Goal: Information Seeking & Learning: Learn about a topic

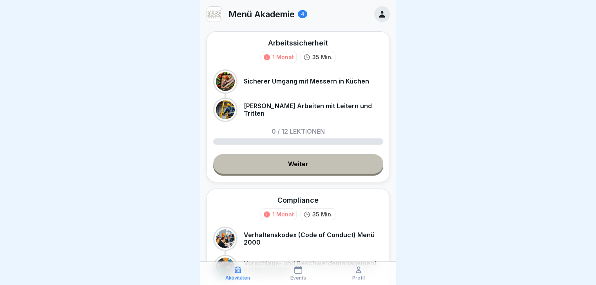
click at [306, 14] on div "4" at bounding box center [302, 14] width 9 height 8
click at [379, 16] on icon at bounding box center [382, 14] width 6 height 7
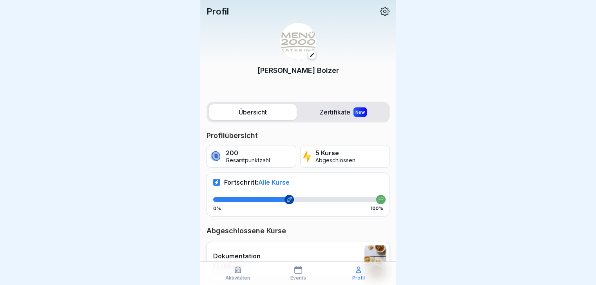
click at [344, 112] on label "Zertifikate New" at bounding box center [343, 112] width 87 height 16
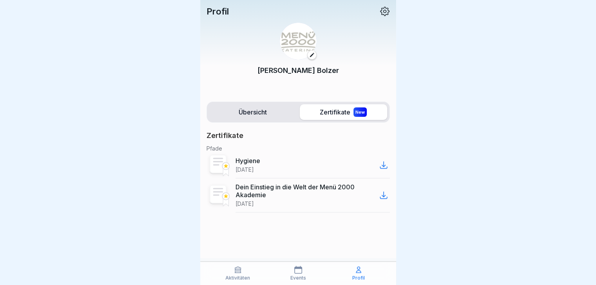
click at [254, 114] on label "Übersicht" at bounding box center [252, 112] width 87 height 16
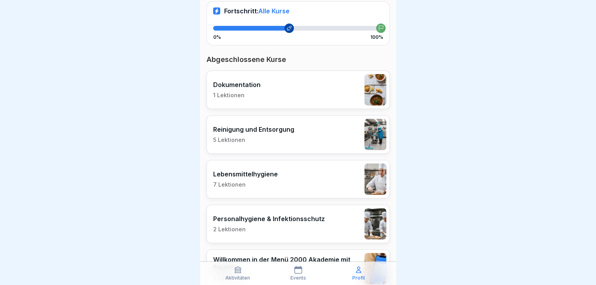
scroll to position [212, 0]
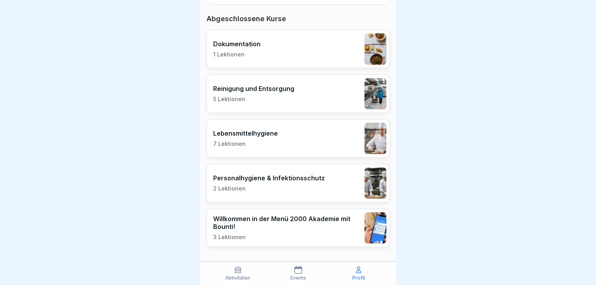
click at [230, 265] on div "Aktivitäten Events Profil" at bounding box center [298, 273] width 196 height 24
click at [233, 268] on div "Aktivitäten" at bounding box center [238, 273] width 56 height 15
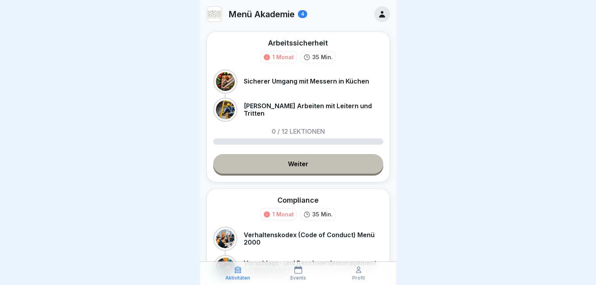
click at [282, 163] on link "Weiter" at bounding box center [298, 164] width 170 height 20
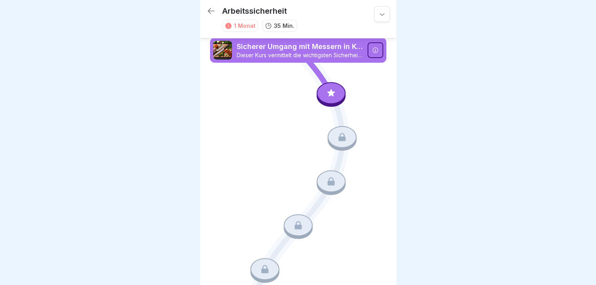
click at [332, 91] on icon at bounding box center [331, 93] width 10 height 10
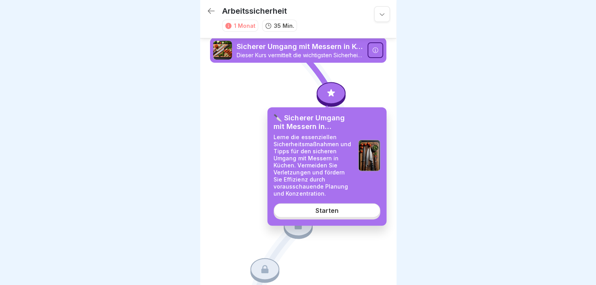
click at [315, 214] on link "Starten" at bounding box center [327, 210] width 107 height 14
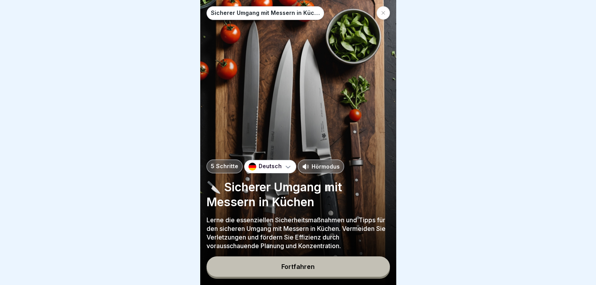
click at [304, 269] on button "Fortfahren" at bounding box center [298, 266] width 183 height 20
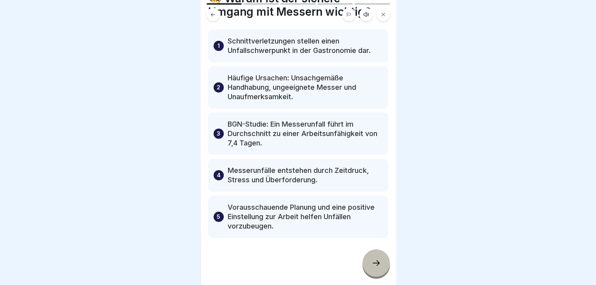
scroll to position [6, 0]
click at [381, 264] on div at bounding box center [375, 262] width 27 height 27
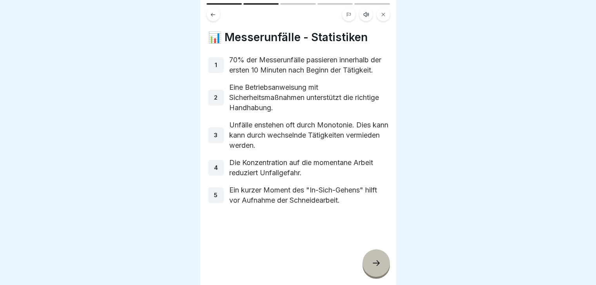
click at [373, 262] on icon at bounding box center [375, 262] width 9 height 9
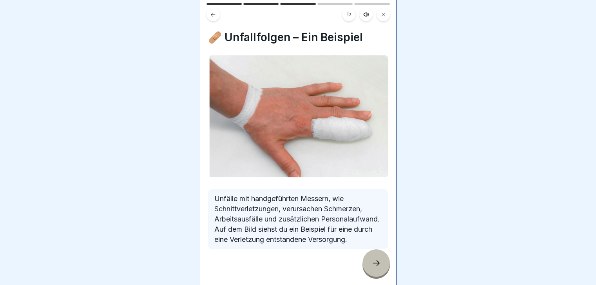
scroll to position [17, 0]
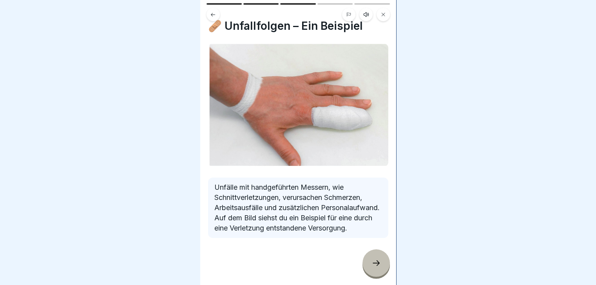
click at [373, 262] on icon at bounding box center [375, 262] width 9 height 9
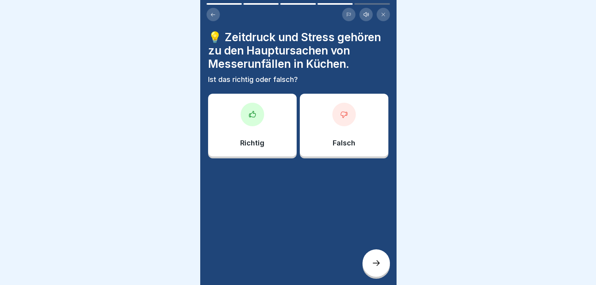
click at [249, 117] on div at bounding box center [253, 115] width 24 height 24
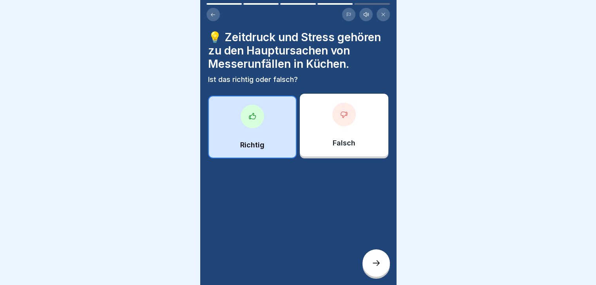
click at [375, 260] on icon at bounding box center [375, 262] width 9 height 9
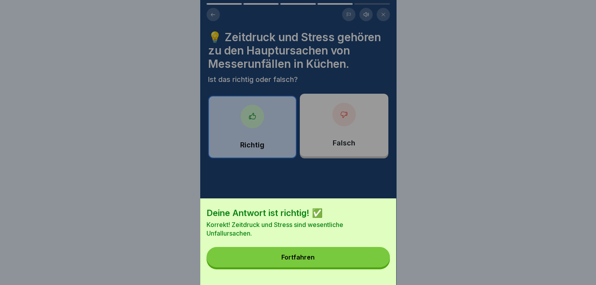
click at [279, 264] on button "Fortfahren" at bounding box center [298, 257] width 183 height 20
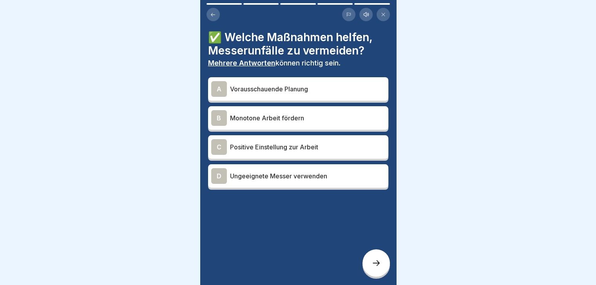
click at [221, 82] on div "A" at bounding box center [219, 89] width 16 height 16
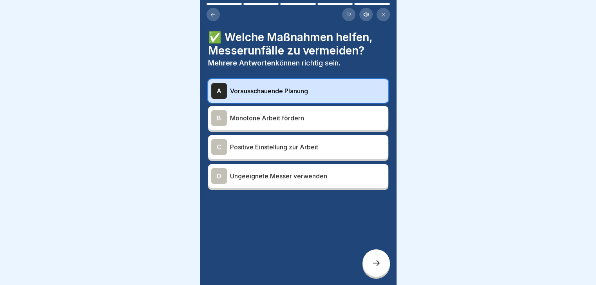
click at [219, 143] on div "C" at bounding box center [219, 147] width 16 height 16
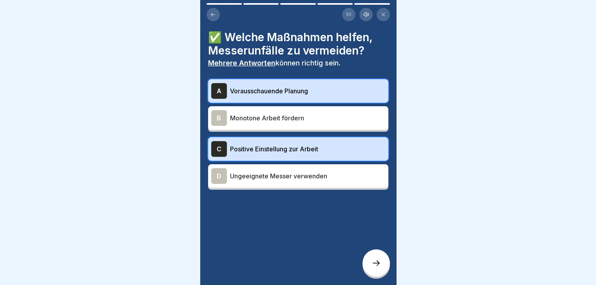
click at [223, 113] on div "B" at bounding box center [219, 118] width 16 height 16
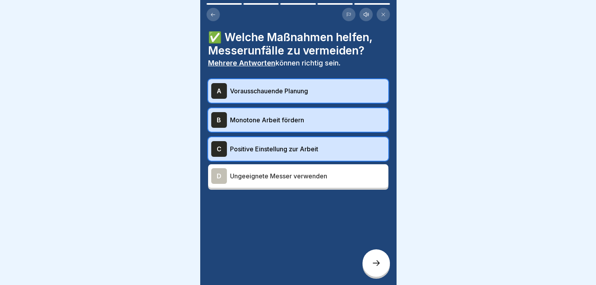
click at [378, 259] on icon at bounding box center [375, 262] width 9 height 9
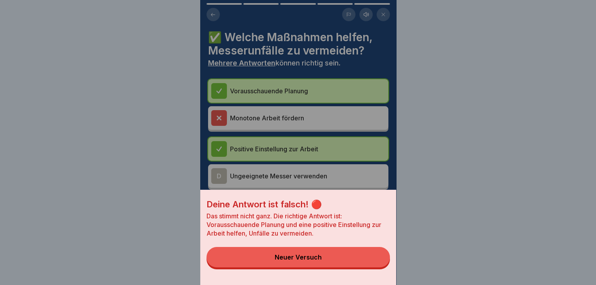
click at [307, 261] on div "Neuer Versuch" at bounding box center [298, 257] width 47 height 7
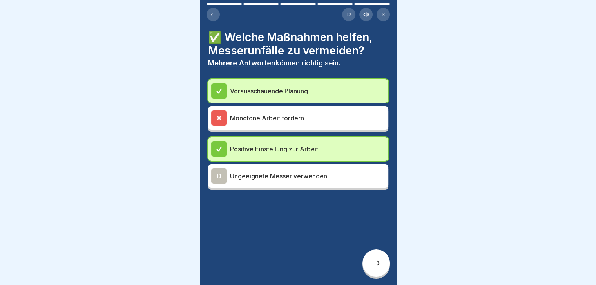
click at [377, 264] on icon at bounding box center [375, 262] width 9 height 9
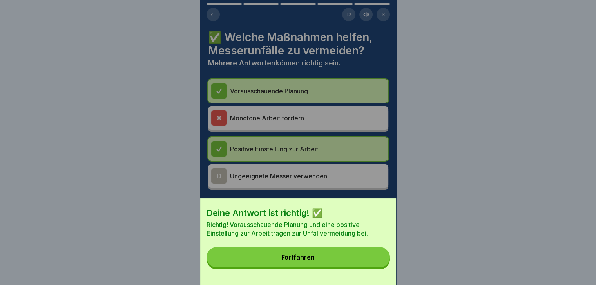
click at [319, 261] on button "Fortfahren" at bounding box center [298, 257] width 183 height 20
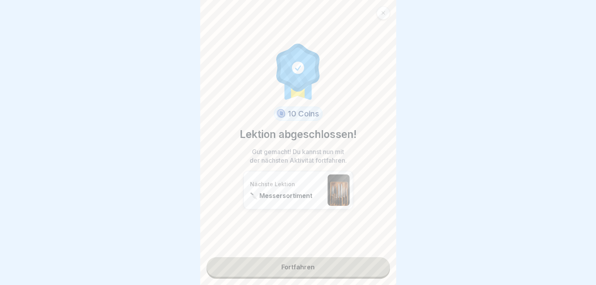
click at [310, 263] on link "Fortfahren" at bounding box center [298, 267] width 183 height 20
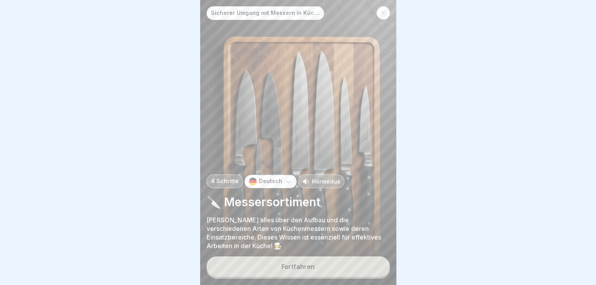
click at [301, 268] on div "Fortfahren" at bounding box center [297, 266] width 33 height 7
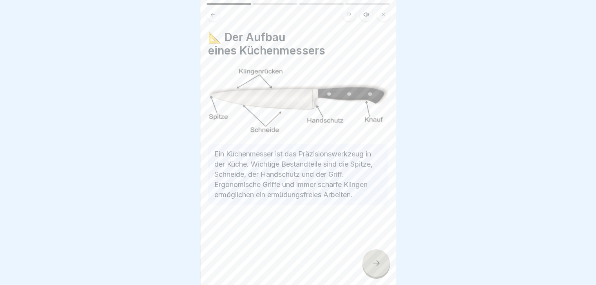
click at [376, 265] on icon at bounding box center [375, 262] width 9 height 9
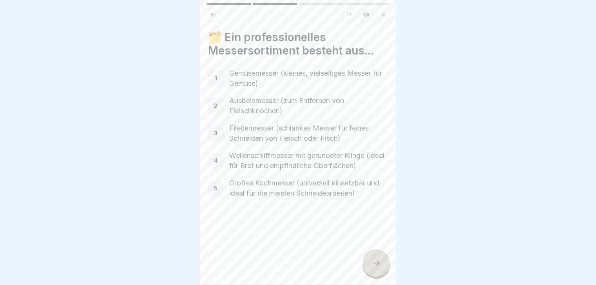
click at [377, 258] on div at bounding box center [375, 262] width 27 height 27
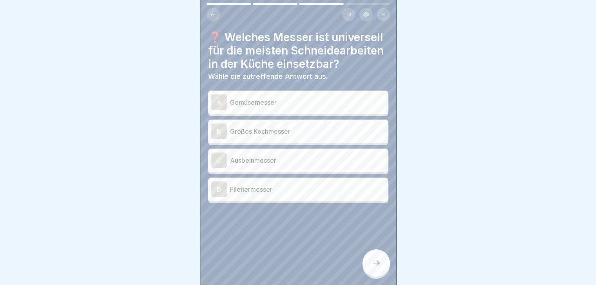
click at [221, 109] on div "A" at bounding box center [219, 102] width 16 height 16
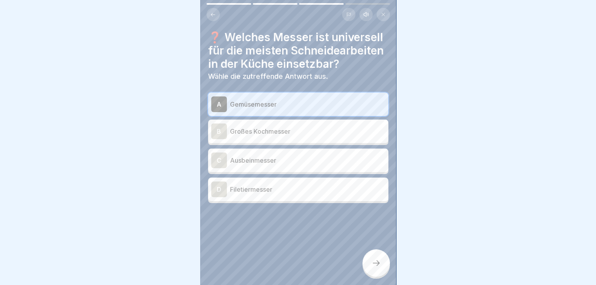
click at [375, 261] on icon at bounding box center [375, 262] width 9 height 9
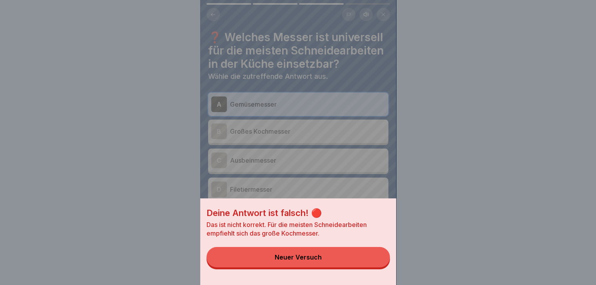
click at [306, 261] on div "Neuer Versuch" at bounding box center [298, 257] width 47 height 7
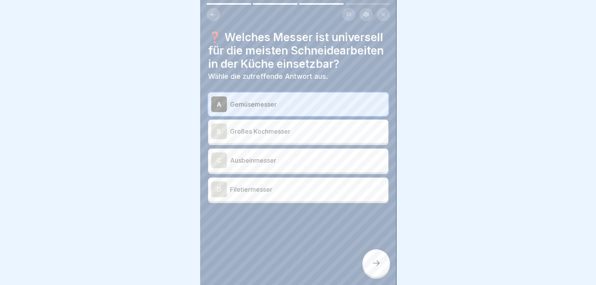
click at [219, 139] on div "B" at bounding box center [219, 131] width 16 height 16
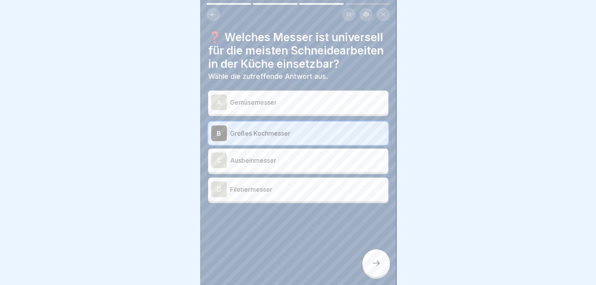
click at [368, 257] on div at bounding box center [375, 262] width 27 height 27
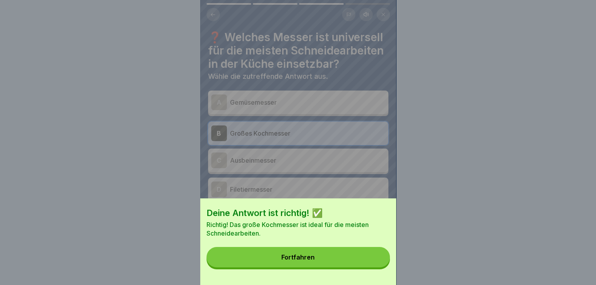
click at [282, 262] on button "Fortfahren" at bounding box center [298, 257] width 183 height 20
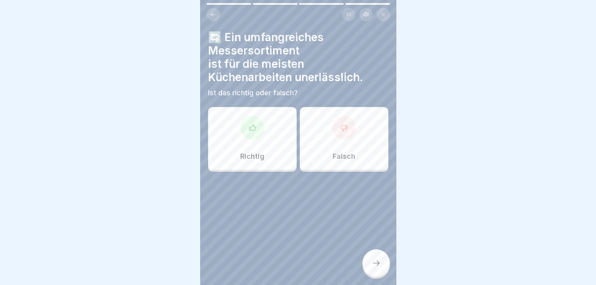
click at [245, 133] on div "Richtig" at bounding box center [252, 138] width 89 height 63
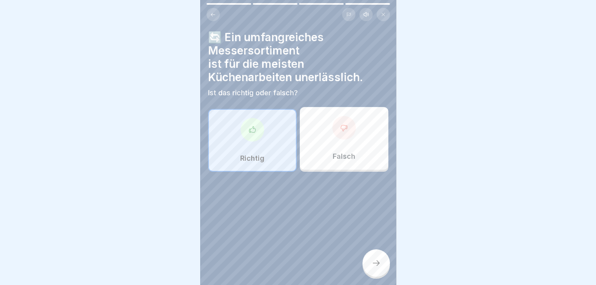
click at [383, 265] on div at bounding box center [375, 262] width 27 height 27
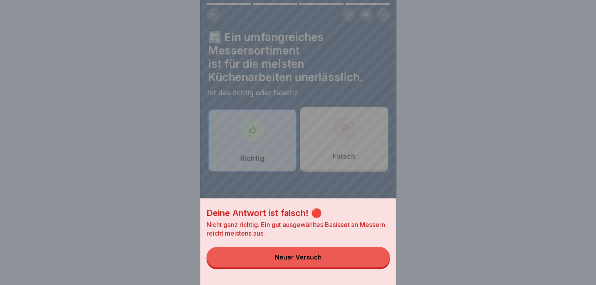
click at [344, 141] on div "Deine Antwort ist falsch! 🔴 Nicht ganz richtig. Ein gut ausgewähltes Basisset a…" at bounding box center [298, 142] width 196 height 285
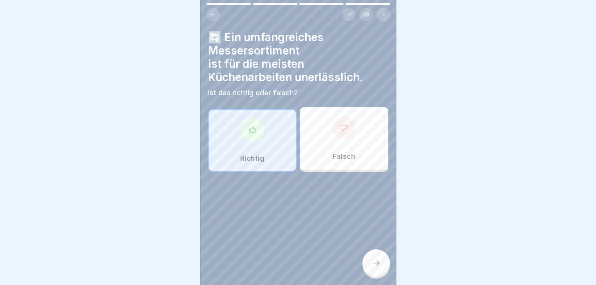
click at [355, 136] on div "Falsch" at bounding box center [344, 138] width 89 height 63
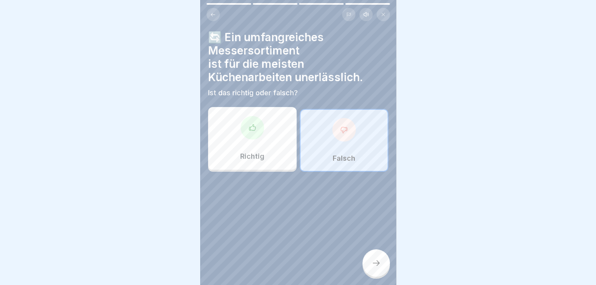
click at [379, 261] on icon at bounding box center [375, 262] width 9 height 9
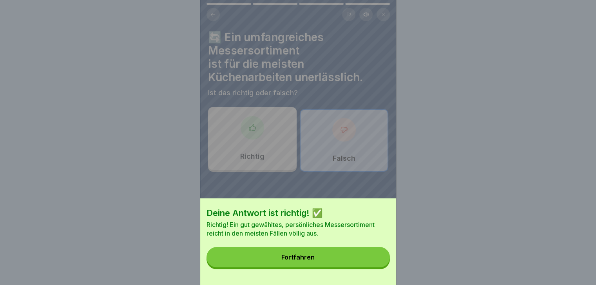
click at [298, 259] on button "Fortfahren" at bounding box center [298, 257] width 183 height 20
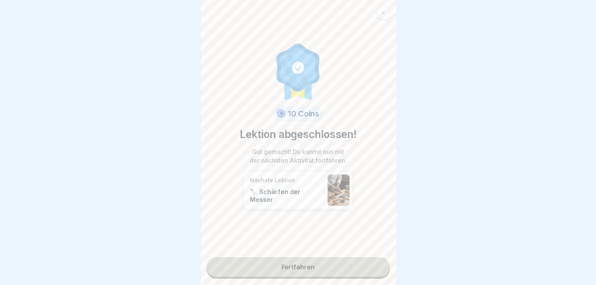
click at [300, 261] on link "Fortfahren" at bounding box center [298, 267] width 183 height 20
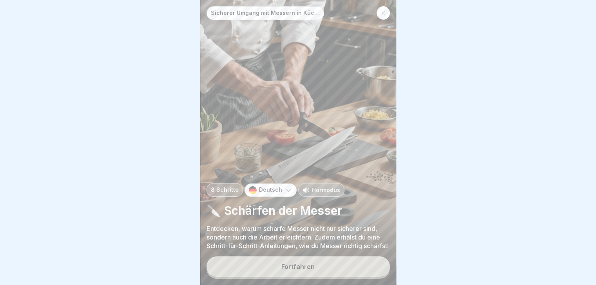
click at [299, 267] on div "Fortfahren" at bounding box center [297, 266] width 33 height 7
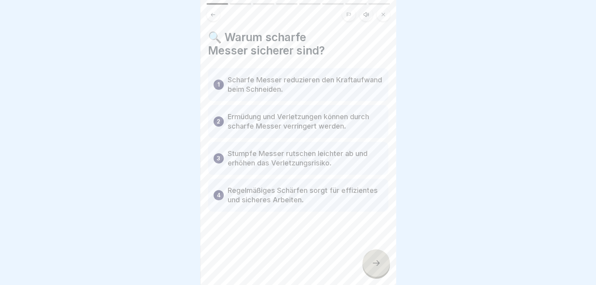
click at [380, 262] on icon at bounding box center [375, 262] width 9 height 9
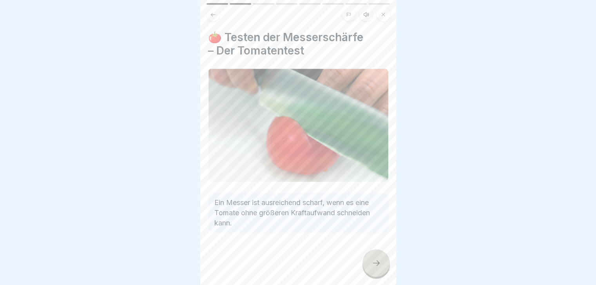
click at [371, 265] on icon at bounding box center [375, 262] width 9 height 9
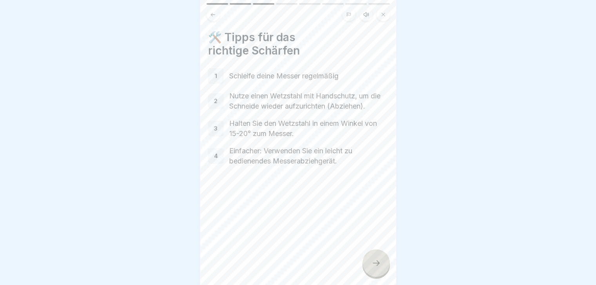
click at [373, 261] on icon at bounding box center [375, 262] width 9 height 9
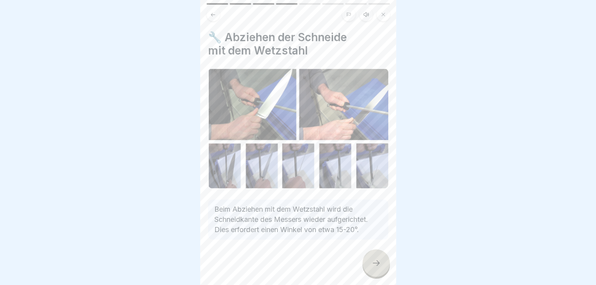
click at [375, 259] on icon at bounding box center [375, 262] width 9 height 9
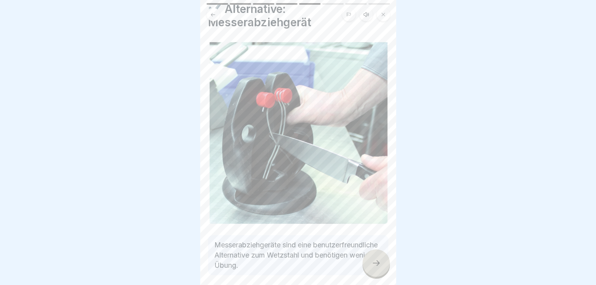
scroll to position [60, 0]
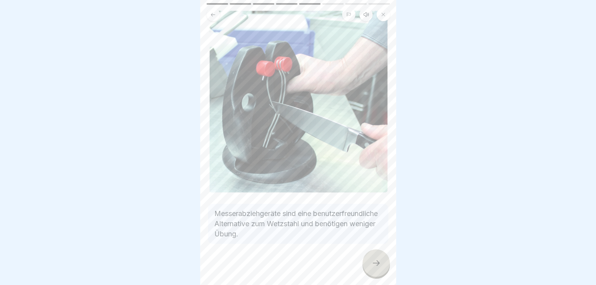
click at [375, 263] on icon at bounding box center [375, 262] width 9 height 9
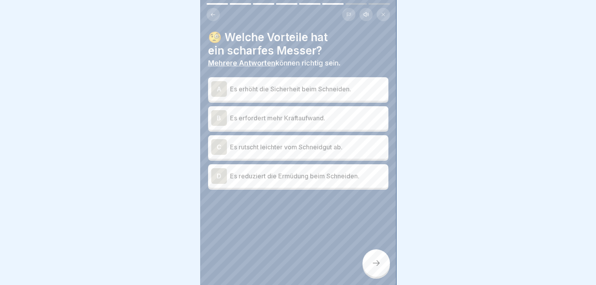
click at [222, 83] on div "A" at bounding box center [219, 89] width 16 height 16
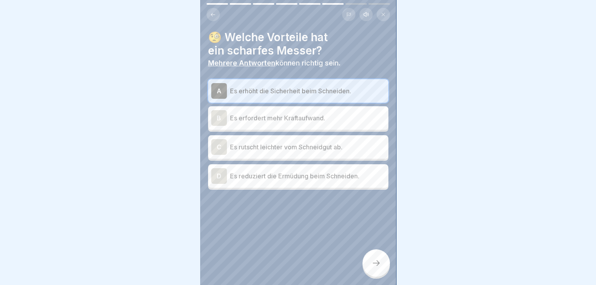
click at [224, 172] on div "D" at bounding box center [219, 176] width 16 height 16
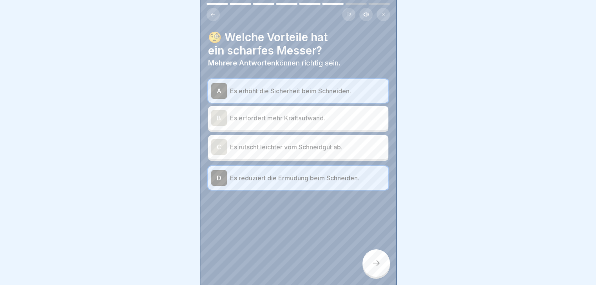
click at [377, 263] on icon at bounding box center [375, 262] width 9 height 9
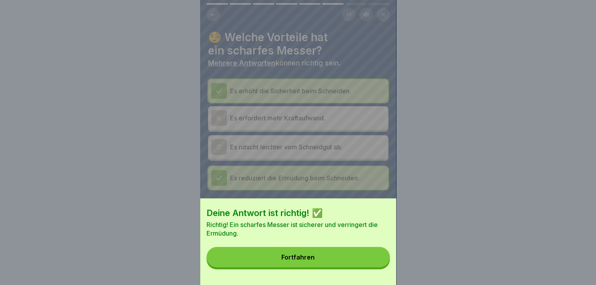
drag, startPoint x: 297, startPoint y: 262, endPoint x: 292, endPoint y: 249, distance: 14.3
click at [297, 261] on div "Fortfahren" at bounding box center [297, 257] width 33 height 7
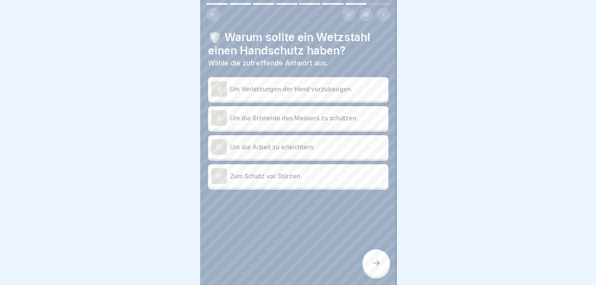
click at [219, 85] on div "A" at bounding box center [219, 89] width 16 height 16
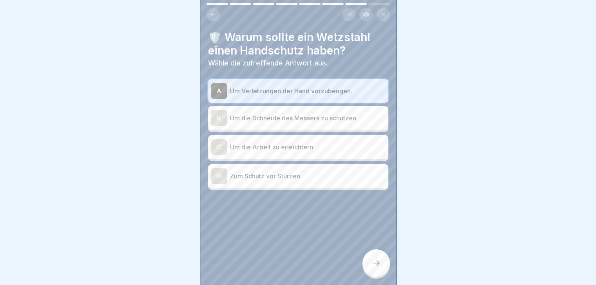
click at [219, 142] on div "C" at bounding box center [219, 147] width 16 height 16
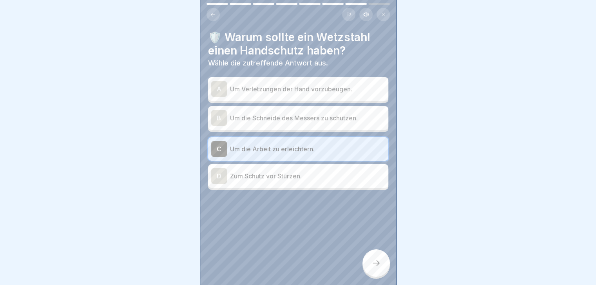
click at [220, 81] on div "A" at bounding box center [219, 89] width 16 height 16
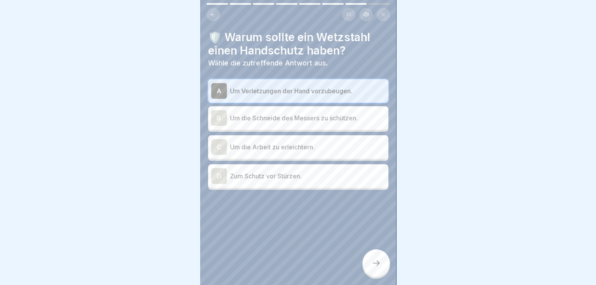
click at [375, 263] on icon at bounding box center [375, 262] width 9 height 9
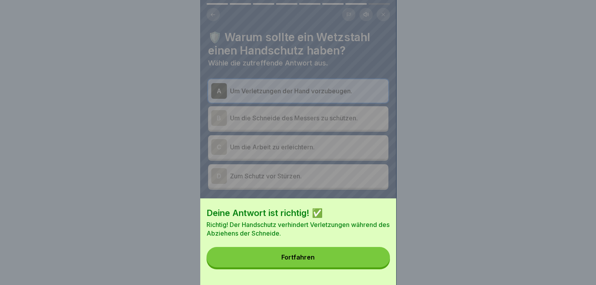
click at [313, 261] on div "Fortfahren" at bounding box center [297, 257] width 33 height 7
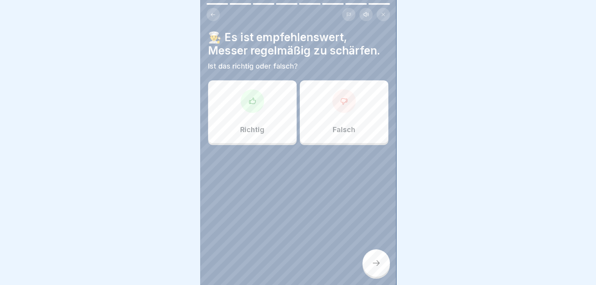
click at [254, 103] on div at bounding box center [253, 101] width 24 height 24
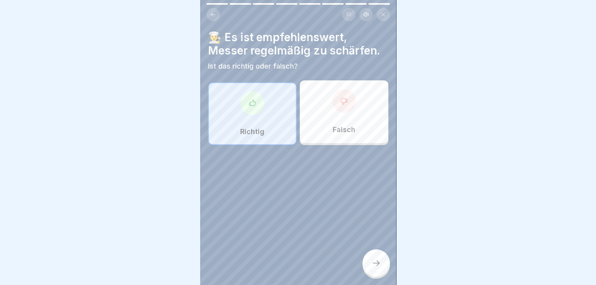
click at [376, 259] on div at bounding box center [375, 262] width 27 height 27
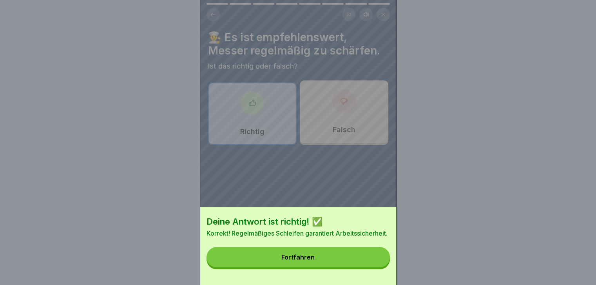
click at [300, 265] on button "Fortfahren" at bounding box center [298, 257] width 183 height 20
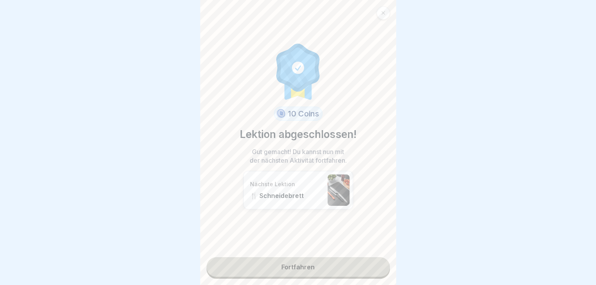
click at [287, 261] on link "Fortfahren" at bounding box center [298, 267] width 183 height 20
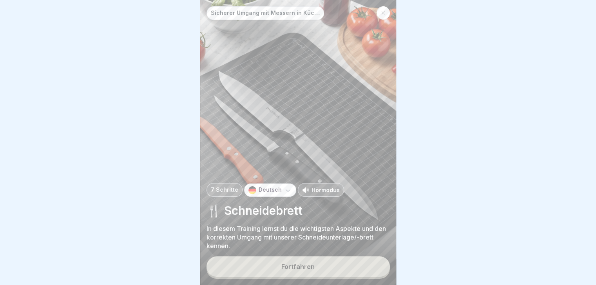
click at [288, 266] on div "Fortfahren" at bounding box center [297, 266] width 33 height 7
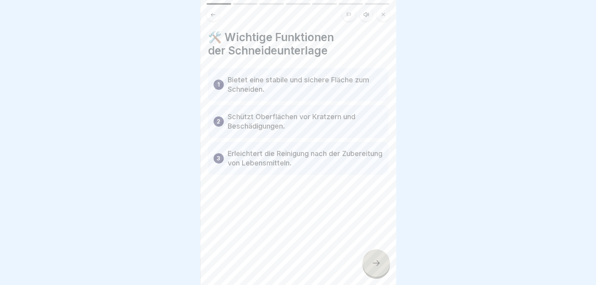
click at [207, 8] on button at bounding box center [213, 14] width 13 height 13
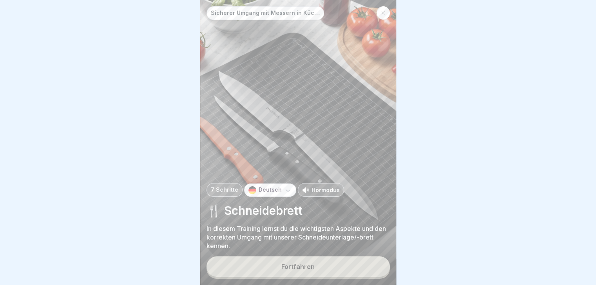
click at [326, 190] on p "Hörmodus" at bounding box center [326, 190] width 28 height 8
click at [295, 267] on div "Fortfahren" at bounding box center [297, 266] width 33 height 7
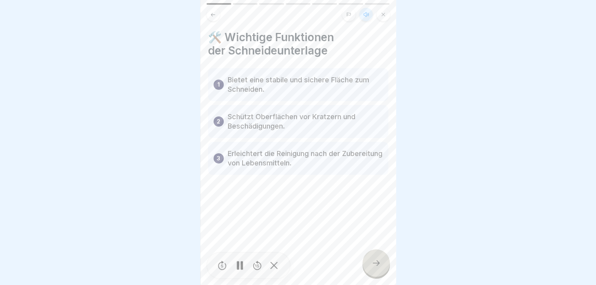
click at [239, 266] on icon at bounding box center [240, 265] width 6 height 9
click at [365, 12] on icon at bounding box center [366, 14] width 5 height 4
click at [256, 45] on h4 "🛠️ Wichtige Funktionen der Schneideunterlage" at bounding box center [298, 44] width 180 height 27
click at [379, 268] on icon at bounding box center [375, 262] width 9 height 9
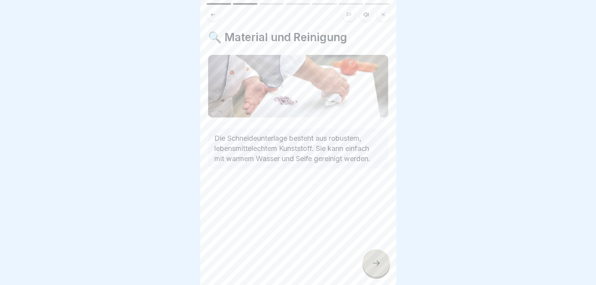
click at [273, 39] on h4 "🔍 Material und Reinigung" at bounding box center [298, 37] width 180 height 13
click at [244, 37] on h4 "🔍 Material und Reinigung" at bounding box center [298, 37] width 180 height 13
click at [332, 36] on h4 "🔍 Material und Reinigung" at bounding box center [298, 37] width 180 height 13
click at [366, 13] on icon at bounding box center [366, 14] width 6 height 6
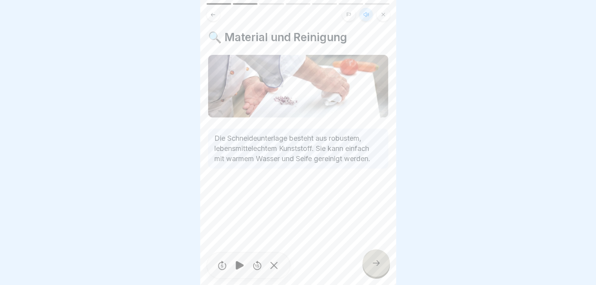
click at [256, 40] on h4 "🔍 Material und Reinigung" at bounding box center [298, 37] width 180 height 13
click at [252, 145] on p "Die Schneideunterlage besteht aus robustem, lebensmittelechtem Kunststoff. Sie …" at bounding box center [298, 148] width 168 height 31
click at [240, 265] on div at bounding box center [240, 266] width 16 height 18
click at [325, 163] on p "Die Schneideunterlage besteht aus robustem, lebensmittelechtem Kunststoff. Sie …" at bounding box center [298, 148] width 168 height 31
click at [377, 267] on icon at bounding box center [375, 262] width 9 height 9
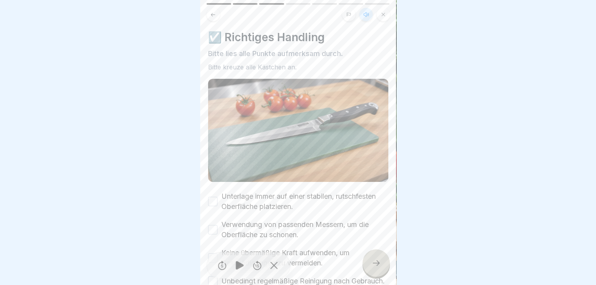
click at [268, 40] on h4 "☑️ Richtiges Handling" at bounding box center [298, 37] width 180 height 13
click at [238, 270] on icon at bounding box center [240, 265] width 8 height 9
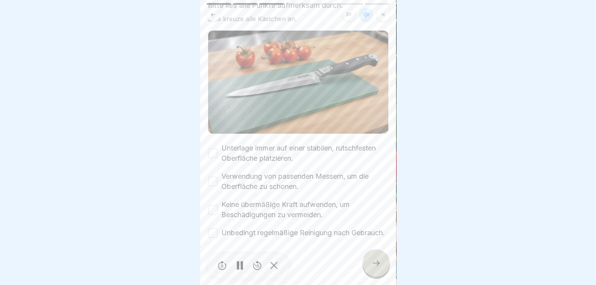
scroll to position [55, 0]
click at [212, 149] on button "Unterlage immer auf einer stabilen, rutschfesten Oberfläche platzieren." at bounding box center [212, 153] width 9 height 9
click at [213, 228] on button "Unbedingt regelmäßige Reinigung nach Gebrauch." at bounding box center [212, 232] width 9 height 9
click at [216, 205] on button "Keine übermäßige Kraft aufwenden, um Beschädigungen zu vermeiden." at bounding box center [212, 209] width 9 height 9
click at [373, 268] on icon at bounding box center [375, 262] width 9 height 9
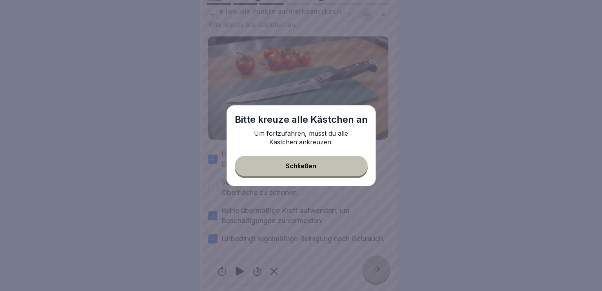
click at [303, 163] on button "Schließen" at bounding box center [301, 166] width 133 height 20
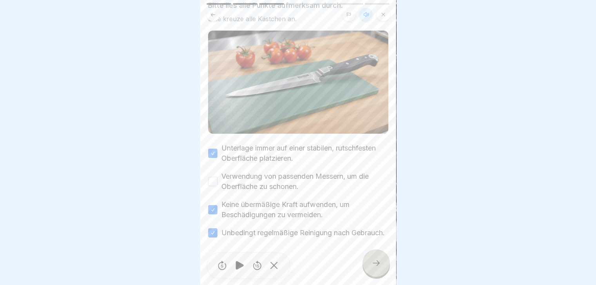
click at [214, 177] on button "Verwendung von passenden Messern, um die Oberfläche zu schonen." at bounding box center [212, 181] width 9 height 9
click at [380, 268] on icon at bounding box center [375, 262] width 9 height 9
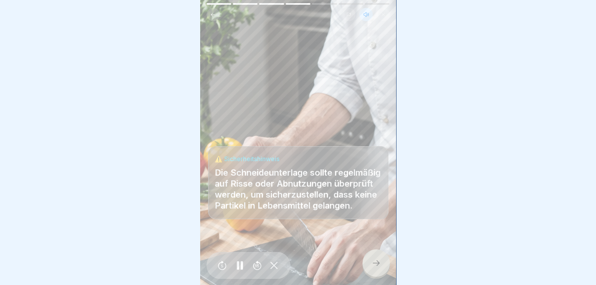
scroll to position [6, 0]
click at [372, 263] on icon at bounding box center [375, 262] width 9 height 9
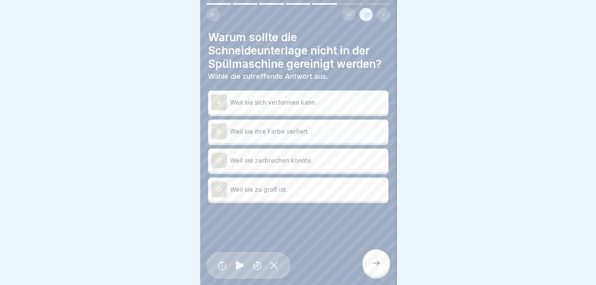
click at [219, 97] on div "A" at bounding box center [219, 102] width 16 height 16
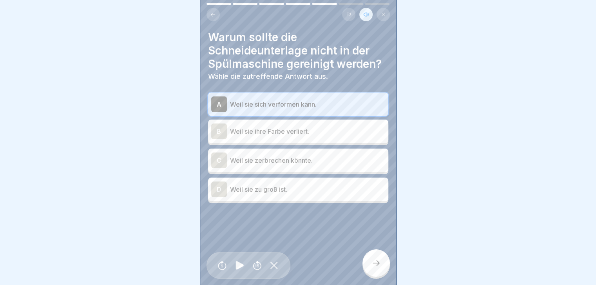
click at [377, 266] on icon at bounding box center [375, 262] width 9 height 9
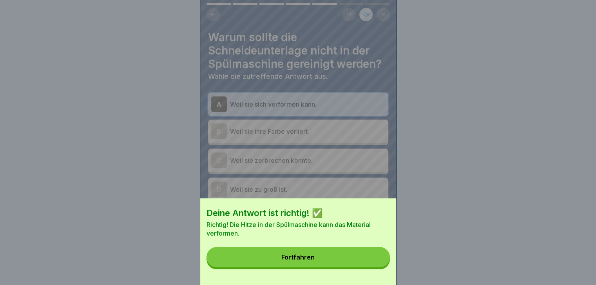
click at [302, 261] on div "Fortfahren" at bounding box center [297, 257] width 33 height 7
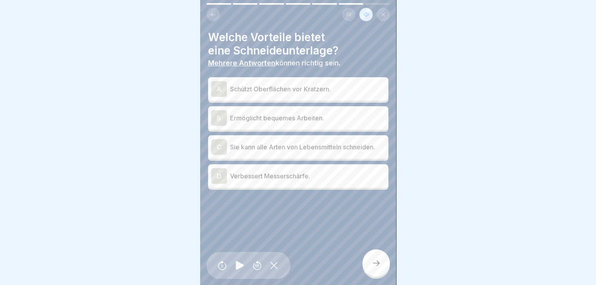
click at [219, 85] on div "A" at bounding box center [219, 89] width 16 height 16
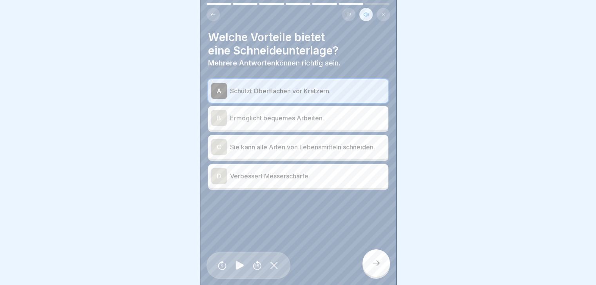
click at [257, 113] on p "Ermöglicht bequemes Arbeiten." at bounding box center [307, 117] width 155 height 9
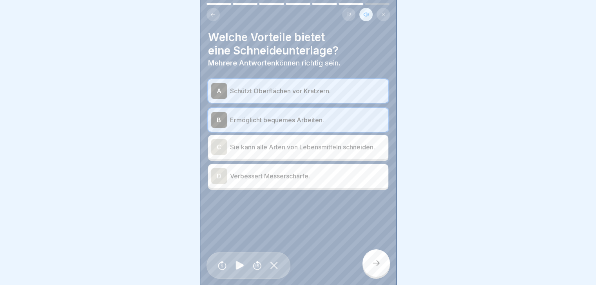
click at [239, 265] on icon at bounding box center [240, 265] width 8 height 9
click at [379, 266] on icon at bounding box center [375, 262] width 9 height 9
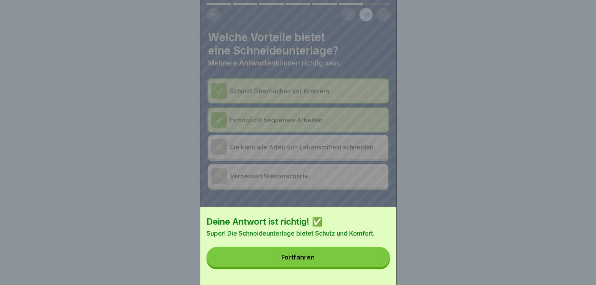
click at [299, 261] on div "Fortfahren" at bounding box center [297, 257] width 33 height 7
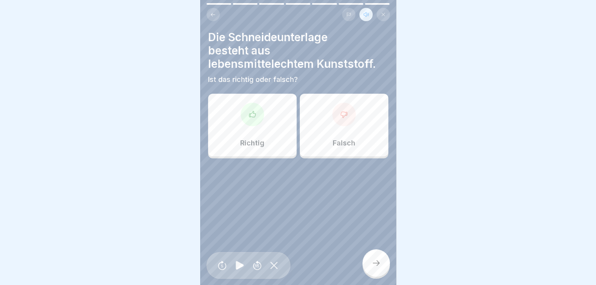
click at [341, 113] on div at bounding box center [344, 115] width 24 height 24
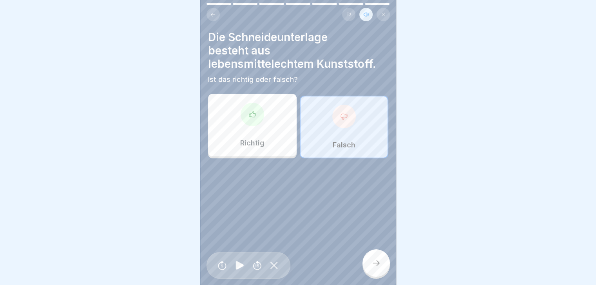
click at [376, 258] on div at bounding box center [375, 262] width 27 height 27
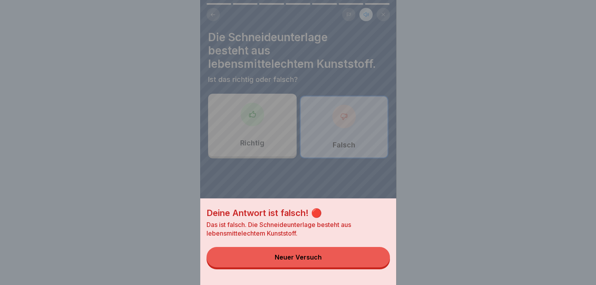
click at [310, 261] on div "Neuer Versuch" at bounding box center [298, 257] width 47 height 7
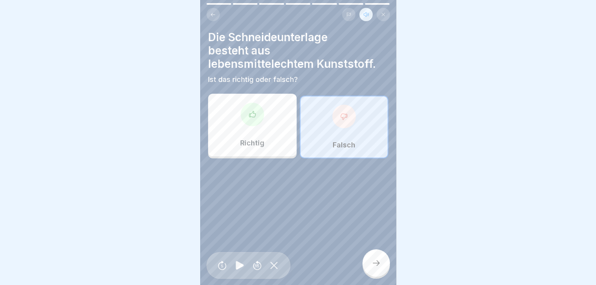
click at [254, 117] on div at bounding box center [253, 115] width 24 height 24
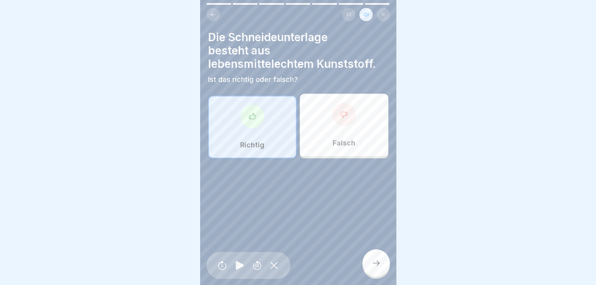
click at [378, 269] on div at bounding box center [375, 262] width 27 height 27
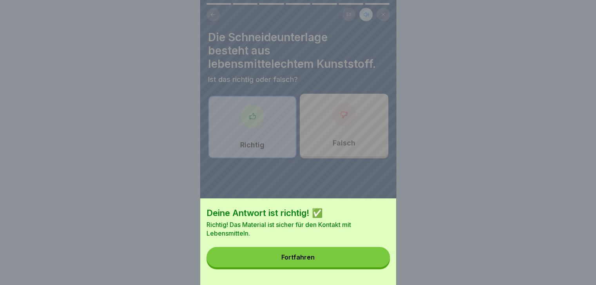
click at [301, 261] on div "Fortfahren" at bounding box center [297, 257] width 33 height 7
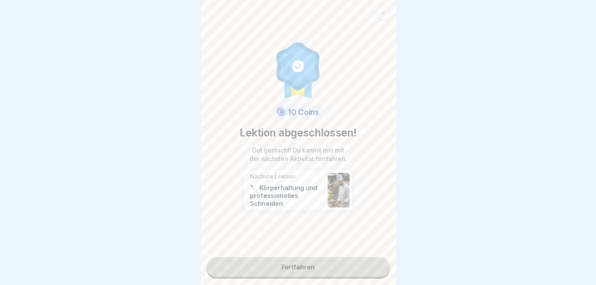
click at [290, 261] on link "Fortfahren" at bounding box center [298, 267] width 183 height 20
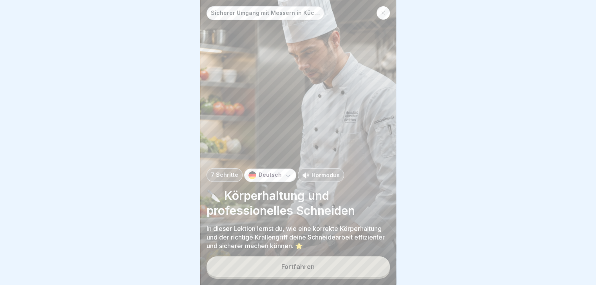
click at [320, 174] on p "Hörmodus" at bounding box center [326, 175] width 28 height 8
click at [307, 265] on div "Fortfahren" at bounding box center [297, 266] width 33 height 7
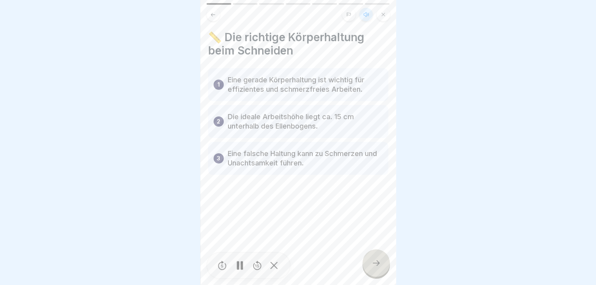
click at [237, 267] on rect at bounding box center [238, 265] width 2 height 9
click at [376, 265] on icon at bounding box center [375, 262] width 9 height 9
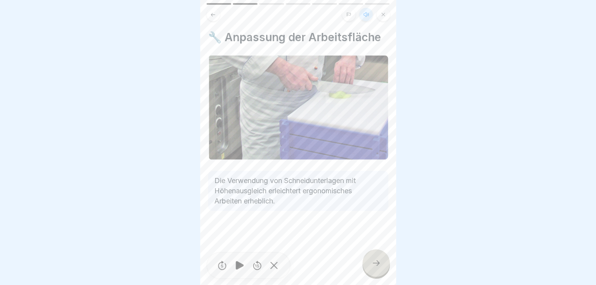
click at [370, 262] on div at bounding box center [375, 262] width 27 height 27
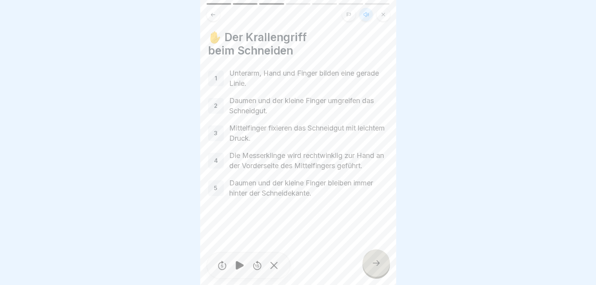
click at [370, 262] on div at bounding box center [375, 262] width 27 height 27
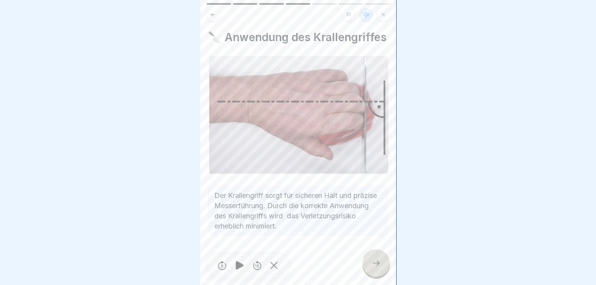
click at [370, 262] on div at bounding box center [375, 262] width 27 height 27
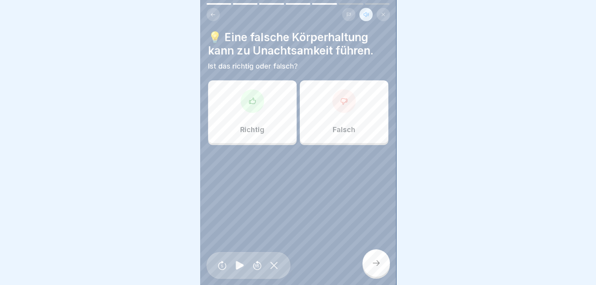
click at [246, 100] on div at bounding box center [253, 101] width 24 height 24
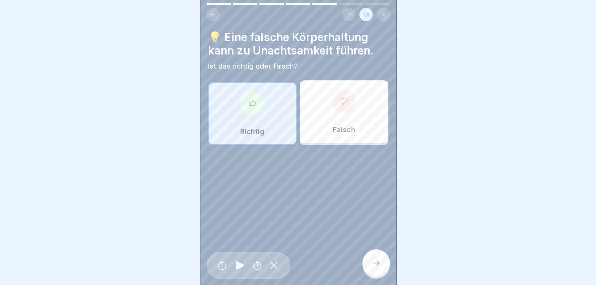
click at [378, 262] on icon at bounding box center [375, 262] width 9 height 9
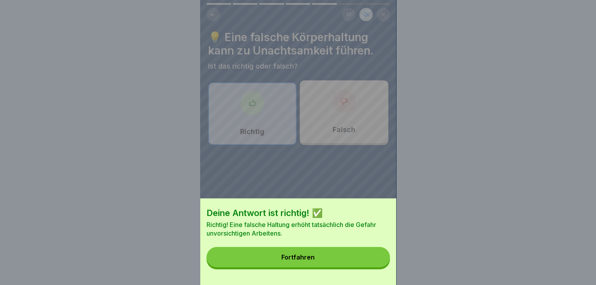
click at [319, 264] on button "Fortfahren" at bounding box center [298, 257] width 183 height 20
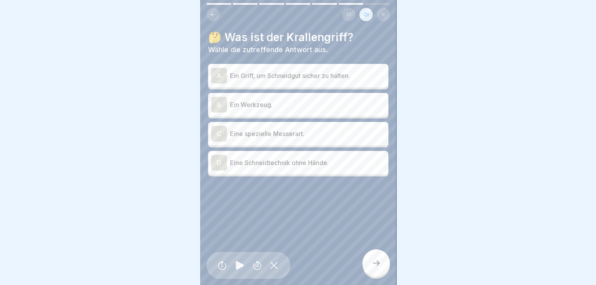
click at [219, 69] on div "A" at bounding box center [219, 76] width 16 height 16
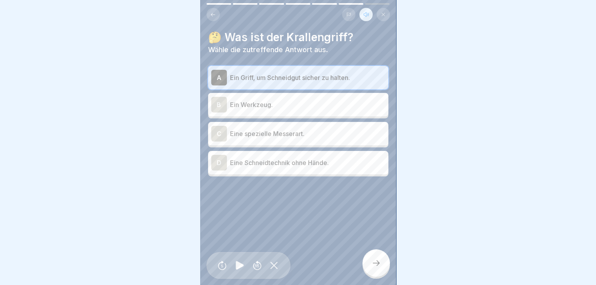
click at [380, 267] on icon at bounding box center [375, 262] width 9 height 9
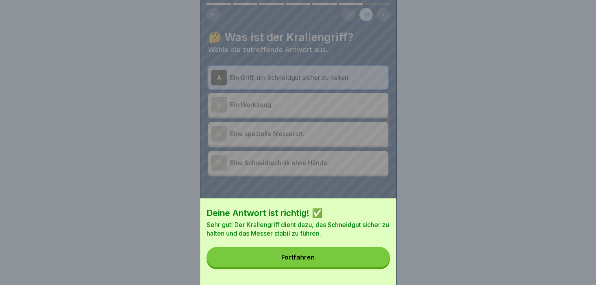
click at [253, 266] on button "Fortfahren" at bounding box center [298, 257] width 183 height 20
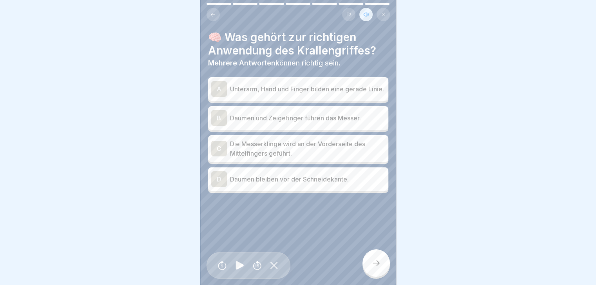
click at [222, 147] on div "C" at bounding box center [219, 149] width 16 height 16
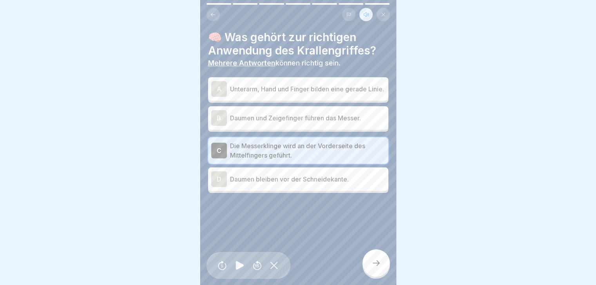
click at [220, 84] on div "A" at bounding box center [219, 89] width 16 height 16
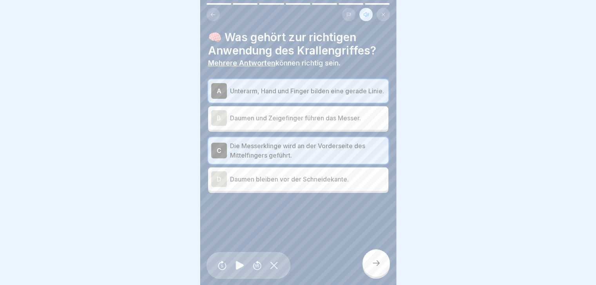
click at [373, 263] on icon at bounding box center [375, 262] width 9 height 9
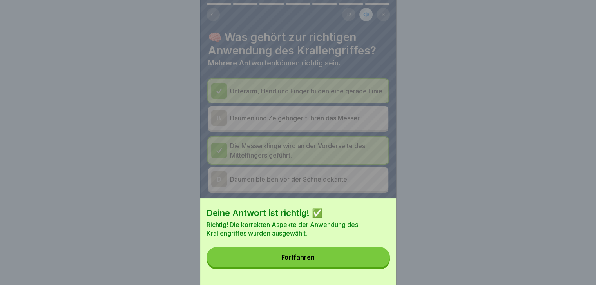
click at [295, 261] on div "Fortfahren" at bounding box center [297, 257] width 33 height 7
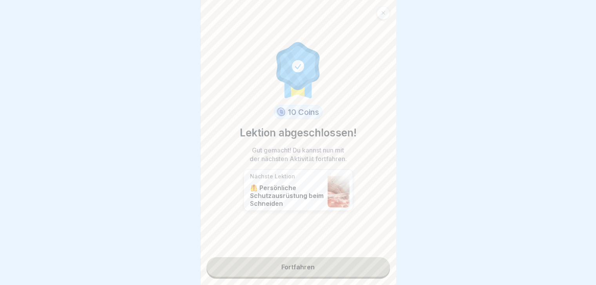
click at [297, 260] on link "Fortfahren" at bounding box center [298, 267] width 183 height 20
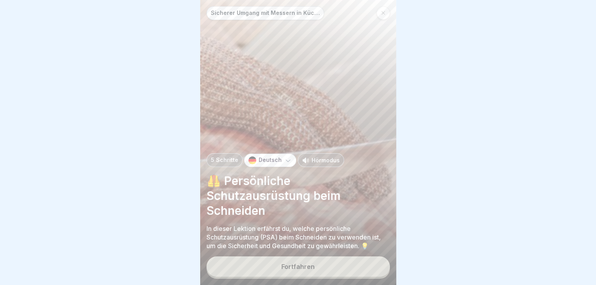
click at [320, 161] on p "Hörmodus" at bounding box center [326, 160] width 28 height 8
click at [284, 269] on div "Fortfahren" at bounding box center [297, 266] width 33 height 7
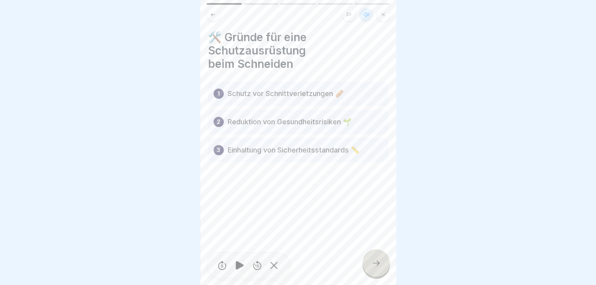
click at [377, 262] on icon at bounding box center [375, 262] width 9 height 9
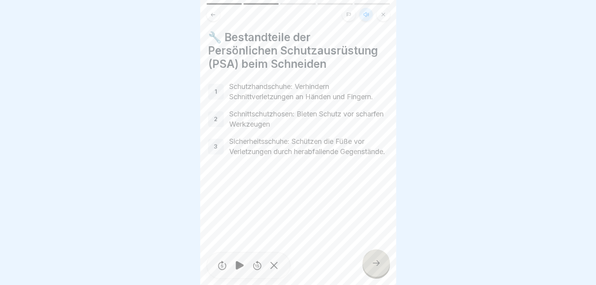
click at [376, 265] on icon at bounding box center [375, 262] width 9 height 9
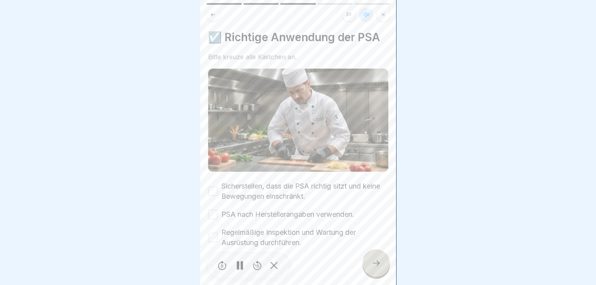
click at [211, 187] on button "Sicherstellen, dass die PSA richtig sitzt und keine Bewegungen einschränkt." at bounding box center [212, 191] width 9 height 9
click at [212, 12] on icon at bounding box center [213, 15] width 6 height 6
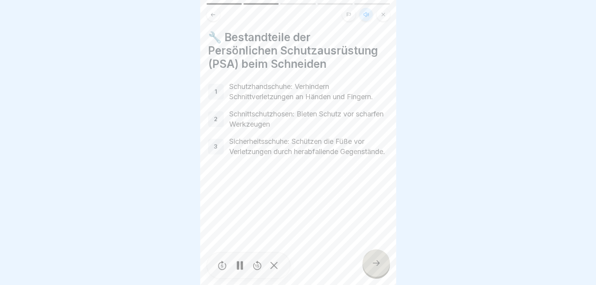
click at [212, 12] on icon at bounding box center [213, 15] width 6 height 6
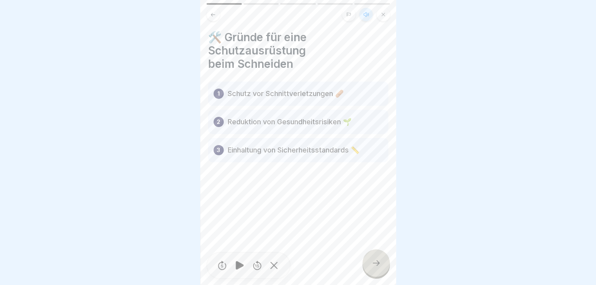
click at [385, 262] on div at bounding box center [375, 262] width 27 height 27
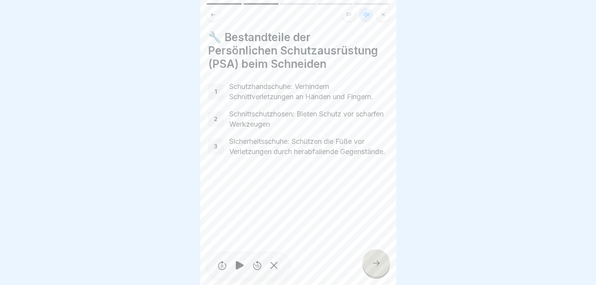
click at [375, 265] on icon at bounding box center [375, 262] width 9 height 9
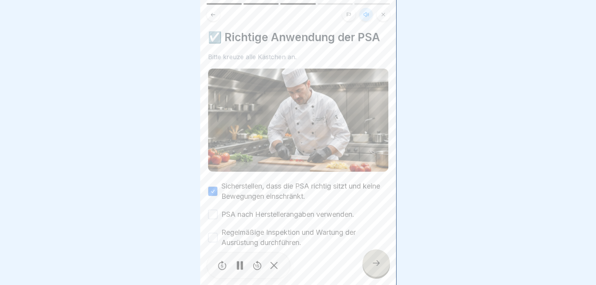
click at [212, 233] on button "Regelmäßige Inspektion und Wartung der Ausrüstung durchführen." at bounding box center [212, 237] width 9 height 9
click at [373, 262] on icon at bounding box center [375, 262] width 9 height 9
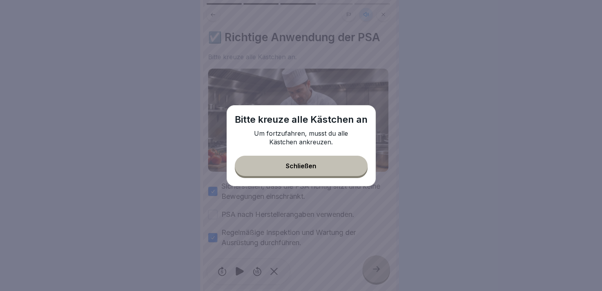
click at [289, 172] on button "Schließen" at bounding box center [301, 166] width 133 height 20
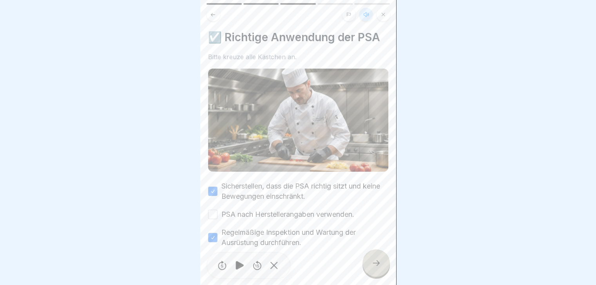
click at [218, 209] on div "PSA nach Herstellerangaben verwenden." at bounding box center [281, 214] width 146 height 10
click at [212, 210] on button "PSA nach Herstellerangaben verwenden." at bounding box center [212, 214] width 9 height 9
click at [372, 267] on icon at bounding box center [375, 262] width 9 height 9
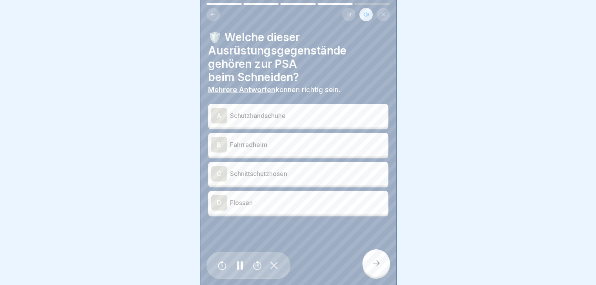
click at [223, 117] on div "A" at bounding box center [219, 116] width 16 height 16
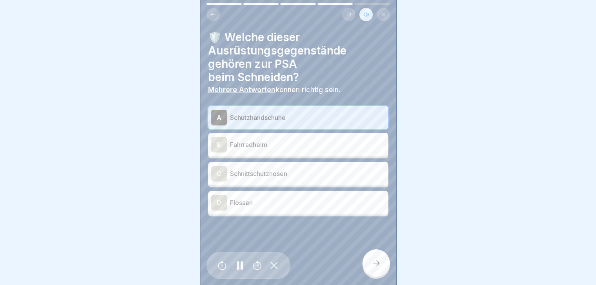
click at [217, 174] on div "C" at bounding box center [219, 174] width 16 height 16
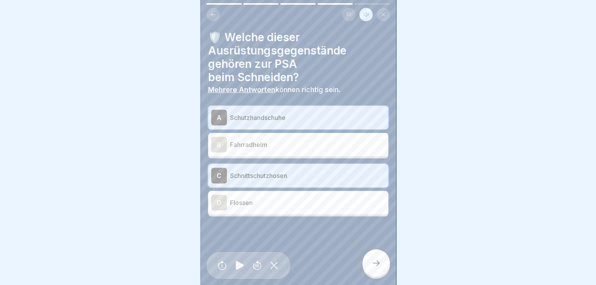
click at [370, 270] on div at bounding box center [375, 262] width 27 height 27
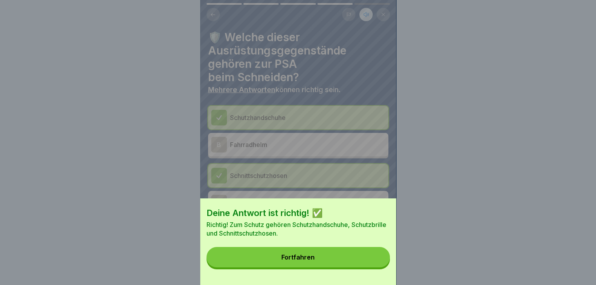
click at [293, 261] on div "Fortfahren" at bounding box center [297, 257] width 33 height 7
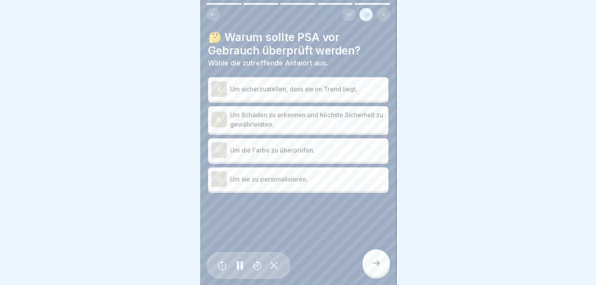
click at [217, 118] on div "B" at bounding box center [219, 120] width 16 height 16
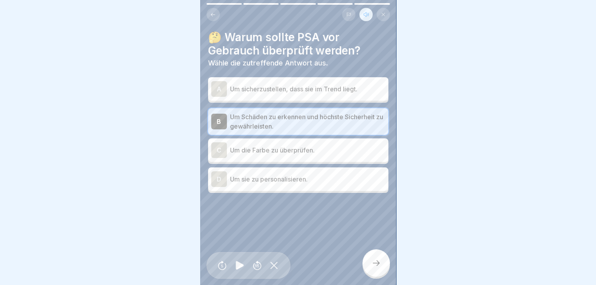
click at [377, 266] on icon at bounding box center [375, 262] width 9 height 9
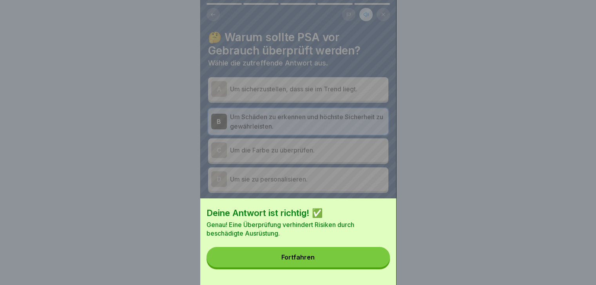
click at [301, 261] on div "Fortfahren" at bounding box center [297, 257] width 33 height 7
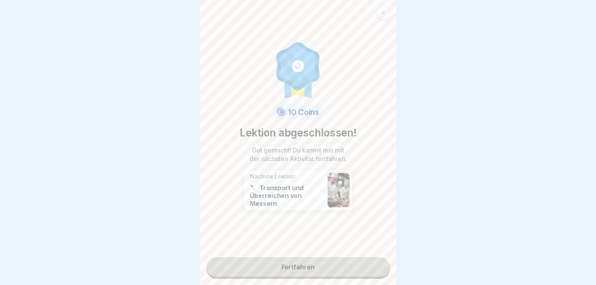
click at [292, 266] on link "Fortfahren" at bounding box center [298, 267] width 183 height 20
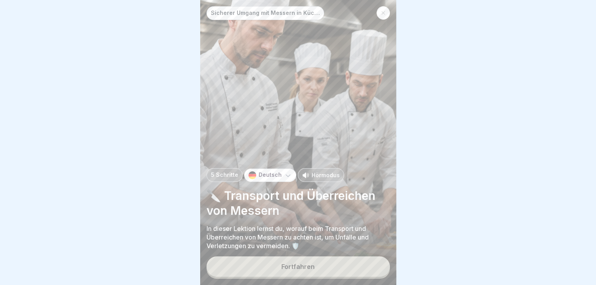
click at [317, 179] on p "Hörmodus" at bounding box center [326, 175] width 28 height 8
click at [302, 270] on div "Fortfahren" at bounding box center [297, 266] width 33 height 7
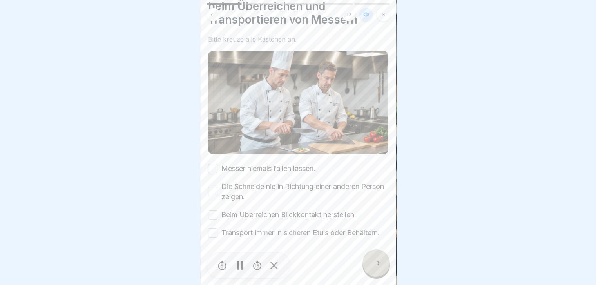
scroll to position [51, 0]
click at [214, 164] on button "Messer niemals fallen lassen." at bounding box center [212, 168] width 9 height 9
click at [211, 187] on button "Die Schneide nie in Richtung einer anderen Person zeigen." at bounding box center [212, 191] width 9 height 9
click at [214, 210] on button "Beim Überreichen Blickkontakt herstellen." at bounding box center [212, 214] width 9 height 9
click at [212, 228] on button "Transport immer in sicheren Etuis oder Behältern." at bounding box center [212, 232] width 9 height 9
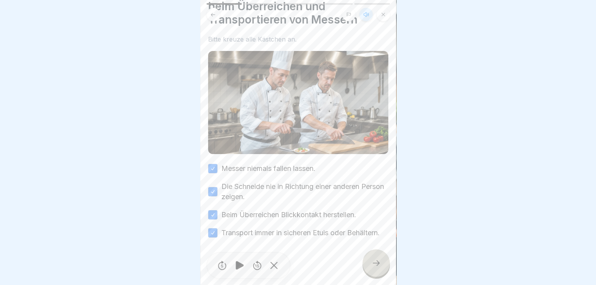
click at [371, 265] on div at bounding box center [375, 262] width 27 height 27
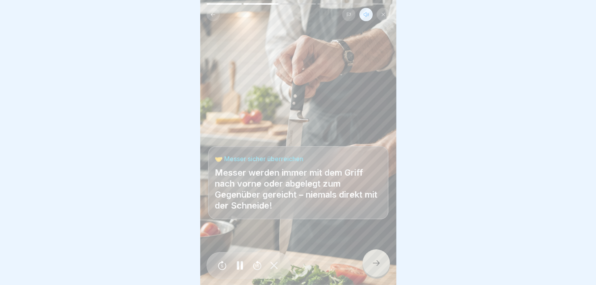
scroll to position [6, 0]
click at [381, 266] on div at bounding box center [375, 262] width 27 height 27
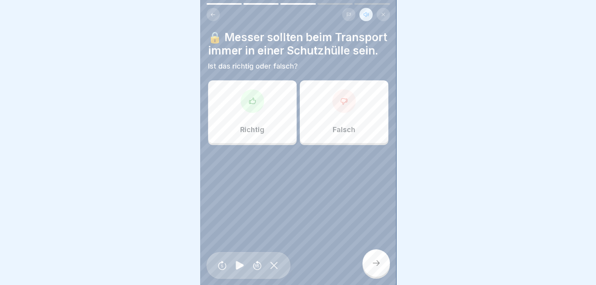
click at [249, 113] on div at bounding box center [253, 101] width 24 height 24
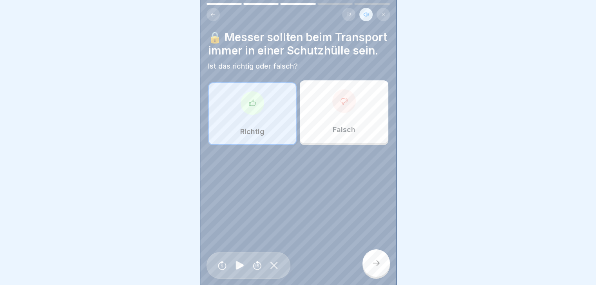
click at [375, 261] on icon at bounding box center [375, 262] width 9 height 9
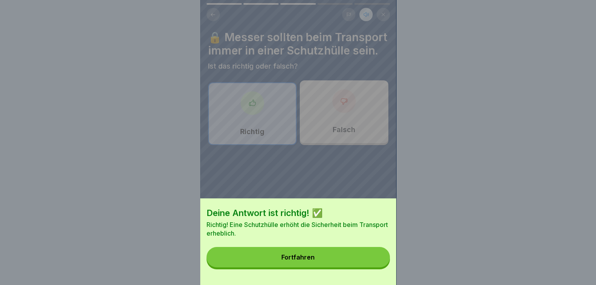
click at [298, 258] on button "Fortfahren" at bounding box center [298, 257] width 183 height 20
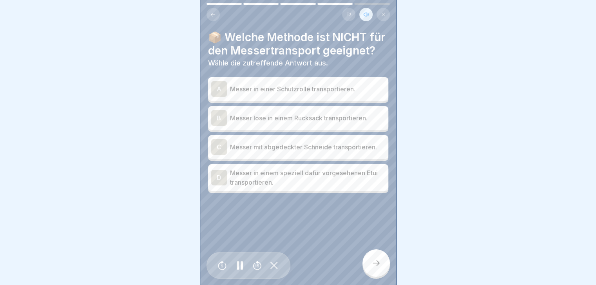
click at [218, 125] on div "B" at bounding box center [219, 118] width 16 height 16
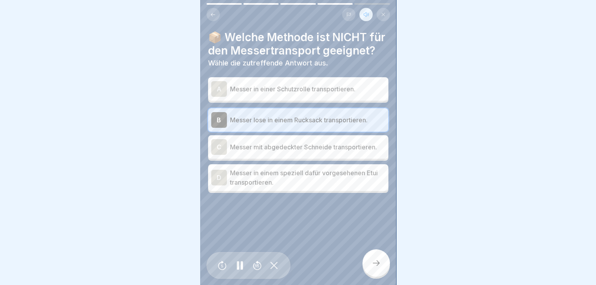
click at [219, 185] on div "D" at bounding box center [219, 178] width 16 height 16
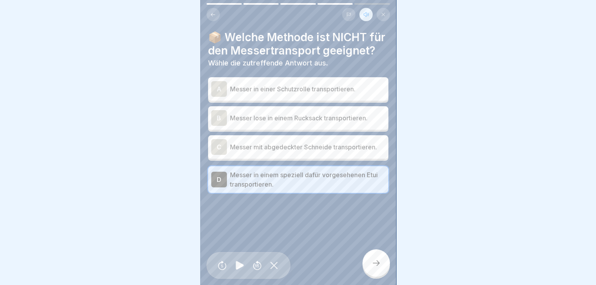
click at [239, 265] on icon at bounding box center [240, 265] width 8 height 9
click at [220, 125] on div "B" at bounding box center [219, 118] width 16 height 16
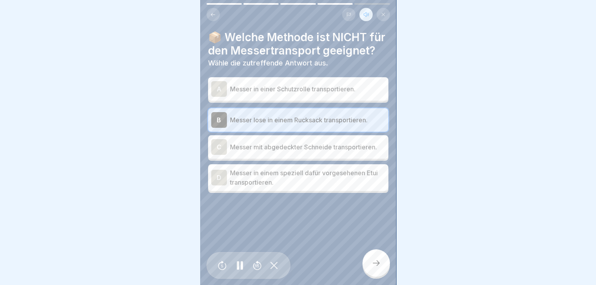
click at [376, 265] on icon at bounding box center [375, 262] width 9 height 9
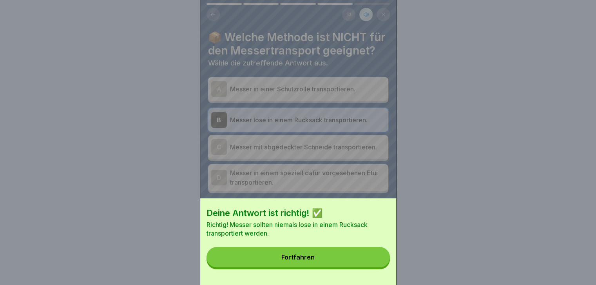
click at [319, 261] on button "Fortfahren" at bounding box center [298, 257] width 183 height 20
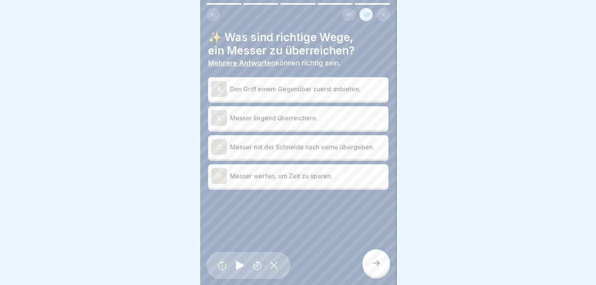
click at [269, 84] on p "Den Griff einem Gegenüber zuerst anbieten." at bounding box center [307, 88] width 155 height 9
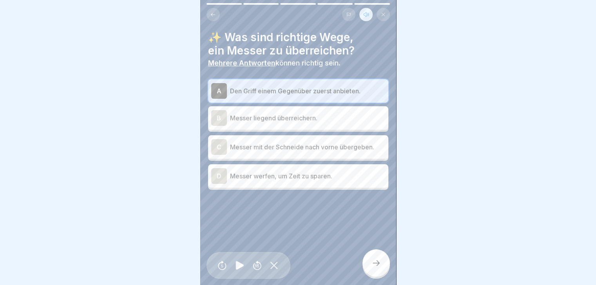
click at [218, 84] on div "A" at bounding box center [219, 91] width 16 height 16
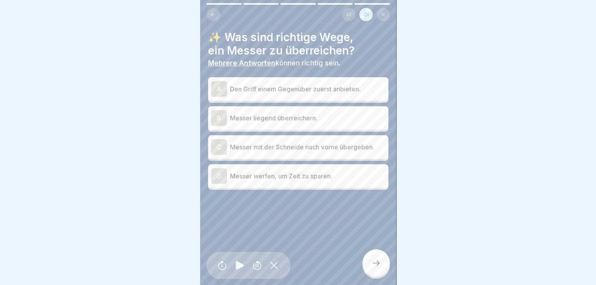
click at [239, 266] on icon at bounding box center [240, 265] width 8 height 9
click at [221, 85] on div "A" at bounding box center [219, 89] width 16 height 16
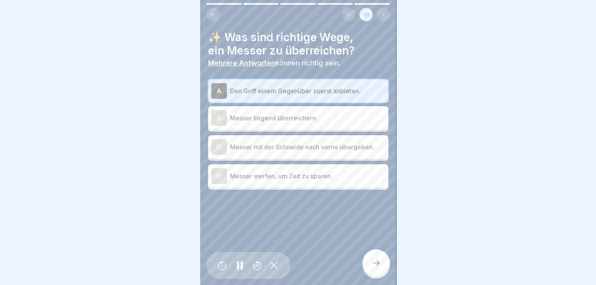
click at [212, 116] on div "B" at bounding box center [219, 118] width 16 height 16
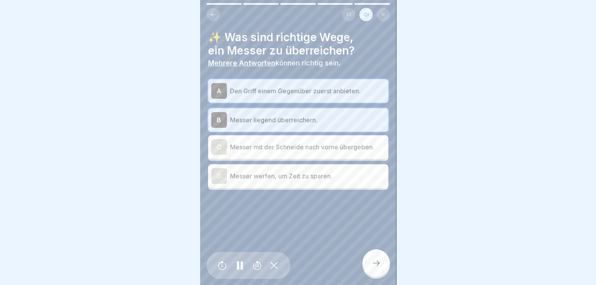
click at [381, 265] on icon at bounding box center [375, 262] width 9 height 9
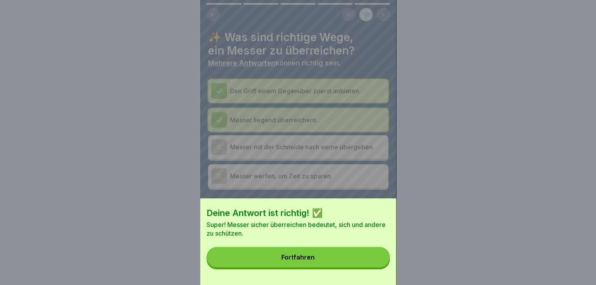
click at [302, 261] on div "Fortfahren" at bounding box center [297, 257] width 33 height 7
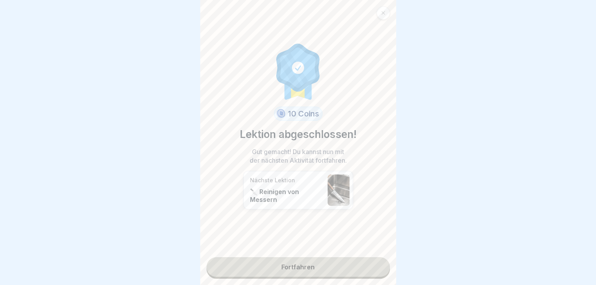
click at [295, 269] on link "Fortfahren" at bounding box center [298, 267] width 183 height 20
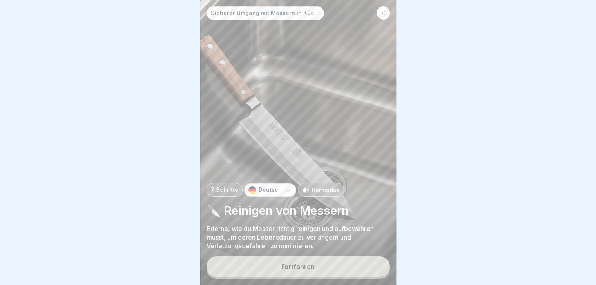
click at [316, 186] on p "Hörmodus" at bounding box center [326, 190] width 28 height 8
click at [307, 266] on div "Fortfahren" at bounding box center [297, 266] width 33 height 7
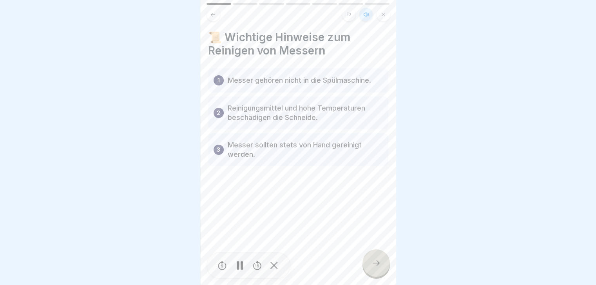
click at [238, 264] on rect at bounding box center [238, 265] width 2 height 9
click at [237, 261] on icon at bounding box center [240, 265] width 8 height 9
click at [370, 263] on div at bounding box center [375, 262] width 27 height 27
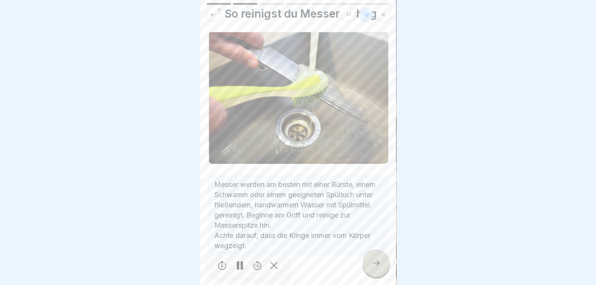
scroll to position [36, 0]
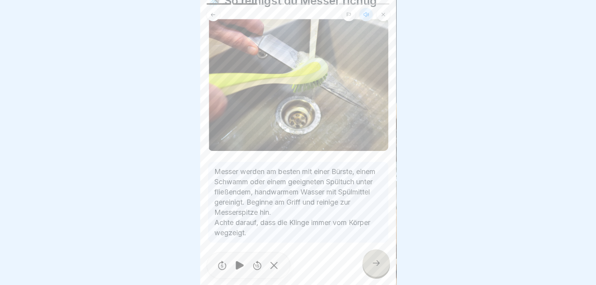
click at [377, 263] on icon at bounding box center [375, 262] width 9 height 9
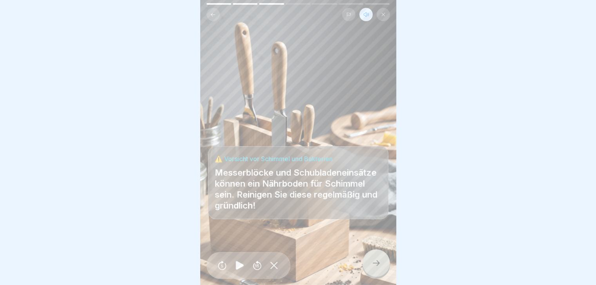
click at [377, 261] on icon at bounding box center [375, 262] width 9 height 9
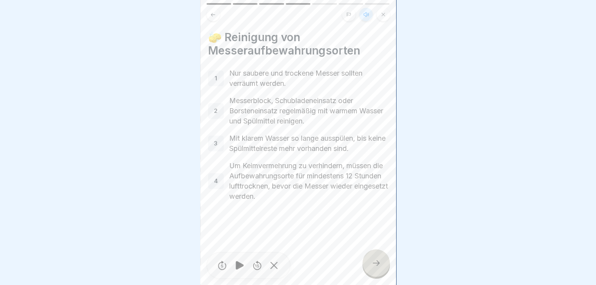
click at [376, 265] on icon at bounding box center [375, 262] width 9 height 9
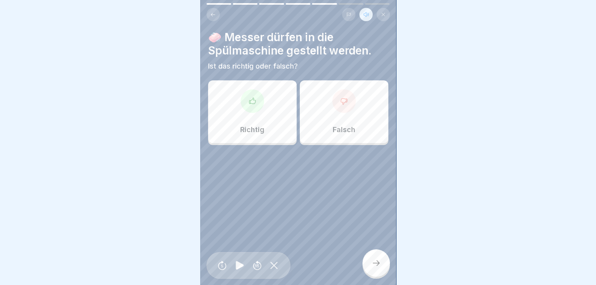
click at [341, 106] on div at bounding box center [344, 101] width 24 height 24
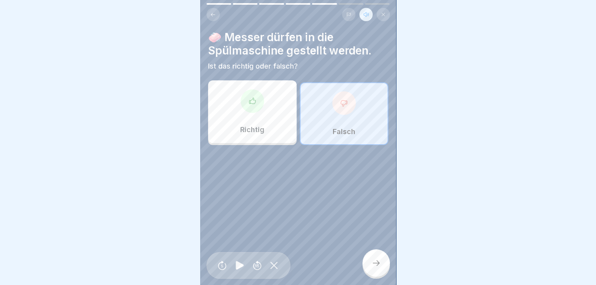
click at [375, 266] on icon at bounding box center [375, 262] width 9 height 9
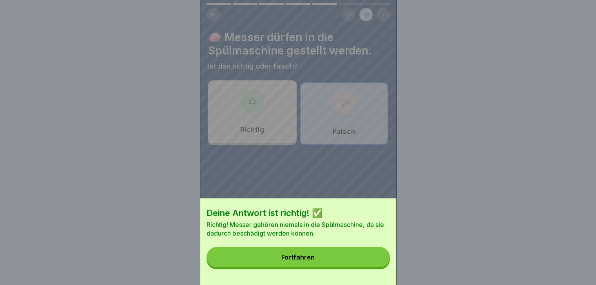
click at [363, 262] on button "Fortfahren" at bounding box center [298, 257] width 183 height 20
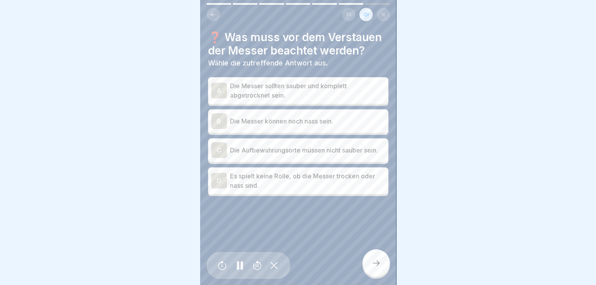
click at [218, 98] on div "A" at bounding box center [219, 91] width 16 height 16
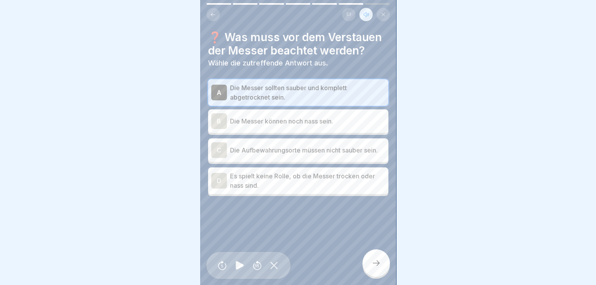
click at [377, 269] on div at bounding box center [375, 262] width 27 height 27
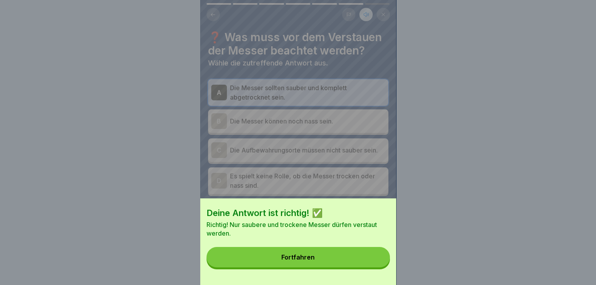
click at [307, 257] on button "Fortfahren" at bounding box center [298, 257] width 183 height 20
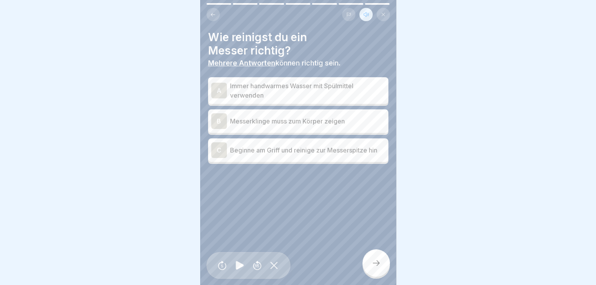
click at [219, 85] on div "A" at bounding box center [219, 91] width 16 height 16
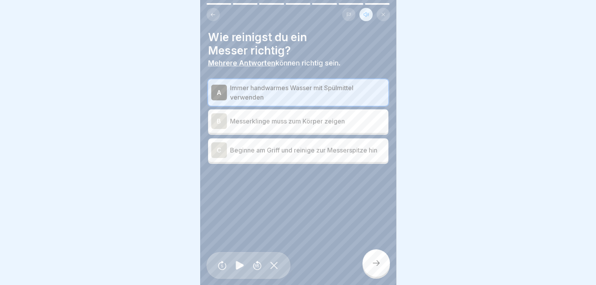
click at [220, 150] on div "C" at bounding box center [219, 150] width 16 height 16
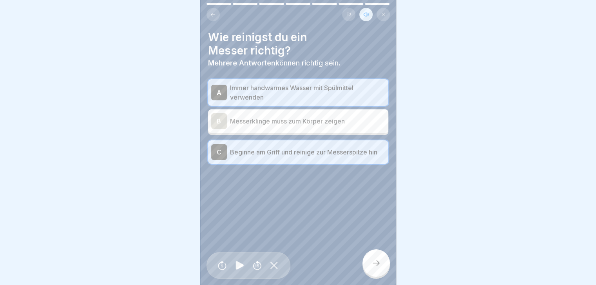
click at [382, 265] on div at bounding box center [375, 262] width 27 height 27
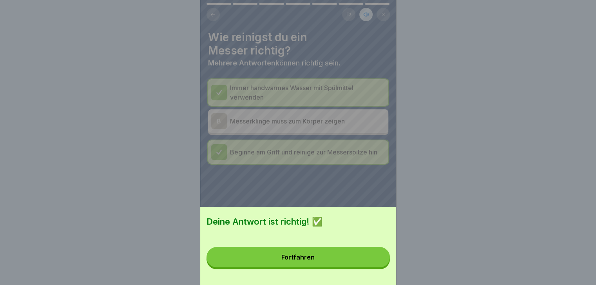
click at [305, 261] on div "Fortfahren" at bounding box center [297, 257] width 33 height 7
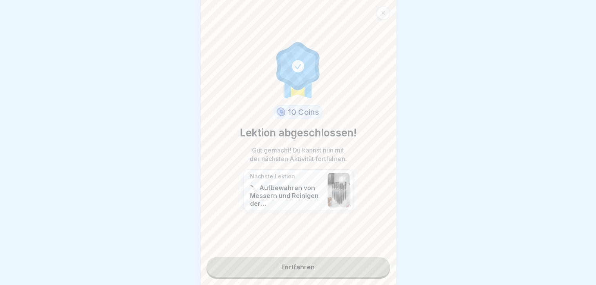
click at [295, 260] on link "Fortfahren" at bounding box center [298, 267] width 183 height 20
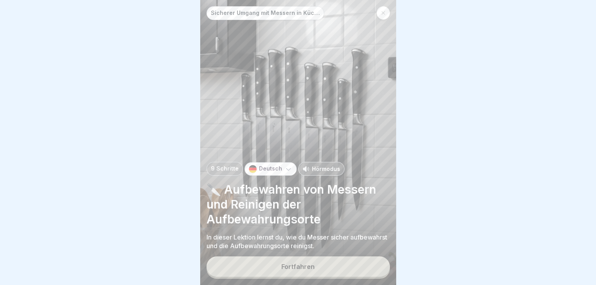
click at [328, 166] on p "Hörmodus" at bounding box center [326, 169] width 28 height 8
click at [303, 269] on div "Fortfahren" at bounding box center [297, 266] width 33 height 7
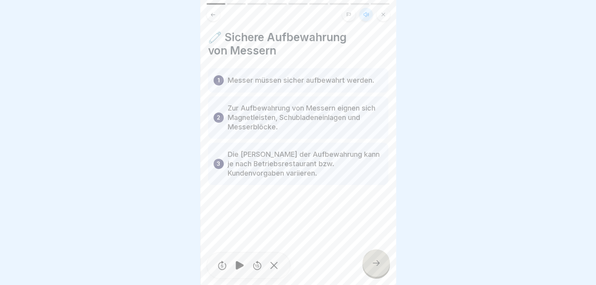
click at [376, 257] on div at bounding box center [375, 262] width 27 height 27
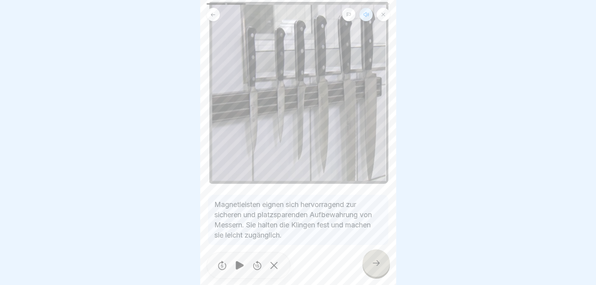
scroll to position [55, 0]
click at [376, 263] on icon at bounding box center [375, 262] width 9 height 9
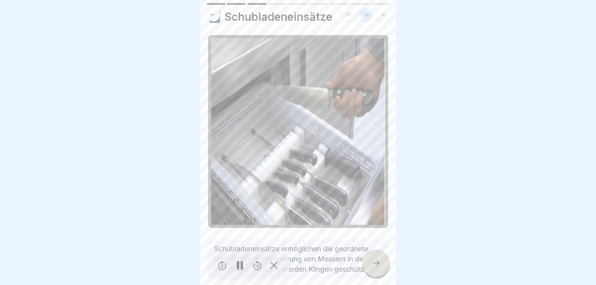
scroll to position [55, 0]
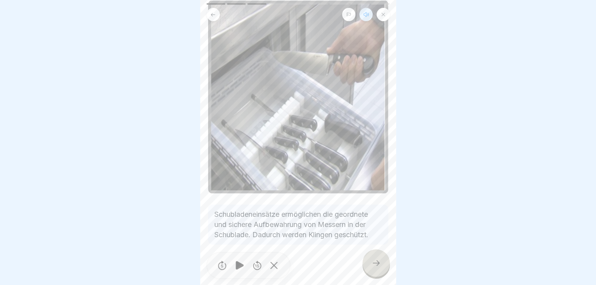
click at [373, 260] on icon at bounding box center [375, 262] width 9 height 9
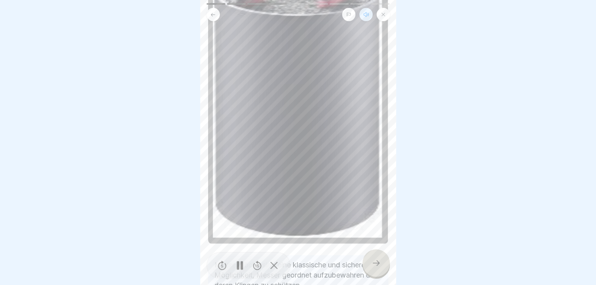
scroll to position [235, 0]
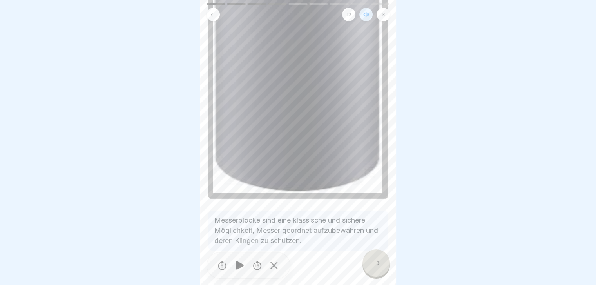
click at [381, 259] on icon at bounding box center [375, 262] width 9 height 9
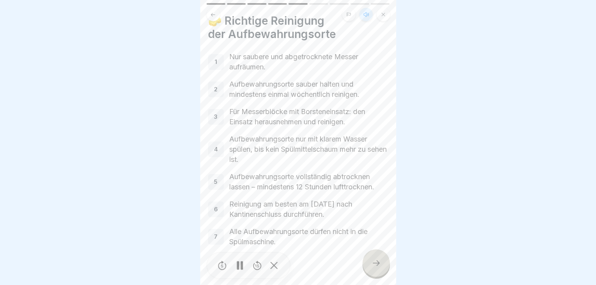
scroll to position [25, 0]
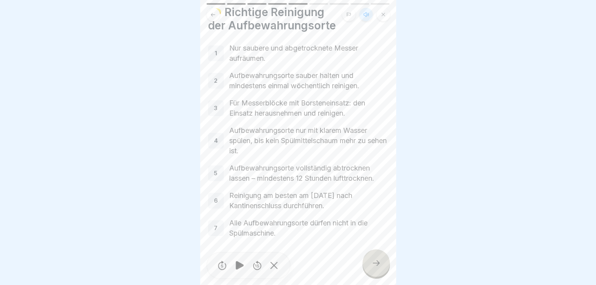
click at [375, 262] on icon at bounding box center [375, 262] width 9 height 9
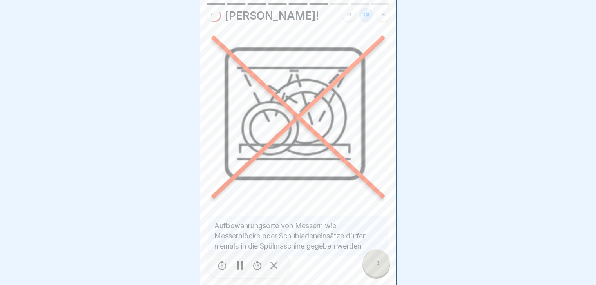
scroll to position [33, 0]
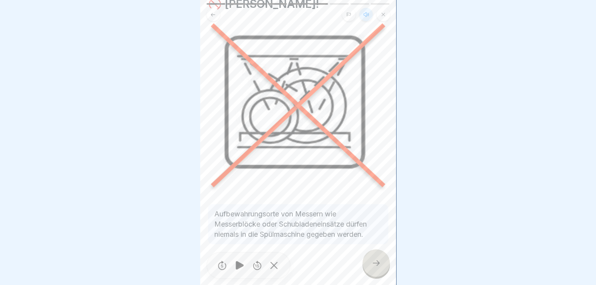
click at [377, 266] on icon at bounding box center [375, 262] width 9 height 9
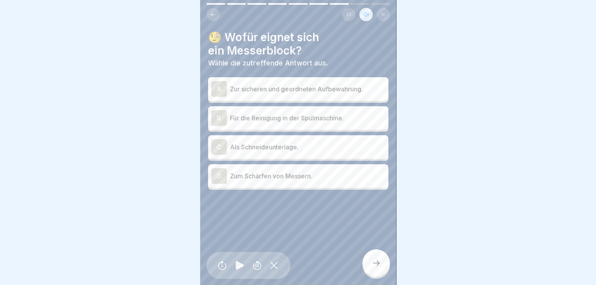
click at [220, 82] on div "A" at bounding box center [219, 89] width 16 height 16
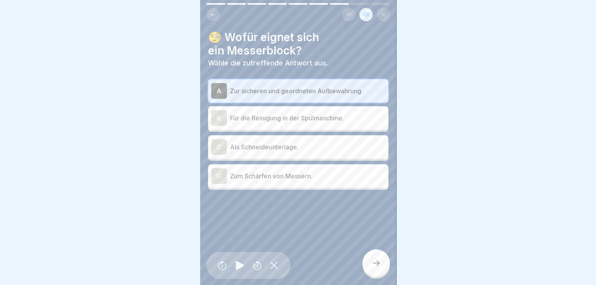
click at [380, 265] on icon at bounding box center [375, 262] width 9 height 9
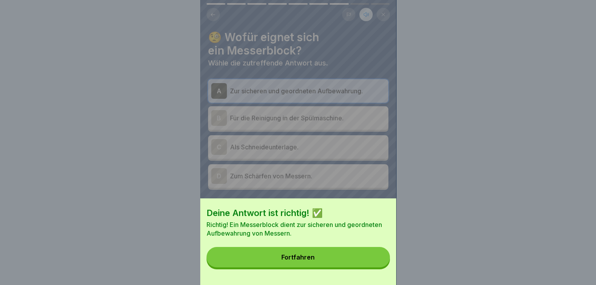
click at [299, 259] on button "Fortfahren" at bounding box center [298, 257] width 183 height 20
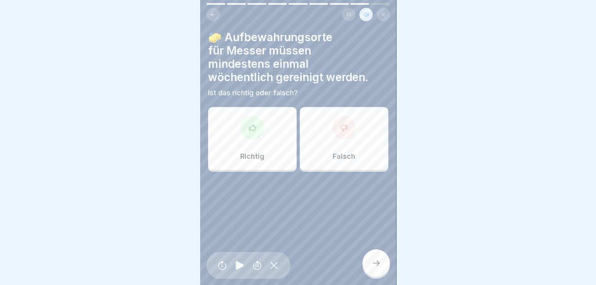
click at [251, 124] on icon at bounding box center [252, 127] width 6 height 6
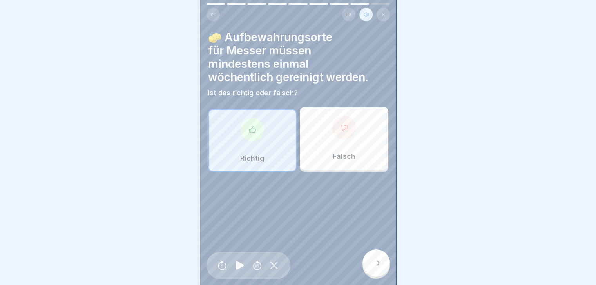
click at [376, 268] on div at bounding box center [375, 262] width 27 height 27
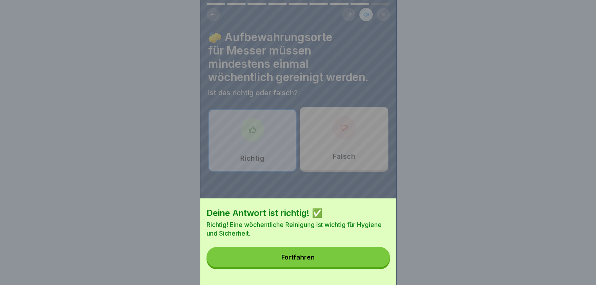
click at [293, 261] on div "Fortfahren" at bounding box center [297, 257] width 33 height 7
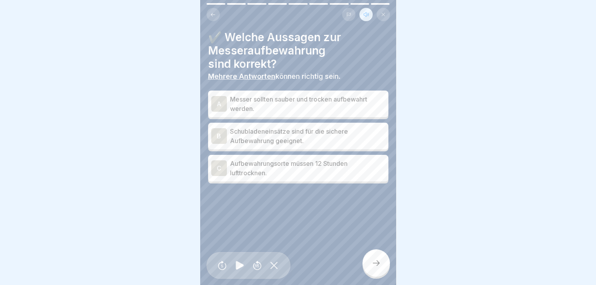
click at [218, 96] on div "A" at bounding box center [219, 104] width 16 height 16
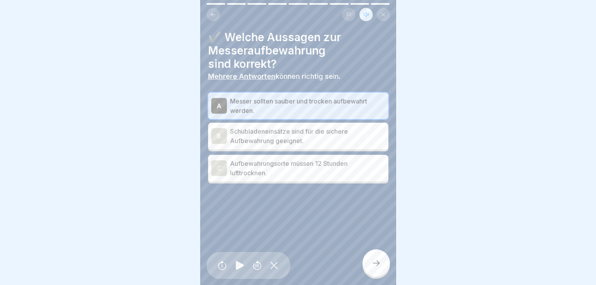
click at [219, 131] on div "B" at bounding box center [219, 136] width 16 height 16
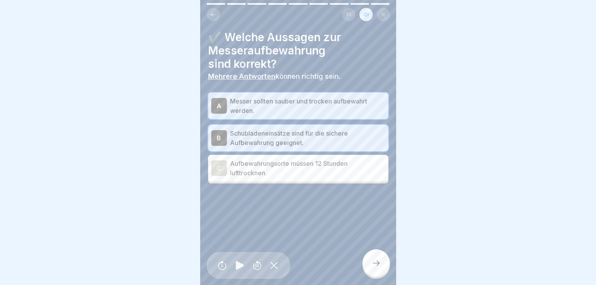
click at [220, 164] on div "C" at bounding box center [219, 168] width 16 height 16
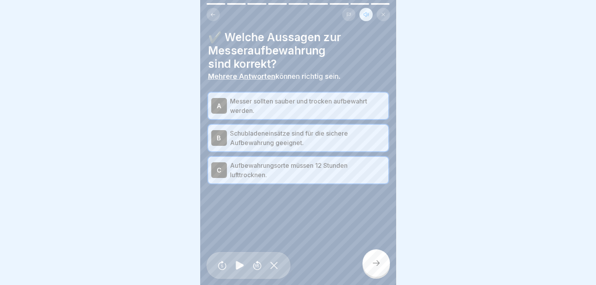
click at [375, 264] on icon at bounding box center [375, 262] width 9 height 9
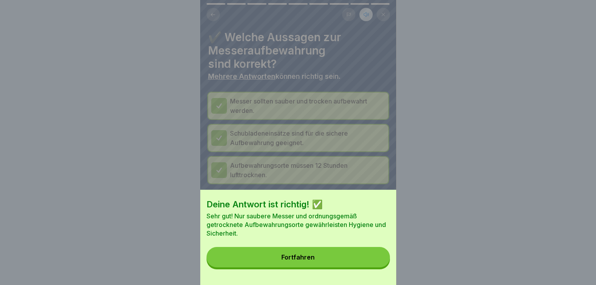
click at [309, 261] on div "Fortfahren" at bounding box center [297, 257] width 33 height 7
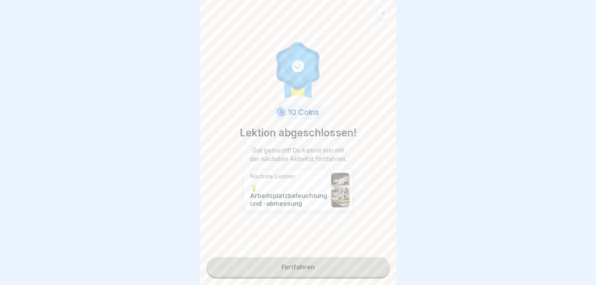
click at [300, 257] on link "Fortfahren" at bounding box center [298, 267] width 183 height 20
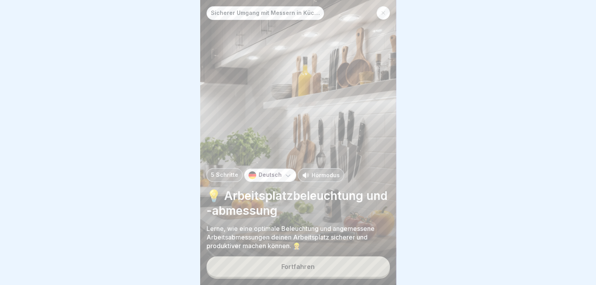
click at [320, 168] on div "Sicherer Umgang mit Messern in Küchen 5 Schritte Deutsch Hörmodus 💡 Arbeitsplat…" at bounding box center [298, 142] width 196 height 285
click at [320, 174] on p "Hörmodus" at bounding box center [326, 175] width 28 height 8
click at [307, 268] on div "Fortfahren" at bounding box center [297, 266] width 33 height 7
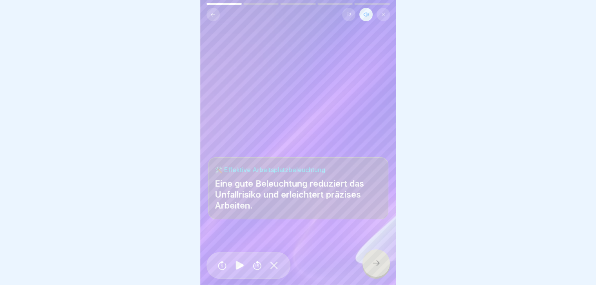
click at [373, 259] on div at bounding box center [375, 262] width 27 height 27
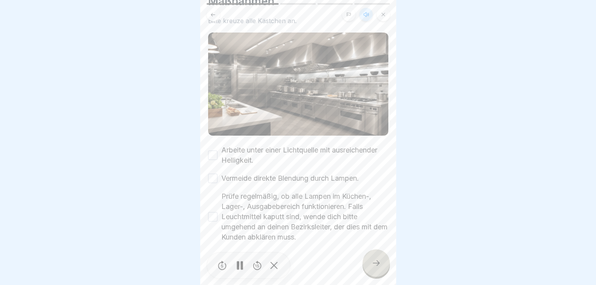
scroll to position [50, 0]
click at [214, 150] on button "Arbeite unter einer Lichtquelle mit ausreichender Helligkeit." at bounding box center [212, 154] width 9 height 9
click at [210, 173] on button "Vermeide direkte Blendung durch Lampen." at bounding box center [212, 177] width 9 height 9
click at [212, 211] on button "Prüfe regelmäßig, ob alle Lampen im Küchen-, Lager-, Ausgabebereich funktionier…" at bounding box center [212, 215] width 9 height 9
click at [376, 265] on icon at bounding box center [375, 262] width 9 height 9
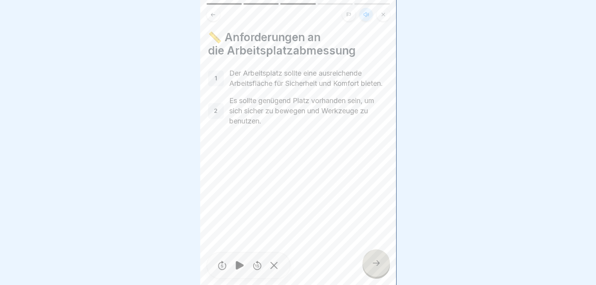
click at [374, 266] on icon at bounding box center [375, 262] width 9 height 9
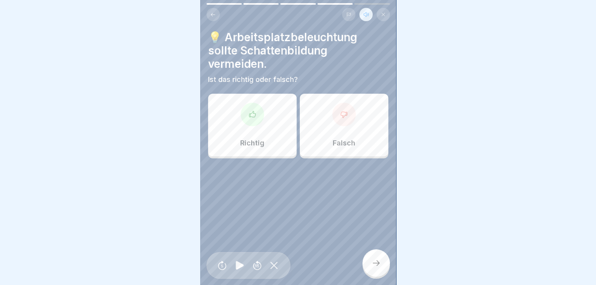
click at [349, 139] on p "Falsch" at bounding box center [344, 143] width 23 height 9
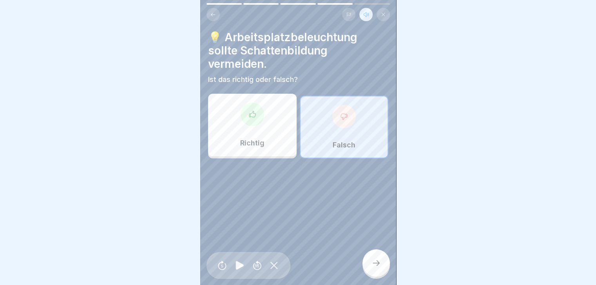
click at [379, 262] on icon at bounding box center [375, 262] width 9 height 9
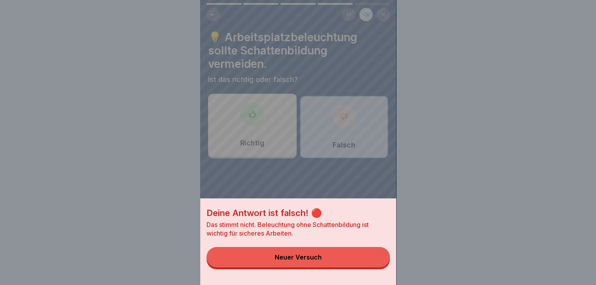
click at [299, 261] on div "Neuer Versuch" at bounding box center [298, 257] width 47 height 7
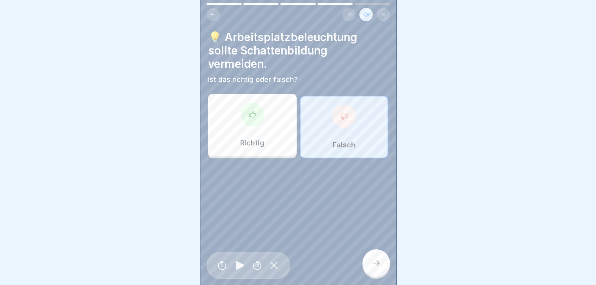
click at [252, 139] on p "Richtig" at bounding box center [252, 143] width 24 height 9
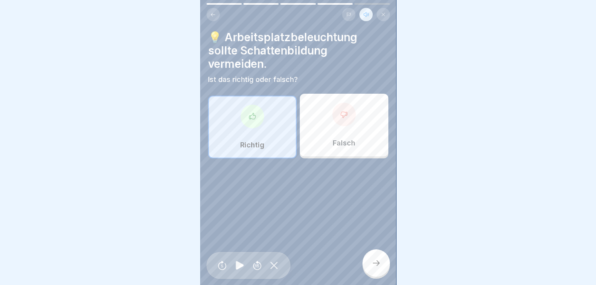
click at [381, 264] on div at bounding box center [375, 262] width 27 height 27
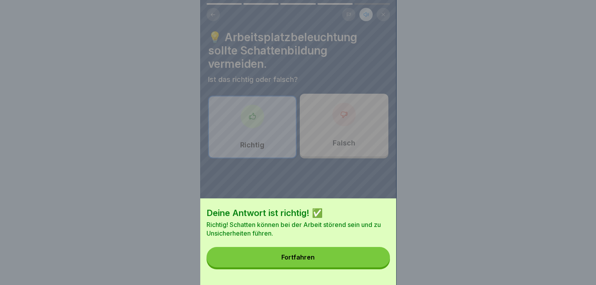
click at [285, 261] on div "Fortfahren" at bounding box center [297, 257] width 33 height 7
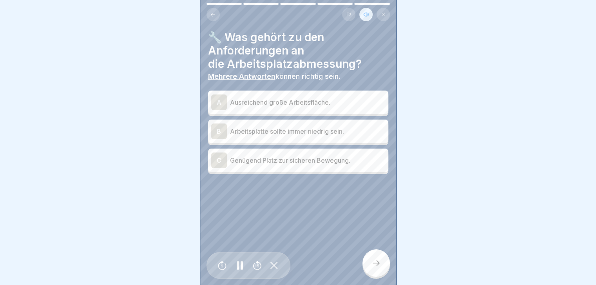
click at [223, 101] on div "A" at bounding box center [219, 102] width 16 height 16
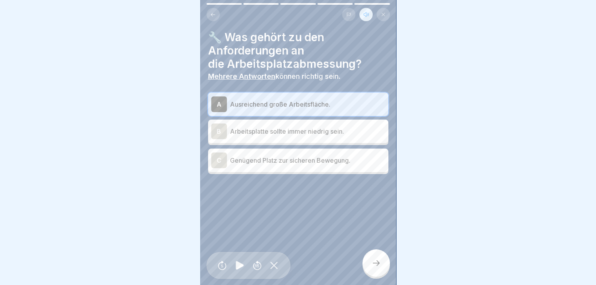
click at [222, 161] on div "C" at bounding box center [219, 160] width 16 height 16
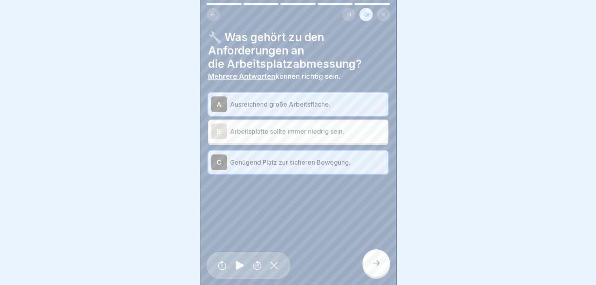
click at [361, 263] on div "🔧 Was gehört zu den Anforderungen an die Arbeitsplatzabmessung? Mehrere Antwort…" at bounding box center [298, 142] width 196 height 285
click at [379, 263] on icon at bounding box center [375, 262] width 9 height 9
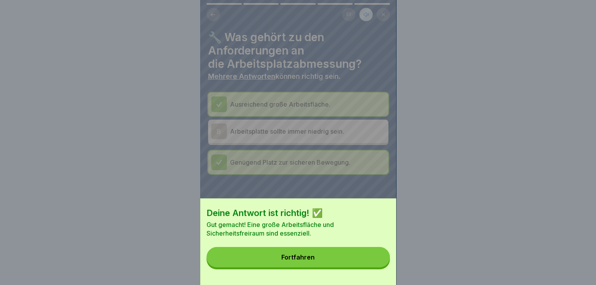
click at [322, 264] on button "Fortfahren" at bounding box center [298, 257] width 183 height 20
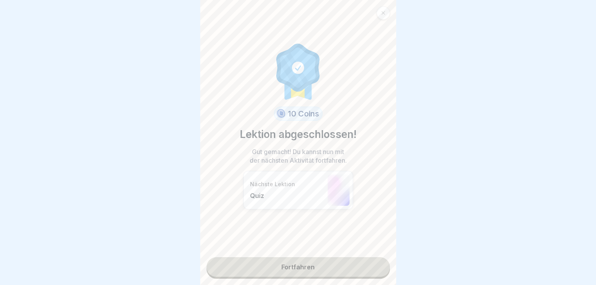
click at [306, 262] on link "Fortfahren" at bounding box center [298, 267] width 183 height 20
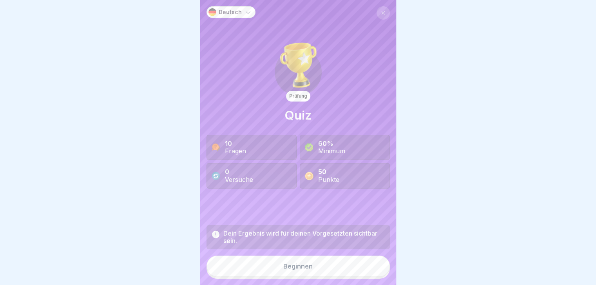
click at [295, 267] on div "Beginnen" at bounding box center [297, 266] width 29 height 7
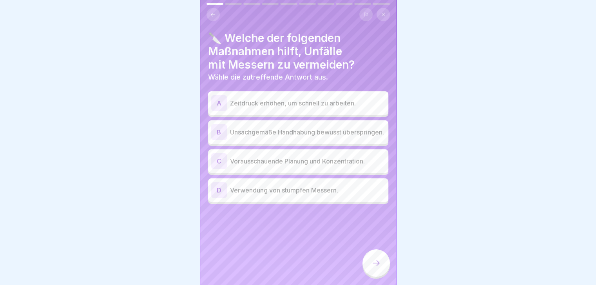
click at [211, 12] on icon at bounding box center [213, 15] width 6 height 6
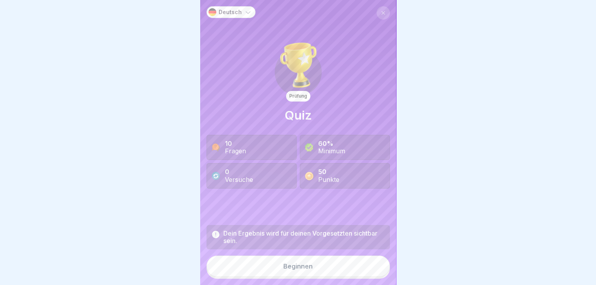
click at [303, 265] on div "Beginnen" at bounding box center [297, 266] width 29 height 7
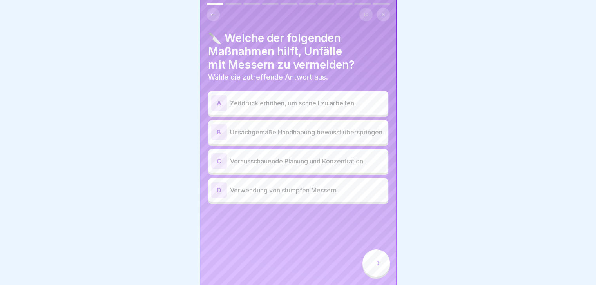
click at [279, 50] on h4 "🔪 Welche der folgenden Maßnahmen hilft, Unfälle mit Messern zu vermeiden?" at bounding box center [298, 51] width 180 height 40
click at [218, 157] on div "C" at bounding box center [219, 161] width 16 height 16
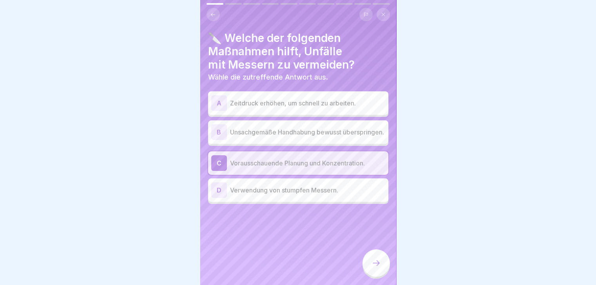
click at [377, 266] on icon at bounding box center [375, 262] width 9 height 9
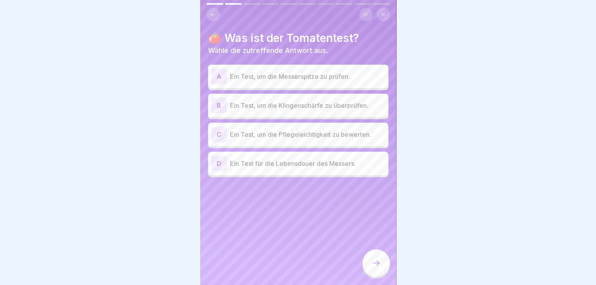
click at [215, 100] on div "B" at bounding box center [219, 106] width 16 height 16
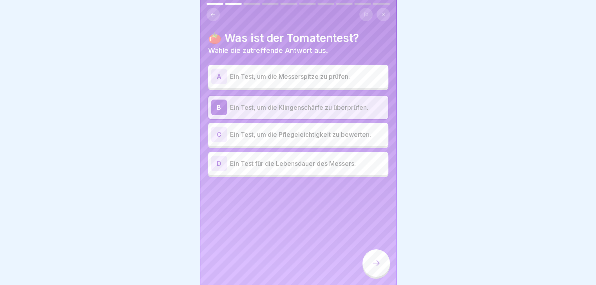
click at [370, 263] on div at bounding box center [375, 262] width 27 height 27
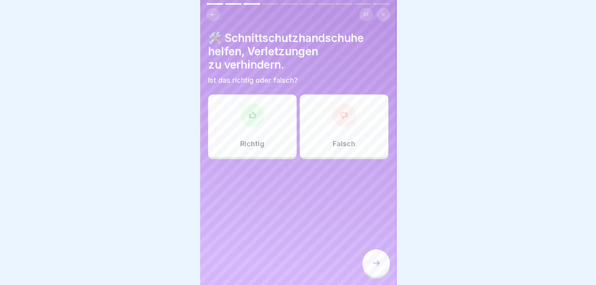
click at [255, 118] on div at bounding box center [253, 115] width 24 height 24
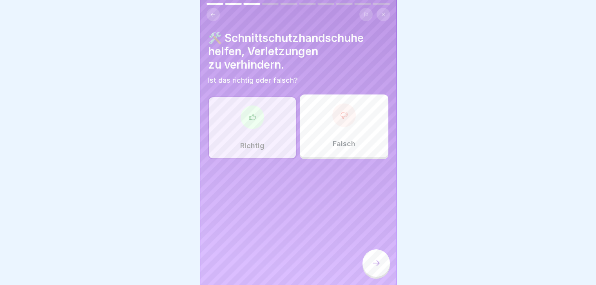
click at [372, 261] on icon at bounding box center [375, 262] width 9 height 9
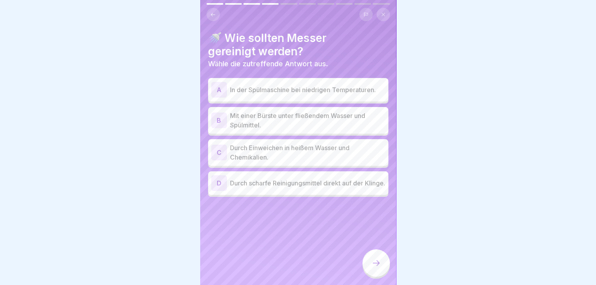
click at [220, 115] on div "B" at bounding box center [219, 120] width 16 height 16
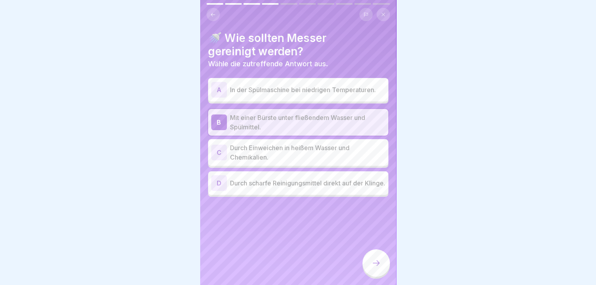
click at [371, 262] on div at bounding box center [375, 262] width 27 height 27
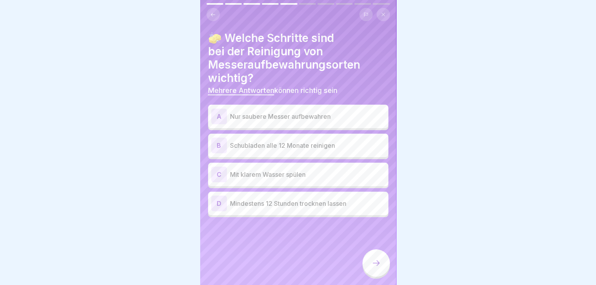
click at [219, 170] on div "C" at bounding box center [219, 175] width 16 height 16
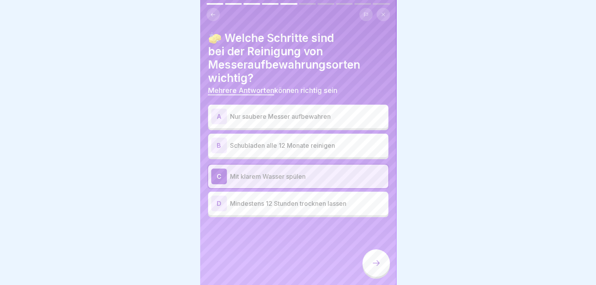
click at [221, 198] on div "D" at bounding box center [219, 204] width 16 height 16
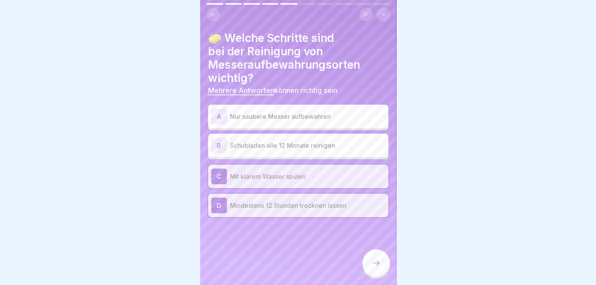
click at [380, 259] on div at bounding box center [375, 262] width 27 height 27
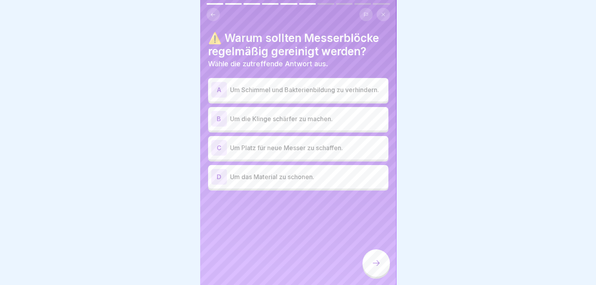
click at [215, 83] on div "A" at bounding box center [219, 90] width 16 height 16
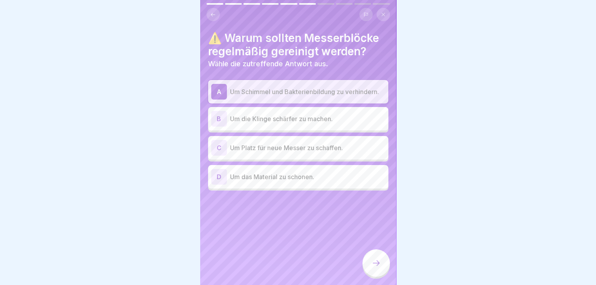
click at [370, 259] on div at bounding box center [375, 262] width 27 height 27
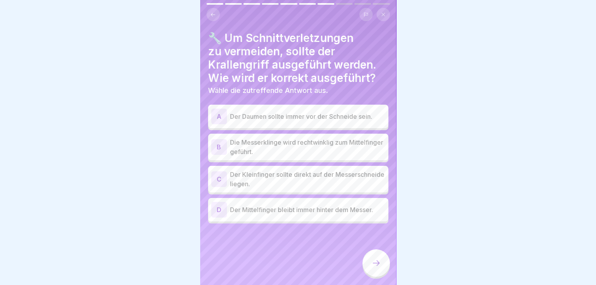
click at [221, 206] on div "D" at bounding box center [219, 210] width 16 height 16
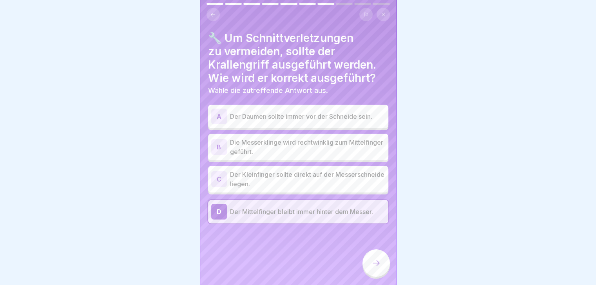
click at [219, 109] on div "A" at bounding box center [219, 117] width 16 height 16
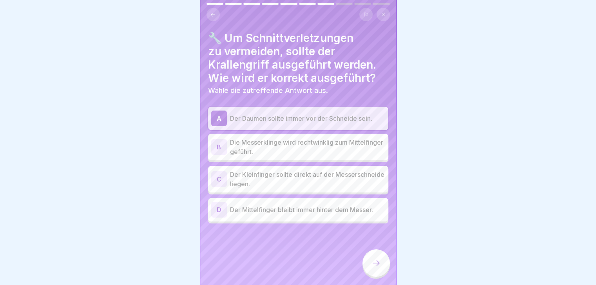
click at [219, 142] on div "B" at bounding box center [219, 147] width 16 height 16
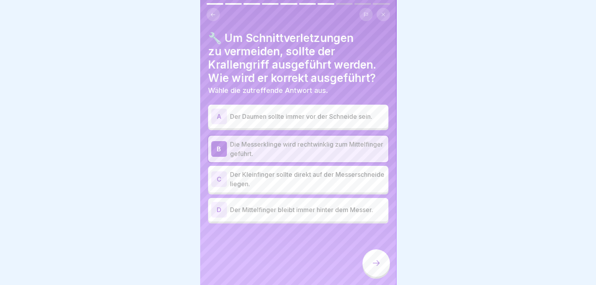
click at [376, 265] on icon at bounding box center [375, 262] width 9 height 9
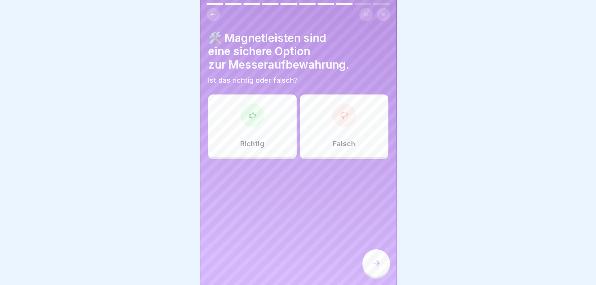
click at [249, 111] on icon at bounding box center [252, 115] width 8 height 8
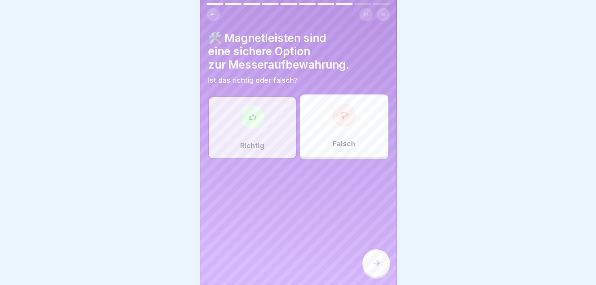
click at [378, 259] on div at bounding box center [375, 262] width 27 height 27
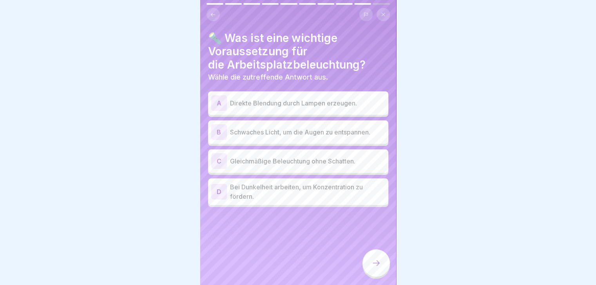
click at [220, 154] on div "C" at bounding box center [219, 161] width 16 height 16
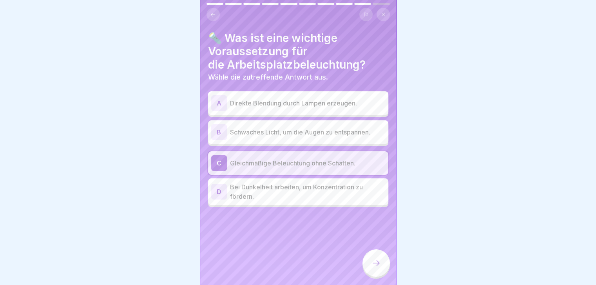
click at [370, 260] on div at bounding box center [375, 262] width 27 height 27
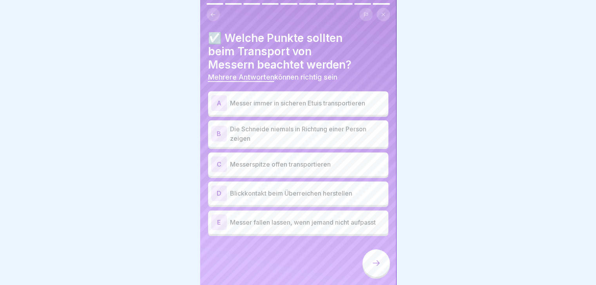
click at [220, 98] on div "A" at bounding box center [219, 103] width 16 height 16
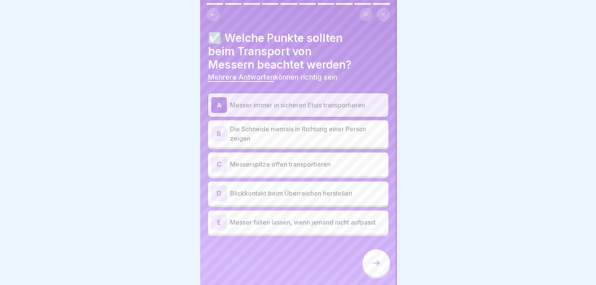
click at [213, 127] on div "B" at bounding box center [219, 134] width 16 height 16
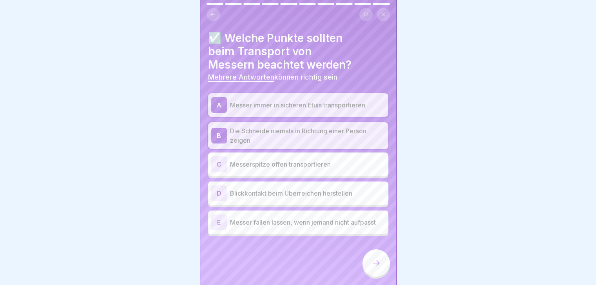
click at [216, 187] on div "D" at bounding box center [219, 193] width 16 height 16
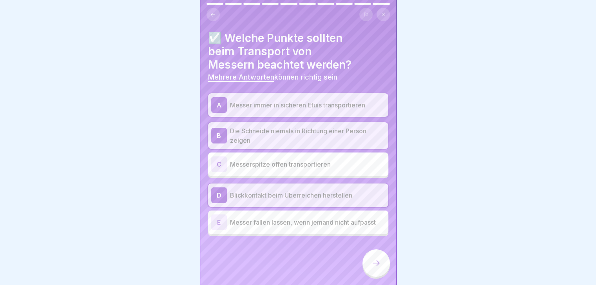
click at [375, 265] on icon at bounding box center [375, 262] width 9 height 9
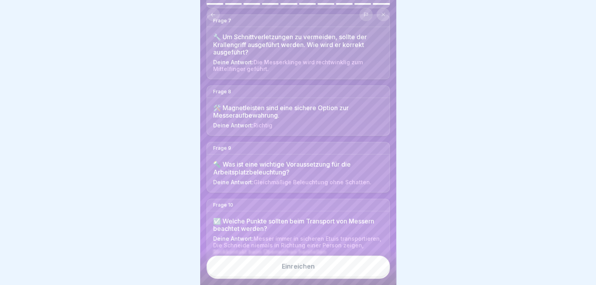
scroll to position [420, 0]
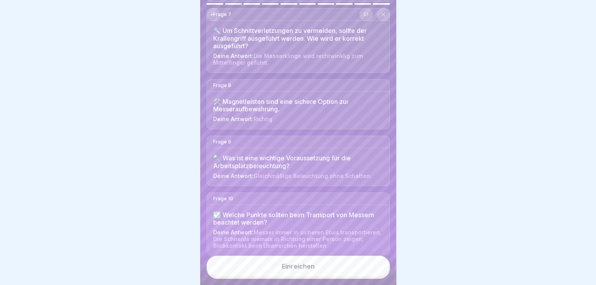
click at [292, 270] on button "Einreichen" at bounding box center [298, 265] width 183 height 21
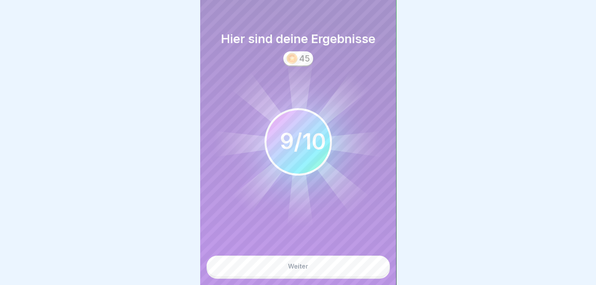
click at [294, 269] on div "Weiter" at bounding box center [298, 266] width 20 height 7
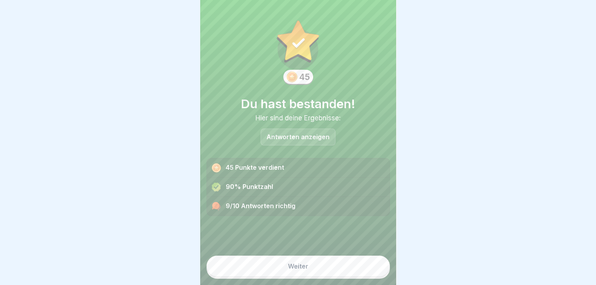
click at [253, 202] on div "9/10 Antworten richtig" at bounding box center [298, 206] width 183 height 19
click at [241, 197] on div "9/10 Antworten richtig" at bounding box center [298, 206] width 183 height 19
click at [216, 202] on icon at bounding box center [215, 205] width 7 height 7
click at [286, 134] on p "Antworten anzeigen" at bounding box center [297, 137] width 63 height 7
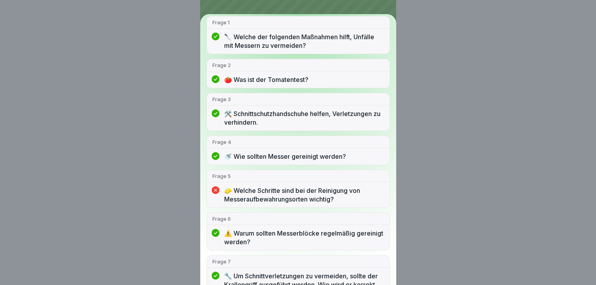
scroll to position [118, 0]
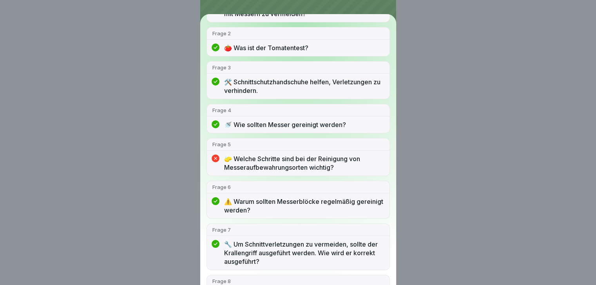
click at [240, 157] on p "🧽 Welche Schritte sind bei der Reinigung von Messeraufbewahrungsorten wichtig?" at bounding box center [304, 162] width 160 height 17
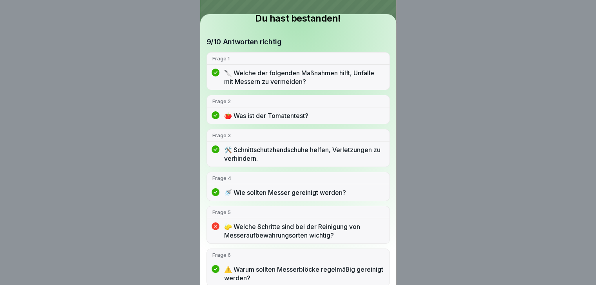
scroll to position [0, 0]
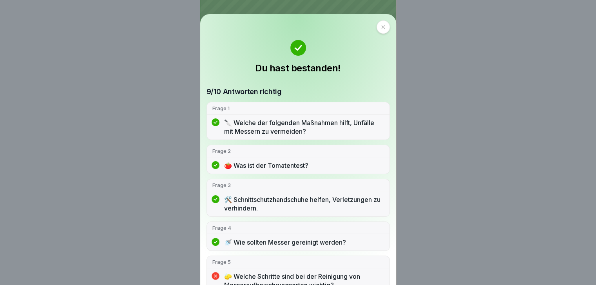
click at [382, 27] on icon at bounding box center [383, 27] width 5 height 5
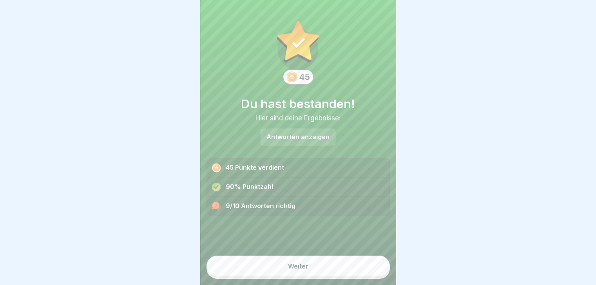
click at [313, 271] on button "Weiter" at bounding box center [298, 265] width 183 height 21
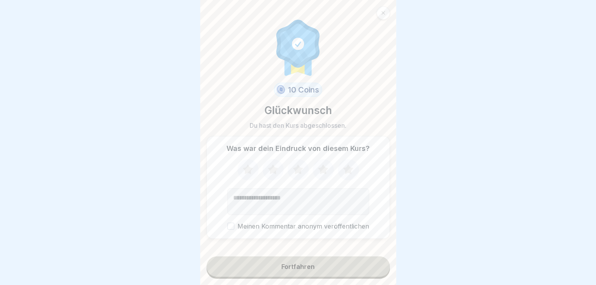
click at [284, 270] on div "Fortfahren" at bounding box center [297, 266] width 33 height 7
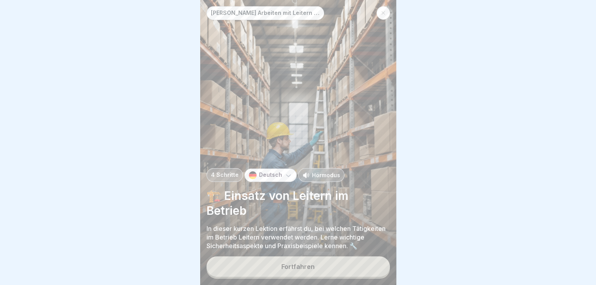
click at [329, 179] on p "Hörmodus" at bounding box center [326, 175] width 28 height 8
click at [294, 270] on div "Fortfahren" at bounding box center [297, 266] width 33 height 7
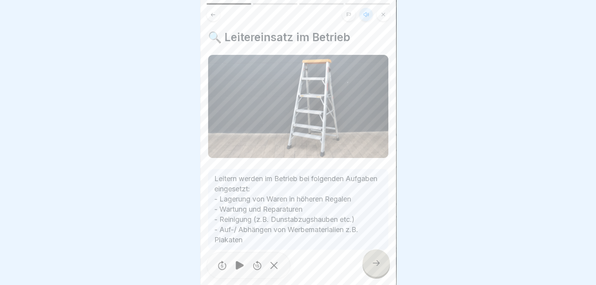
click at [373, 268] on icon at bounding box center [375, 262] width 9 height 9
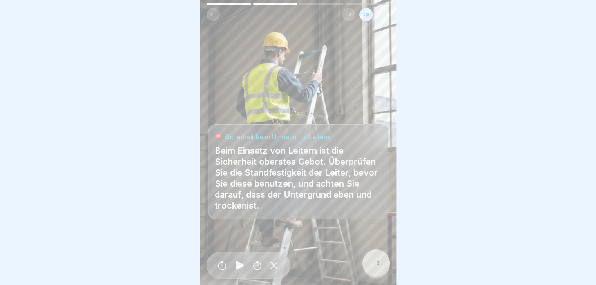
click at [373, 268] on icon at bounding box center [375, 262] width 9 height 9
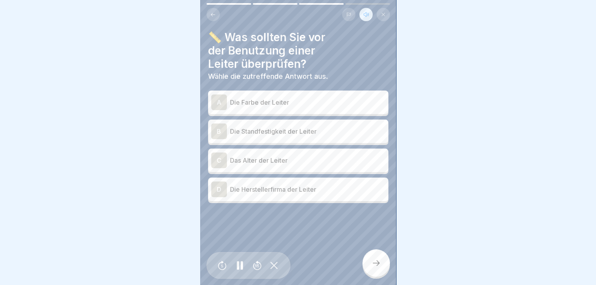
click at [216, 129] on div "B" at bounding box center [219, 131] width 16 height 16
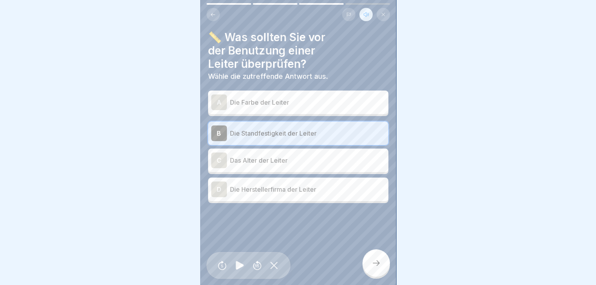
click at [375, 267] on icon at bounding box center [375, 262] width 9 height 9
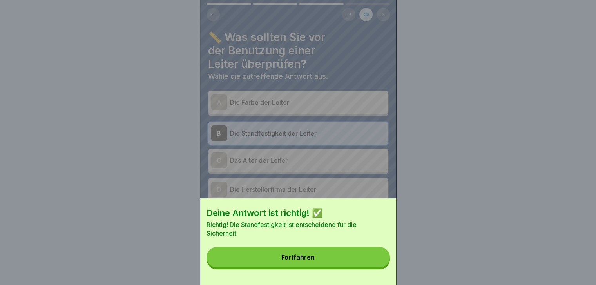
click at [323, 261] on button "Fortfahren" at bounding box center [298, 257] width 183 height 20
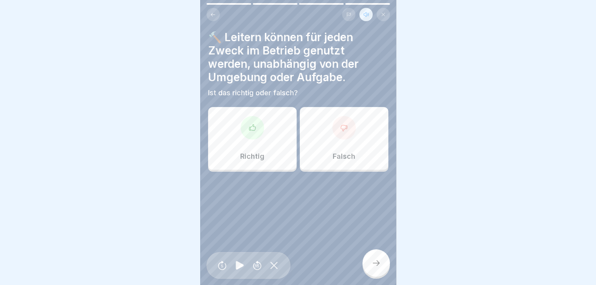
click at [337, 146] on div "Falsch" at bounding box center [344, 138] width 89 height 63
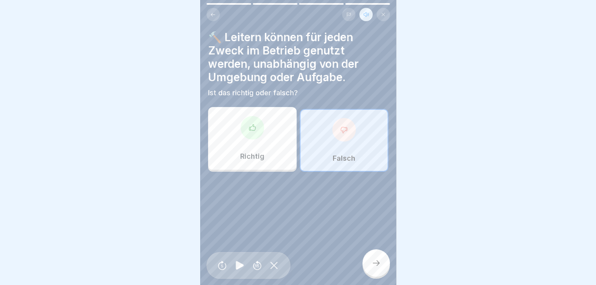
click at [378, 263] on div at bounding box center [375, 262] width 27 height 27
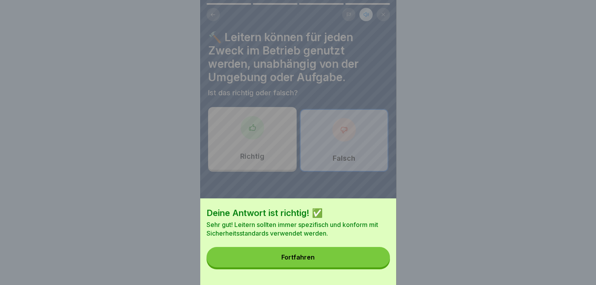
click at [283, 261] on button "Fortfahren" at bounding box center [298, 257] width 183 height 20
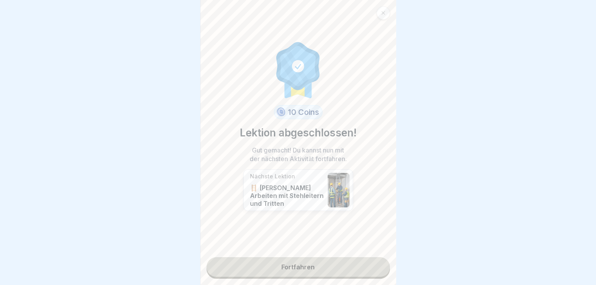
click at [297, 268] on link "Fortfahren" at bounding box center [298, 267] width 183 height 20
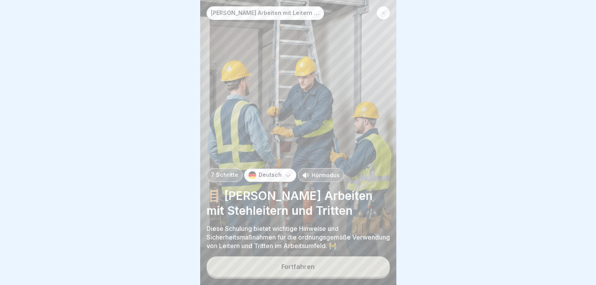
click at [321, 179] on p "Hörmodus" at bounding box center [326, 175] width 28 height 8
click at [312, 270] on div "Fortfahren" at bounding box center [297, 266] width 33 height 7
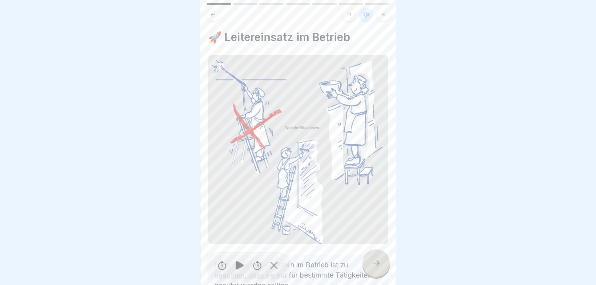
click at [378, 266] on icon at bounding box center [375, 262] width 9 height 9
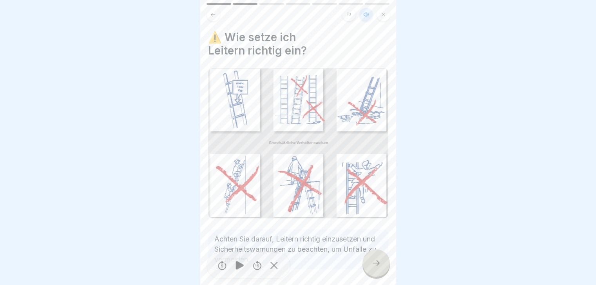
click at [375, 268] on icon at bounding box center [375, 262] width 9 height 9
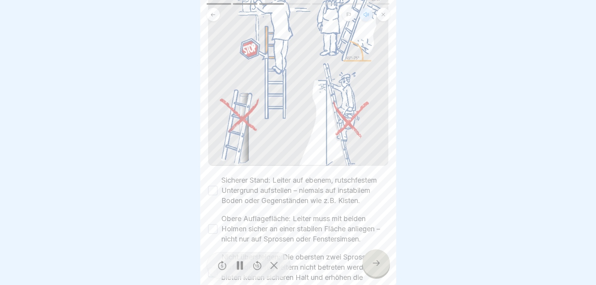
scroll to position [157, 0]
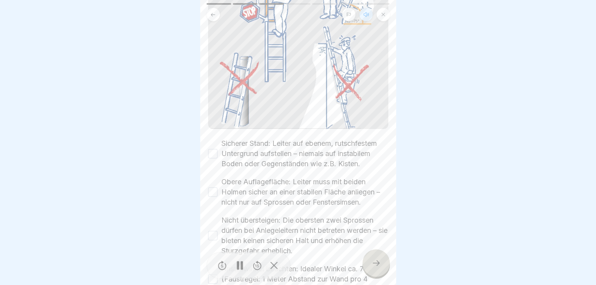
click at [211, 151] on button "Sicherer Stand: Leiter auf ebenem, rutschfestem Untergrund aufstellen – niemals…" at bounding box center [212, 153] width 9 height 9
click at [216, 194] on button "Obere Auflagefläche: Leiter muss mit beiden Holmen sicher an einer stabilen Flä…" at bounding box center [212, 191] width 9 height 9
click at [210, 239] on button "Nicht übersteigen: Die obersten zwei Sprossen dürfen bei Anlegeleitern nicht be…" at bounding box center [212, 235] width 9 height 9
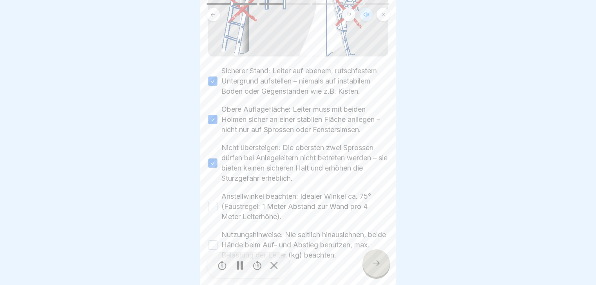
scroll to position [255, 0]
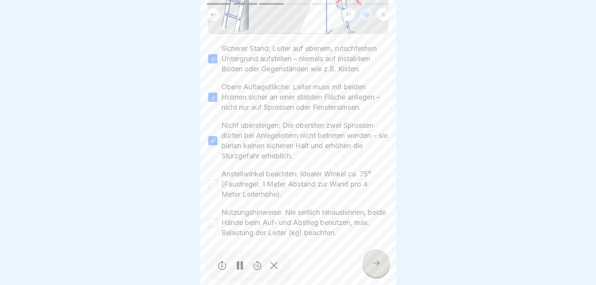
click at [211, 183] on button "Anstellwinkel beachten: Idealer Winkel ca. 75° (Faustregel: 1 Meter Abstand zur…" at bounding box center [212, 183] width 9 height 9
click at [212, 223] on button "Nutzungshinweise: Nie seitlich hinauslehnen, beide Hände beim Auf- und Abstieg …" at bounding box center [212, 222] width 9 height 9
click at [376, 266] on icon at bounding box center [375, 262] width 9 height 9
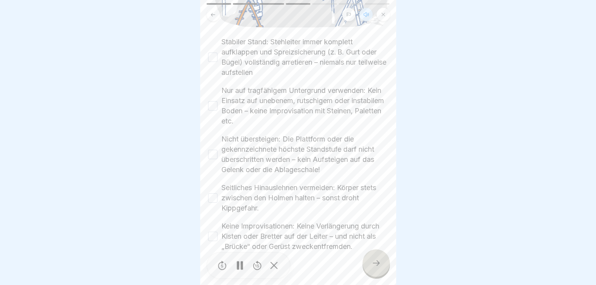
scroll to position [274, 0]
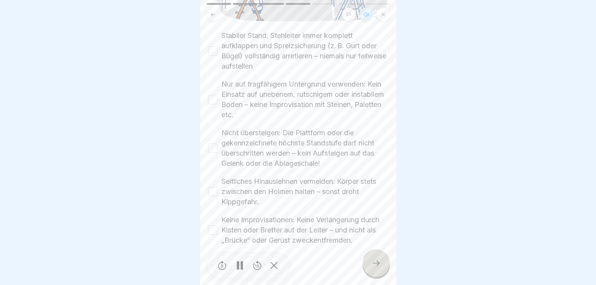
drag, startPoint x: 212, startPoint y: 45, endPoint x: 225, endPoint y: 72, distance: 30.7
click at [214, 46] on button "Stabiler Stand: Stehleiter immer komplett aufklappen und Spreizsicherung (z. B.…" at bounding box center [212, 50] width 9 height 9
click at [210, 95] on button "Nur auf tragfähigem Untergrund verwenden: Kein Einsatz auf unebenem, rutschigem…" at bounding box center [212, 99] width 9 height 9
drag, startPoint x: 210, startPoint y: 142, endPoint x: 218, endPoint y: 151, distance: 12.0
click at [211, 143] on button "Nicht übersteigen: Die Plattform oder die gekennzeichnete höchste Standstufe da…" at bounding box center [212, 147] width 9 height 9
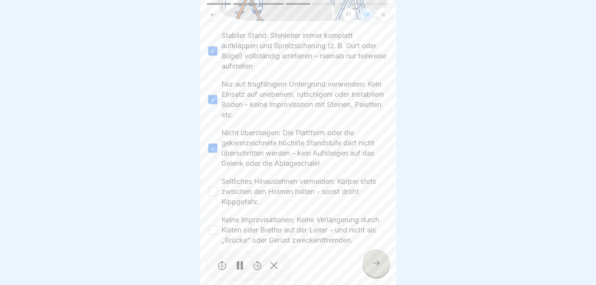
click at [210, 187] on button "Seitliches Hinauslehnen vermeiden: Körper stets zwischen den Holmen halten – so…" at bounding box center [212, 191] width 9 height 9
click at [214, 228] on button "Keine Improvisationen: Keine Verlängerung durch Kisten oder Bretter auf der Lei…" at bounding box center [212, 229] width 9 height 9
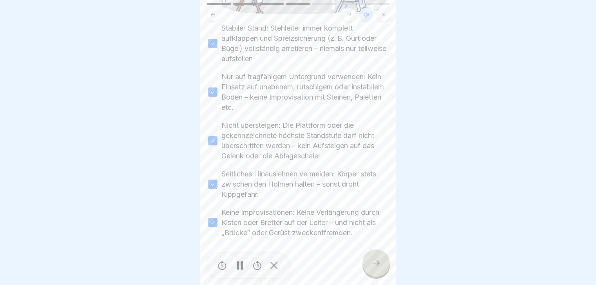
scroll to position [285, 0]
click at [373, 267] on icon at bounding box center [375, 262] width 9 height 9
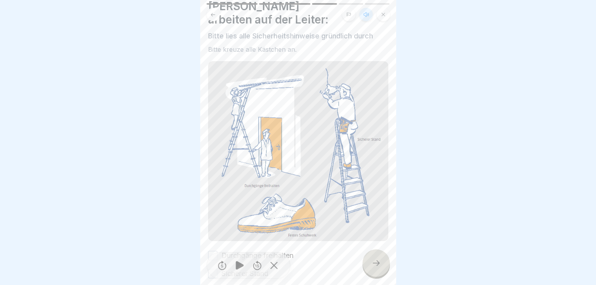
scroll to position [70, 0]
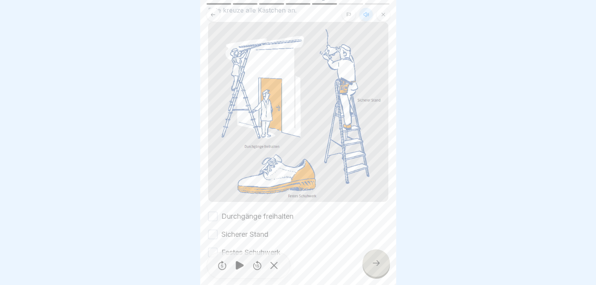
click at [214, 212] on button "Durchgänge freihalten" at bounding box center [212, 216] width 9 height 9
click at [214, 230] on button "Sicherer Stand" at bounding box center [212, 234] width 9 height 9
click at [212, 248] on button "Festes Schuhwerk" at bounding box center [212, 252] width 9 height 9
click at [375, 268] on icon at bounding box center [375, 262] width 9 height 9
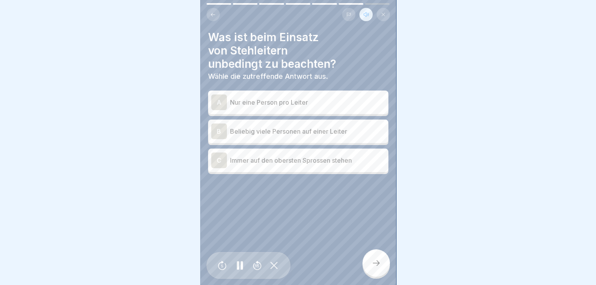
click at [221, 101] on div "A" at bounding box center [219, 102] width 16 height 16
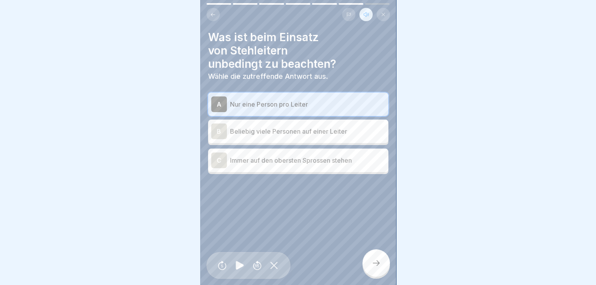
click at [375, 264] on div at bounding box center [375, 262] width 27 height 27
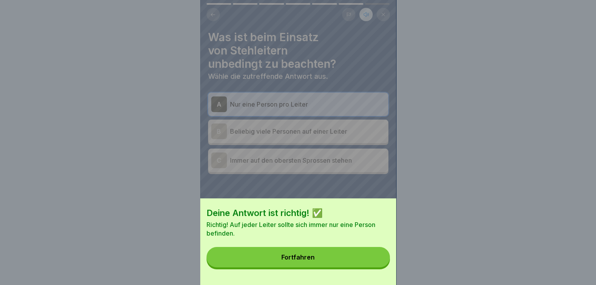
drag, startPoint x: 312, startPoint y: 258, endPoint x: 315, endPoint y: 263, distance: 5.7
click at [313, 261] on button "Fortfahren" at bounding box center [298, 257] width 183 height 20
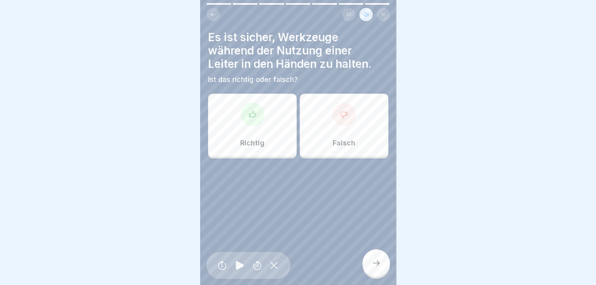
click at [348, 123] on div "Falsch" at bounding box center [344, 125] width 89 height 63
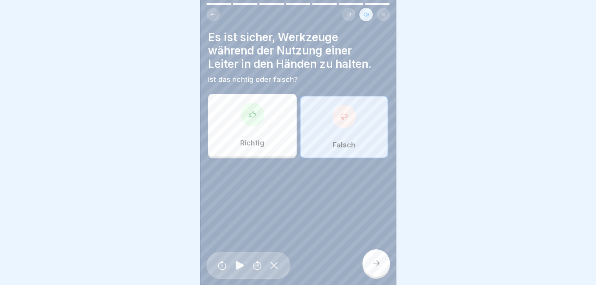
click at [377, 260] on div at bounding box center [375, 262] width 27 height 27
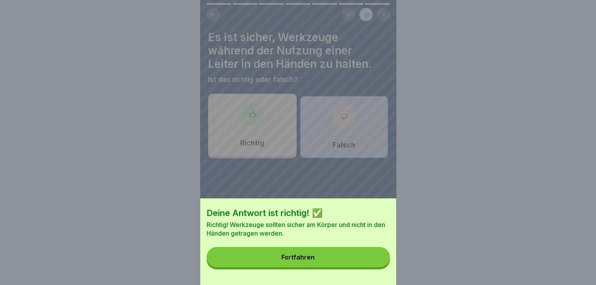
click at [298, 261] on div "Fortfahren" at bounding box center [297, 257] width 33 height 7
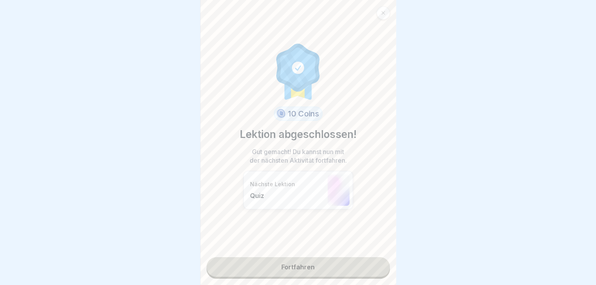
click at [294, 268] on link "Fortfahren" at bounding box center [298, 267] width 183 height 20
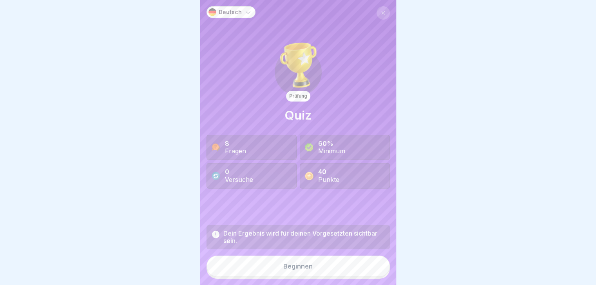
click at [248, 12] on icon at bounding box center [248, 12] width 5 height 2
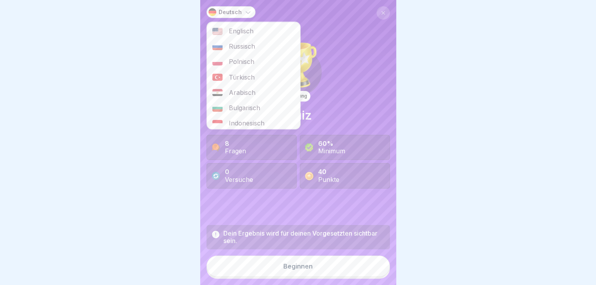
click at [246, 8] on icon at bounding box center [248, 12] width 8 height 8
click at [341, 11] on div "Prüfung Quiz 8 Fragen 60% Minimum 0 Versuche 40 Punkte" at bounding box center [298, 113] width 183 height 215
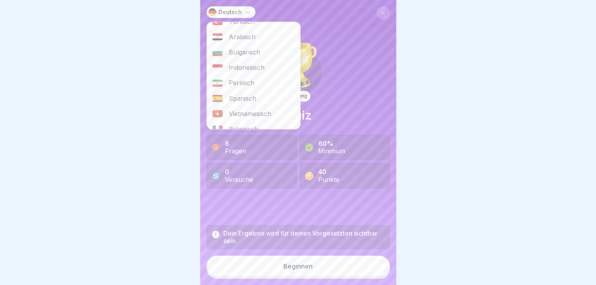
scroll to position [78, 0]
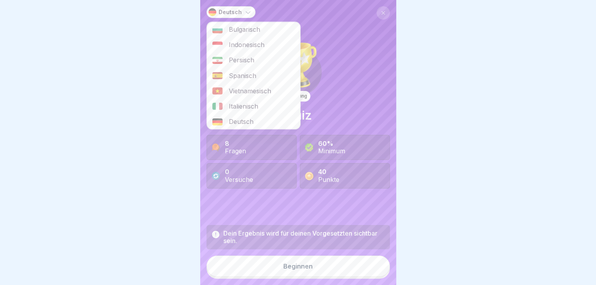
click at [252, 118] on span "Deutsch" at bounding box center [241, 121] width 25 height 7
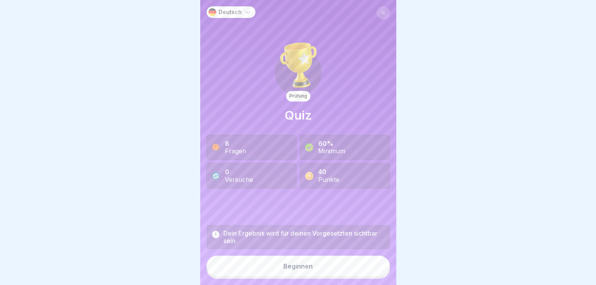
click at [262, 238] on div "Dein Ergebnis wird für deinen Vorgesetzten sichtbar sein." at bounding box center [303, 237] width 161 height 15
click at [299, 267] on div "Beginnen" at bounding box center [297, 266] width 29 height 7
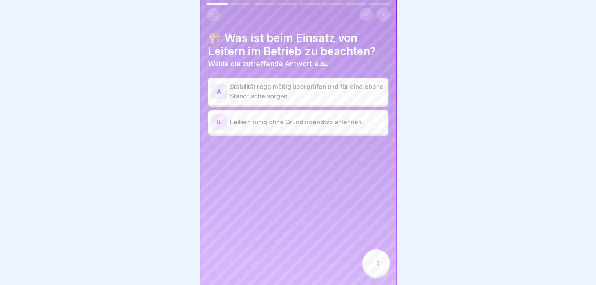
click at [224, 87] on div "A" at bounding box center [219, 91] width 16 height 16
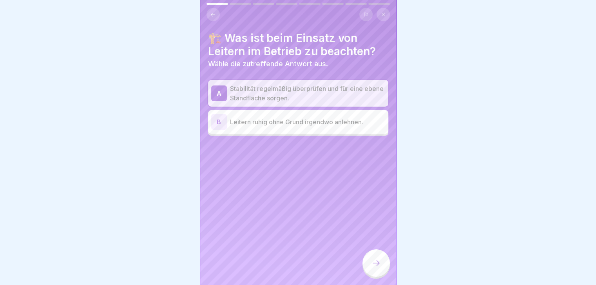
click at [373, 266] on icon at bounding box center [375, 262] width 9 height 9
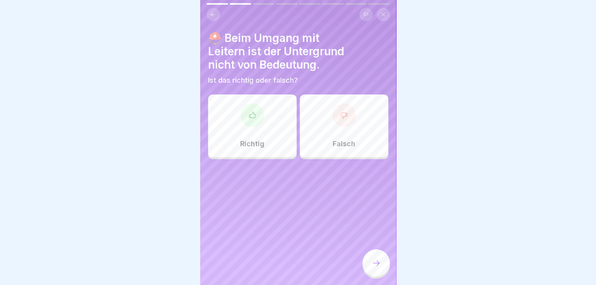
click at [335, 116] on div at bounding box center [344, 115] width 24 height 24
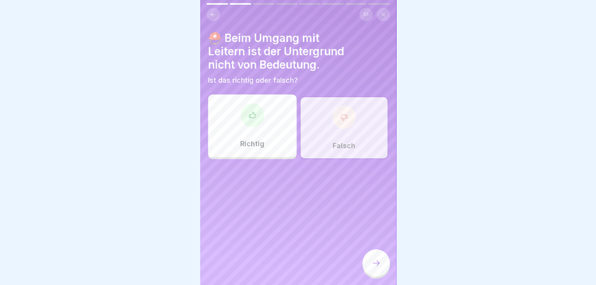
drag, startPoint x: 375, startPoint y: 269, endPoint x: 376, endPoint y: 265, distance: 4.3
click at [376, 268] on div at bounding box center [375, 262] width 27 height 27
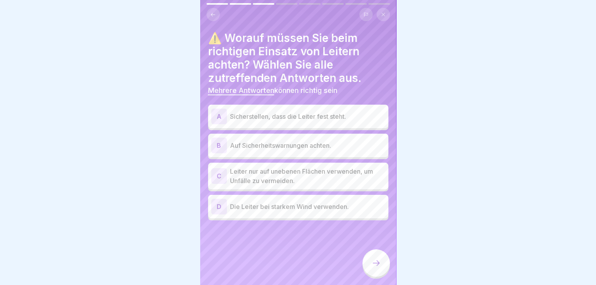
click at [219, 111] on div "A" at bounding box center [219, 117] width 16 height 16
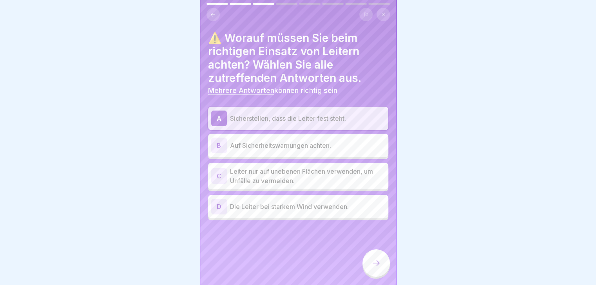
click at [215, 201] on div "D" at bounding box center [219, 207] width 16 height 16
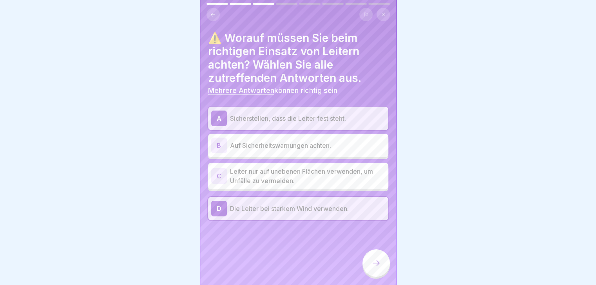
click at [382, 263] on div at bounding box center [375, 262] width 27 height 27
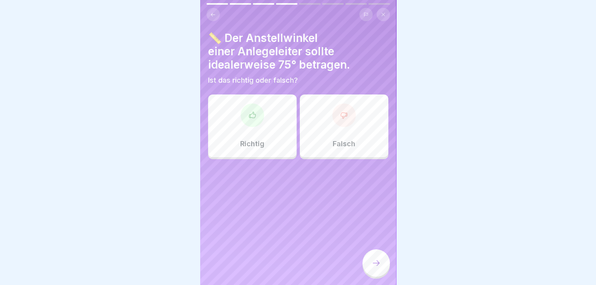
click at [252, 117] on div at bounding box center [253, 115] width 24 height 24
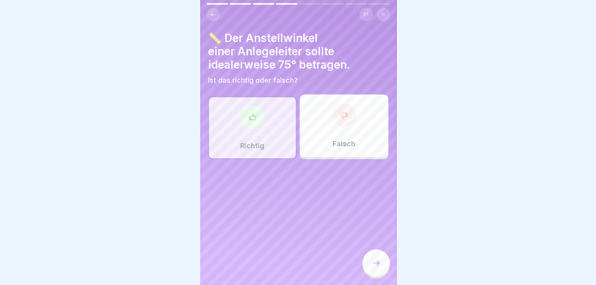
click at [382, 266] on div at bounding box center [375, 262] width 27 height 27
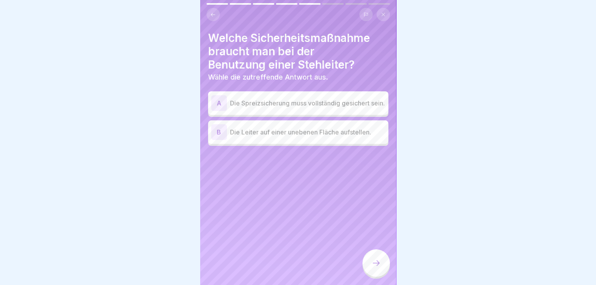
click at [215, 96] on div "A" at bounding box center [219, 103] width 16 height 16
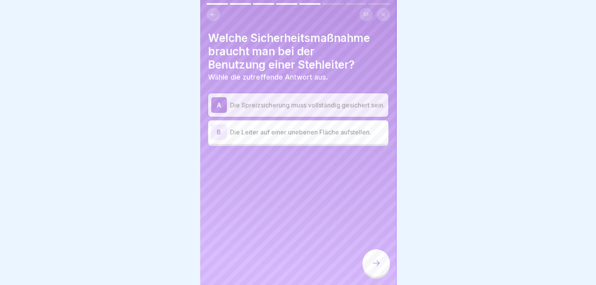
click at [375, 265] on icon at bounding box center [375, 262] width 9 height 9
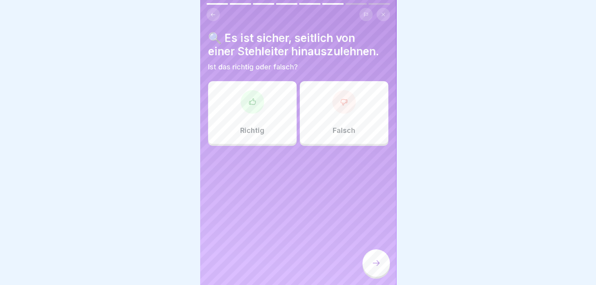
click at [346, 110] on div "Falsch" at bounding box center [344, 112] width 89 height 63
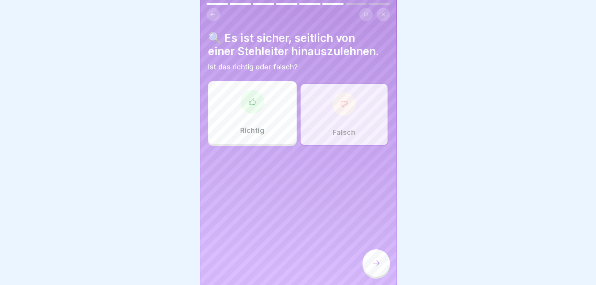
drag, startPoint x: 373, startPoint y: 266, endPoint x: 375, endPoint y: 262, distance: 4.8
click at [374, 266] on icon at bounding box center [375, 262] width 9 height 9
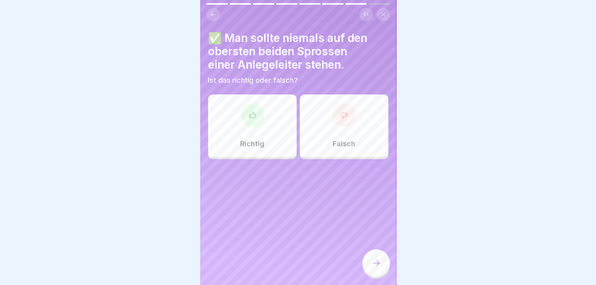
click at [251, 131] on div "Richtig" at bounding box center [252, 125] width 89 height 63
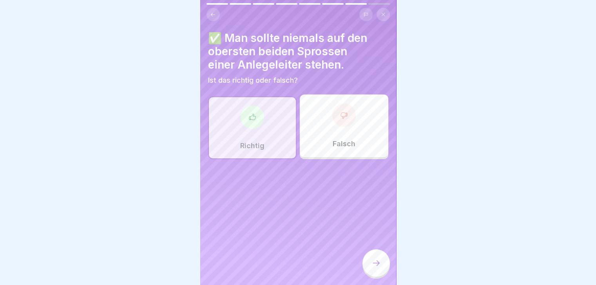
drag, startPoint x: 373, startPoint y: 267, endPoint x: 373, endPoint y: 261, distance: 5.5
click at [373, 266] on icon at bounding box center [375, 262] width 9 height 9
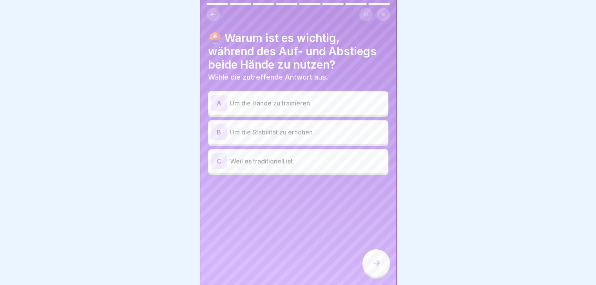
click at [219, 124] on div "B" at bounding box center [219, 132] width 16 height 16
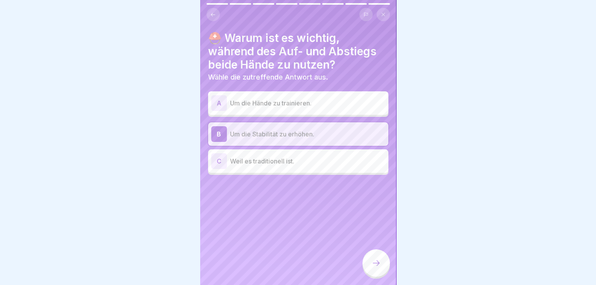
click at [372, 256] on div at bounding box center [375, 262] width 27 height 27
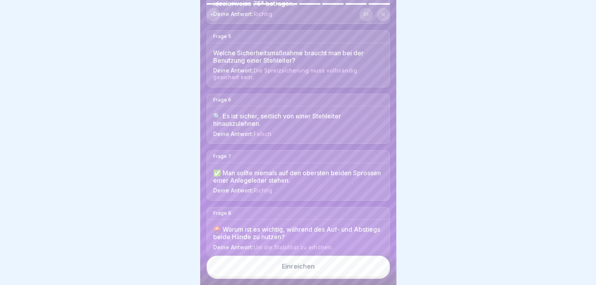
scroll to position [303, 0]
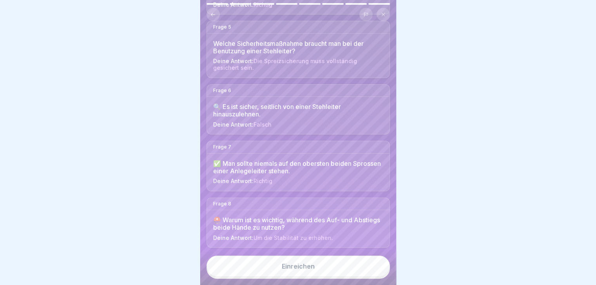
click at [283, 266] on div "Einreichen" at bounding box center [298, 266] width 33 height 7
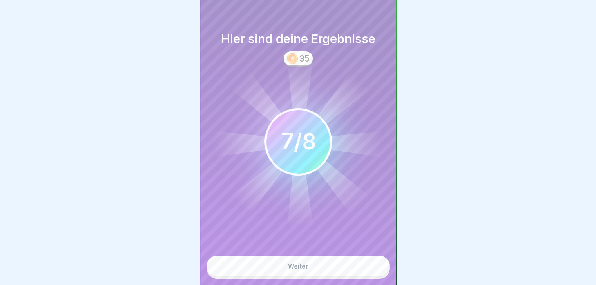
click at [276, 268] on button "Weiter" at bounding box center [298, 265] width 183 height 21
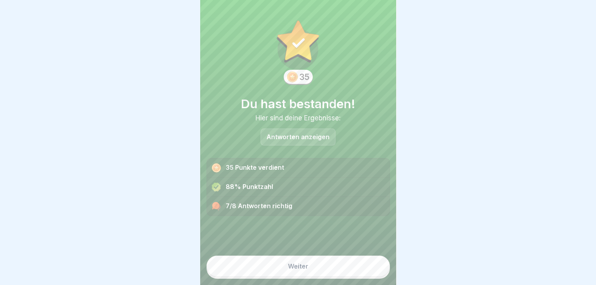
click at [293, 134] on p "Antworten anzeigen" at bounding box center [297, 137] width 63 height 7
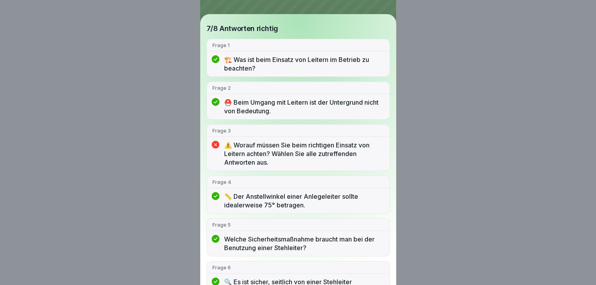
scroll to position [0, 0]
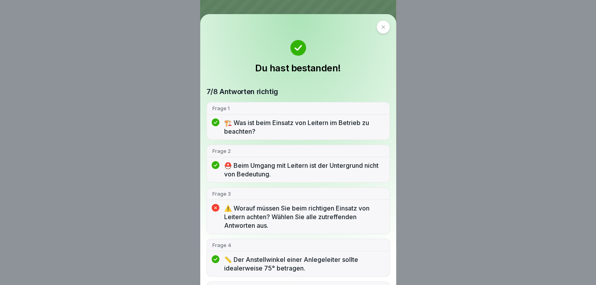
click at [382, 24] on div at bounding box center [383, 26] width 13 height 13
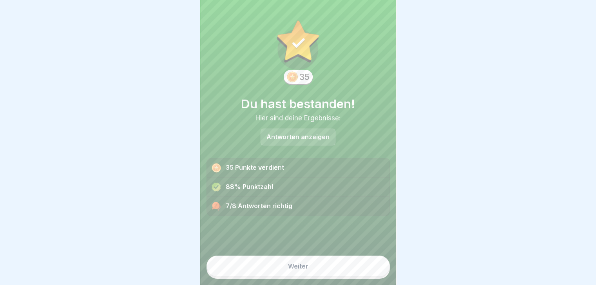
click at [288, 265] on div "Weiter" at bounding box center [298, 266] width 20 height 7
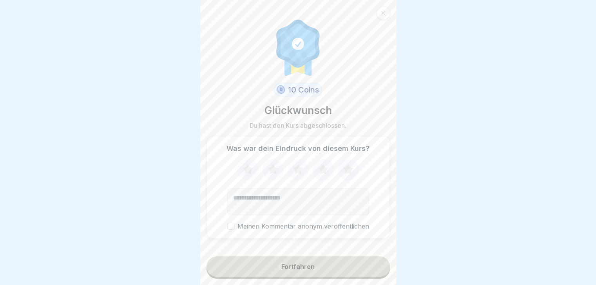
click at [268, 265] on button "Fortfahren" at bounding box center [298, 266] width 183 height 20
click at [230, 223] on button "Meinen Kommentar anonym veröffentlichen" at bounding box center [230, 226] width 7 height 7
click at [259, 272] on button "Fortfahren" at bounding box center [298, 266] width 183 height 20
click at [275, 266] on button "Fortfahren" at bounding box center [298, 266] width 183 height 20
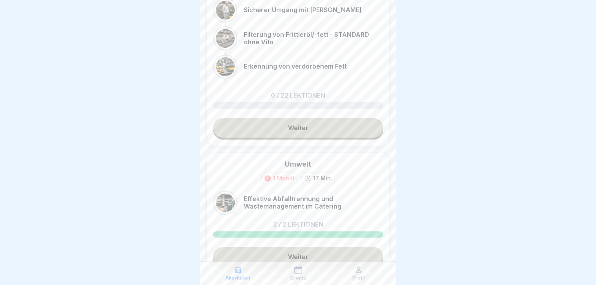
scroll to position [235, 0]
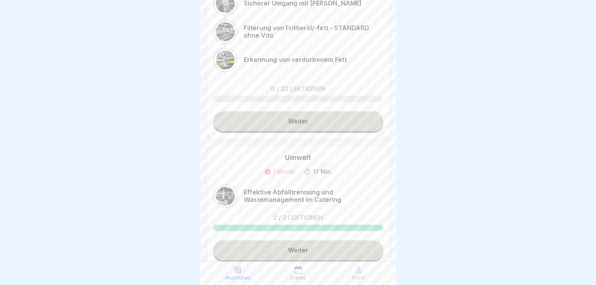
click at [228, 199] on div at bounding box center [225, 196] width 19 height 19
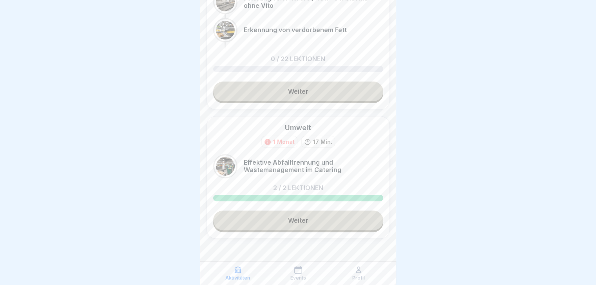
click at [302, 223] on link "Weiter" at bounding box center [298, 220] width 170 height 20
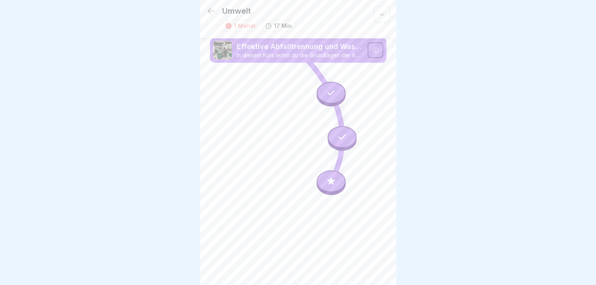
click at [324, 82] on div at bounding box center [331, 93] width 29 height 22
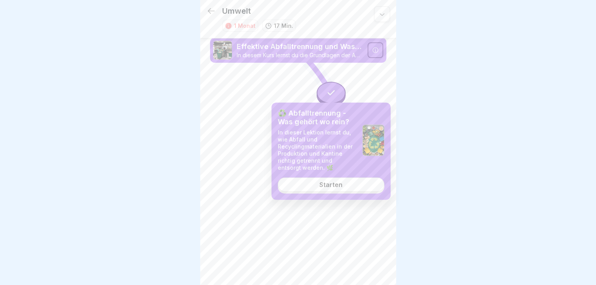
click at [324, 185] on div "Starten" at bounding box center [330, 184] width 23 height 7
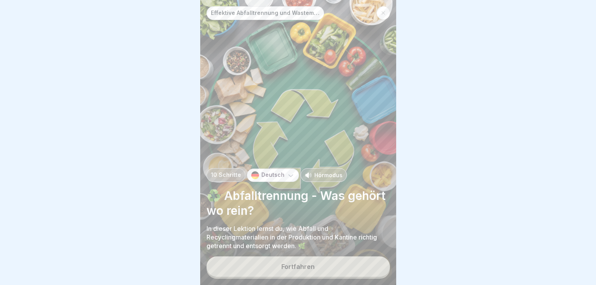
click at [323, 174] on p "Hörmodus" at bounding box center [328, 175] width 28 height 8
click at [279, 269] on button "Fortfahren" at bounding box center [298, 266] width 183 height 20
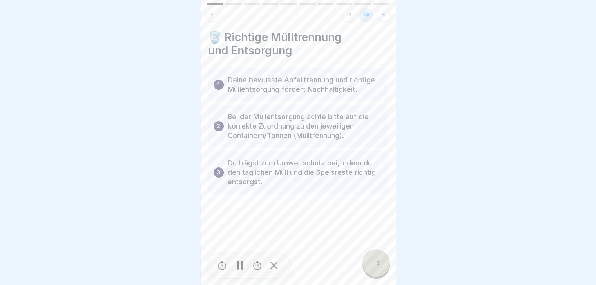
click at [239, 265] on icon at bounding box center [240, 265] width 6 height 9
click at [239, 265] on icon at bounding box center [240, 265] width 8 height 9
click at [373, 265] on icon at bounding box center [375, 262] width 9 height 9
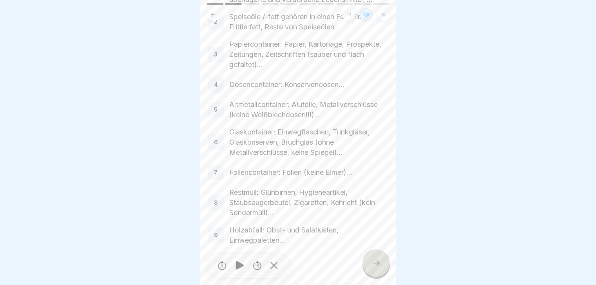
scroll to position [127, 0]
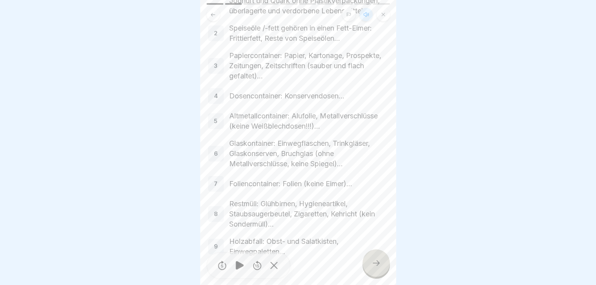
click at [376, 267] on icon at bounding box center [375, 262] width 9 height 9
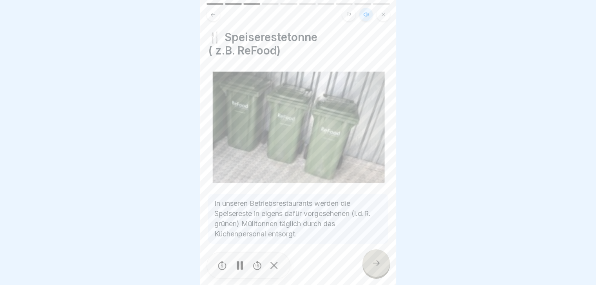
scroll to position [12, 0]
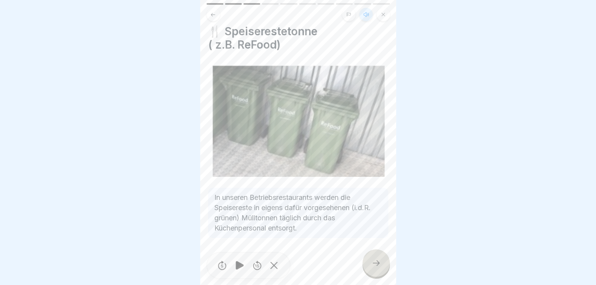
click at [374, 261] on icon at bounding box center [375, 262] width 9 height 9
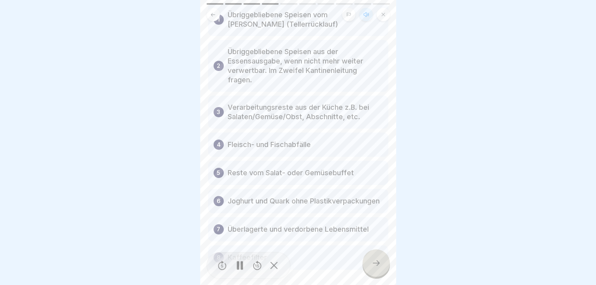
scroll to position [118, 0]
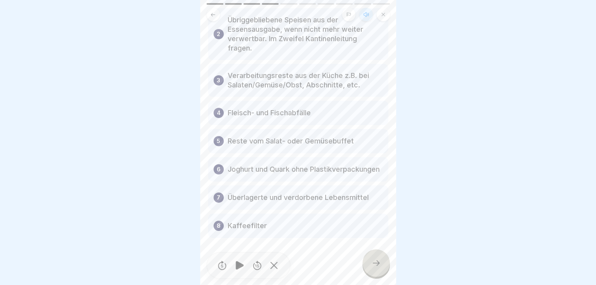
click at [373, 262] on icon at bounding box center [375, 262] width 9 height 9
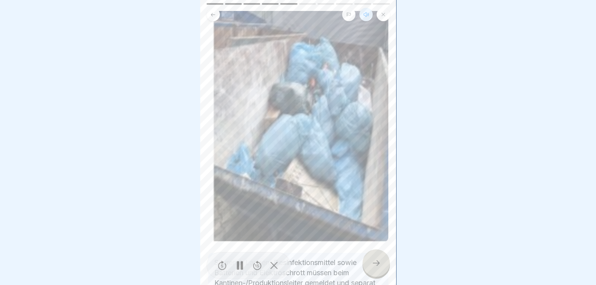
scroll to position [101, 0]
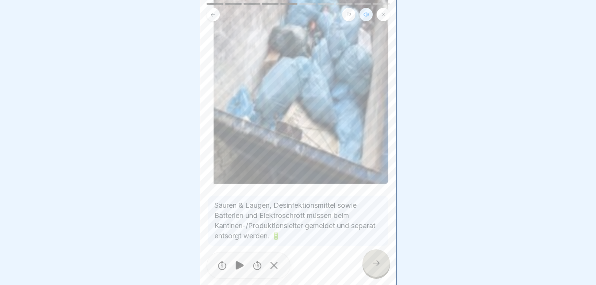
click at [371, 263] on icon at bounding box center [375, 262] width 9 height 9
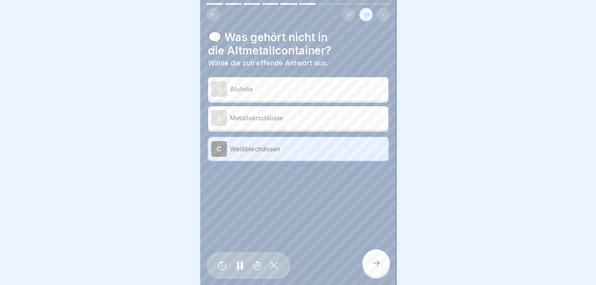
click at [379, 263] on icon at bounding box center [375, 262] width 9 height 9
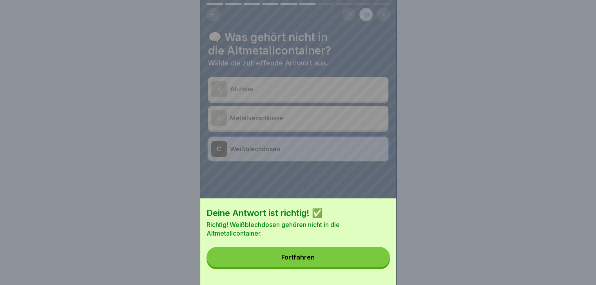
click at [314, 261] on div "Fortfahren" at bounding box center [297, 257] width 33 height 7
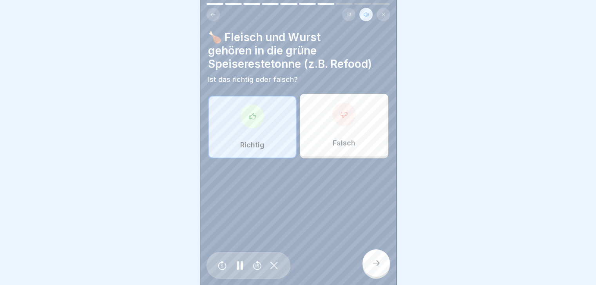
click at [378, 265] on icon at bounding box center [375, 262] width 9 height 9
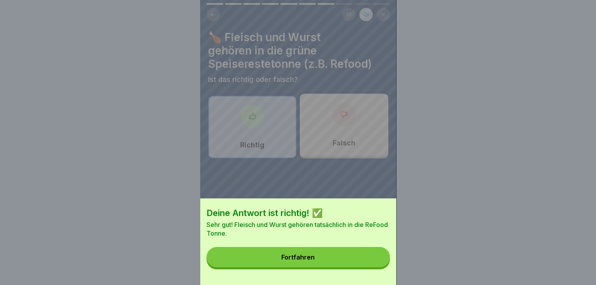
click at [304, 261] on div "Fortfahren" at bounding box center [297, 257] width 33 height 7
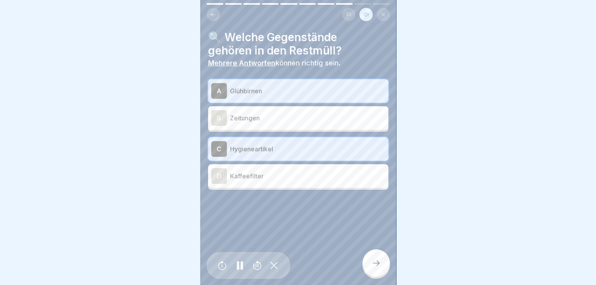
click at [377, 261] on icon at bounding box center [375, 262] width 9 height 9
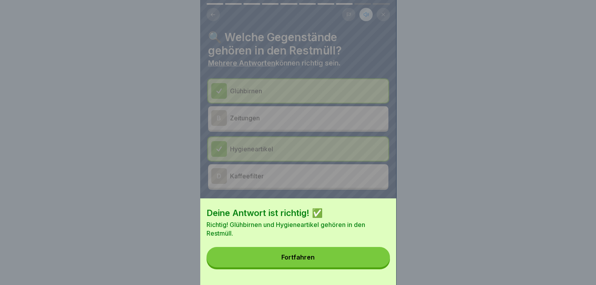
click at [293, 261] on div "Fortfahren" at bounding box center [297, 257] width 33 height 7
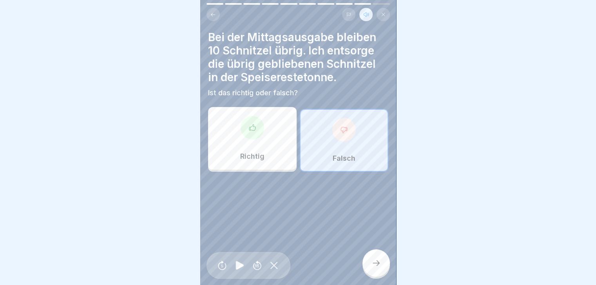
click at [248, 130] on div at bounding box center [253, 128] width 24 height 24
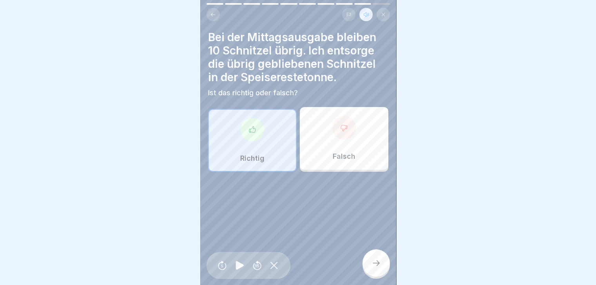
click at [376, 266] on icon at bounding box center [375, 262] width 9 height 9
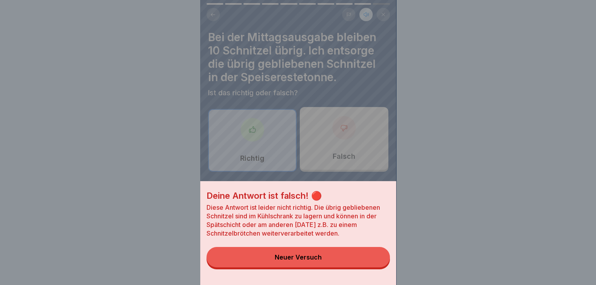
click at [312, 261] on div "Neuer Versuch" at bounding box center [298, 257] width 47 height 7
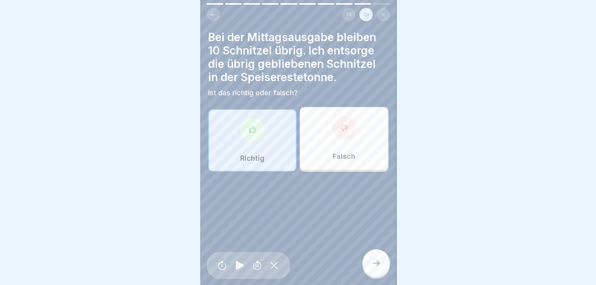
click at [323, 133] on div "Falsch" at bounding box center [344, 138] width 89 height 63
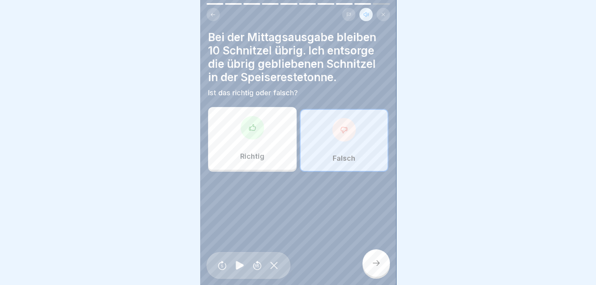
click at [381, 261] on div at bounding box center [375, 262] width 27 height 27
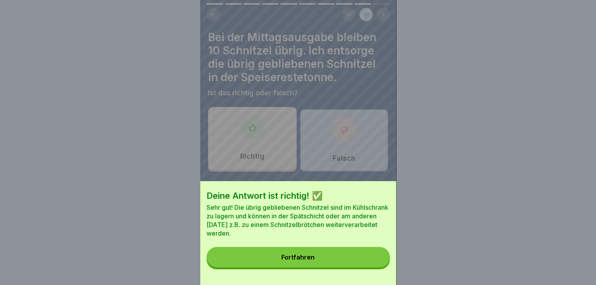
click at [313, 261] on div "Fortfahren" at bounding box center [297, 257] width 33 height 7
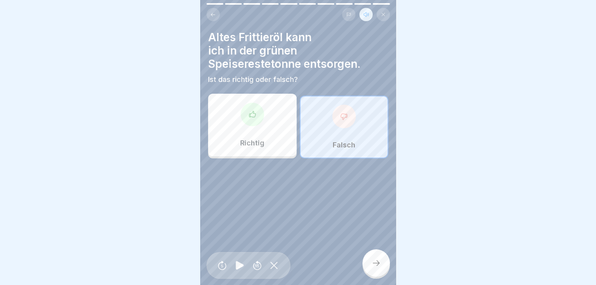
click at [375, 260] on icon at bounding box center [375, 262] width 9 height 9
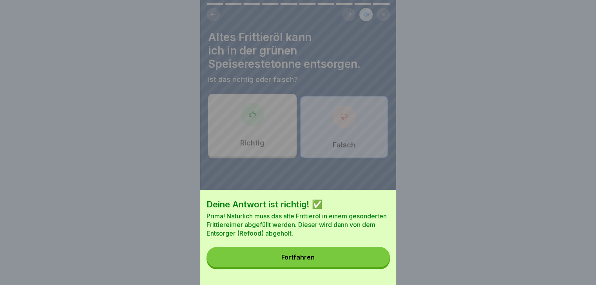
click at [320, 261] on button "Fortfahren" at bounding box center [298, 257] width 183 height 20
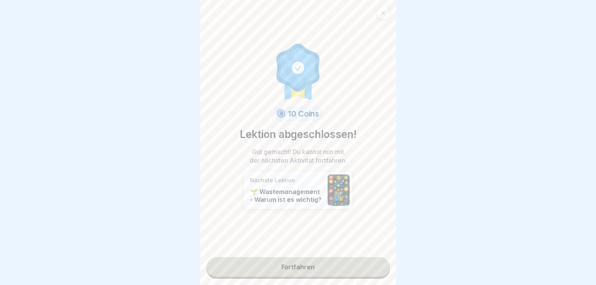
click at [306, 263] on link "Fortfahren" at bounding box center [298, 267] width 183 height 20
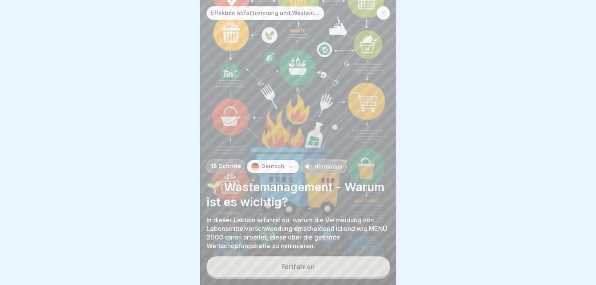
click at [330, 165] on p "Hörmodus" at bounding box center [328, 166] width 28 height 8
click at [309, 266] on div "Fortfahren" at bounding box center [297, 266] width 33 height 7
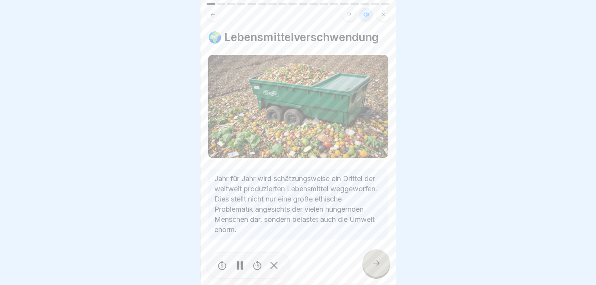
click at [237, 269] on rect at bounding box center [238, 265] width 2 height 9
click at [239, 265] on icon at bounding box center [240, 265] width 8 height 9
click at [378, 264] on div at bounding box center [375, 262] width 27 height 27
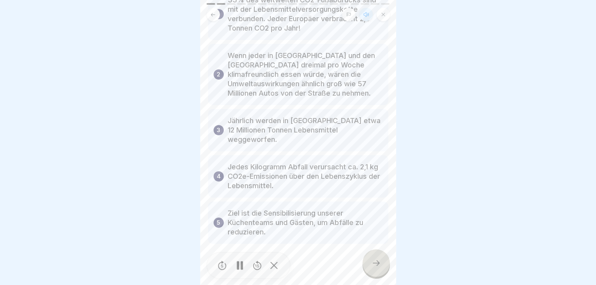
scroll to position [86, 0]
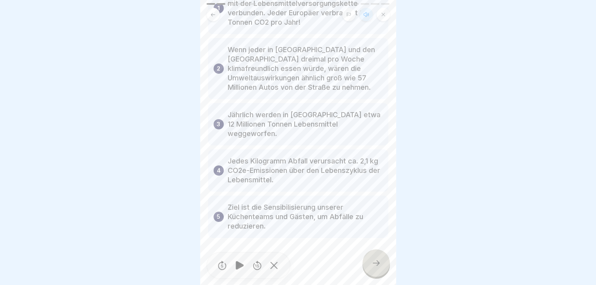
click at [374, 268] on icon at bounding box center [375, 262] width 9 height 9
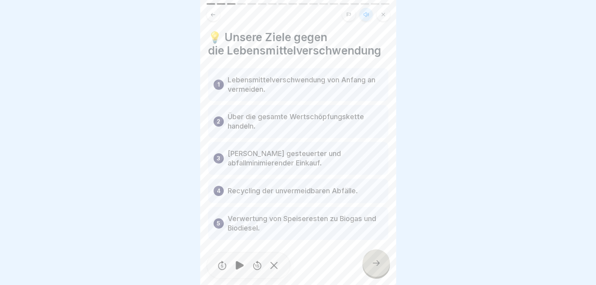
click at [377, 268] on icon at bounding box center [375, 262] width 9 height 9
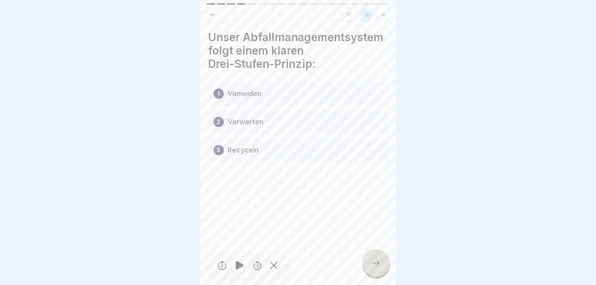
click at [377, 268] on icon at bounding box center [375, 262] width 9 height 9
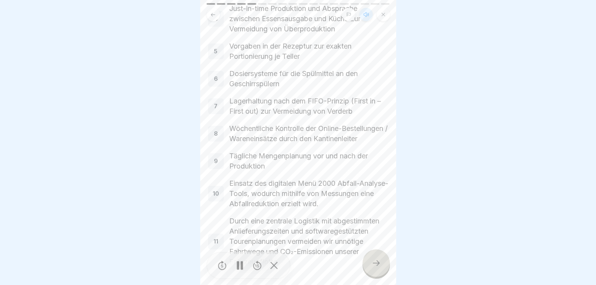
scroll to position [232, 0]
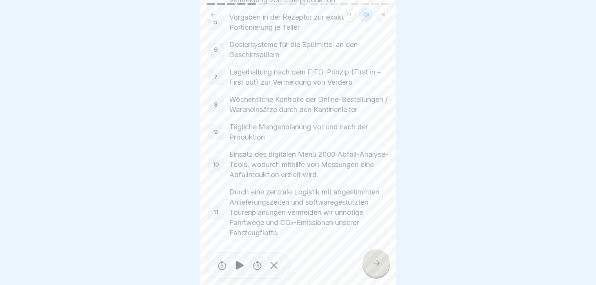
click at [373, 261] on div at bounding box center [375, 262] width 27 height 27
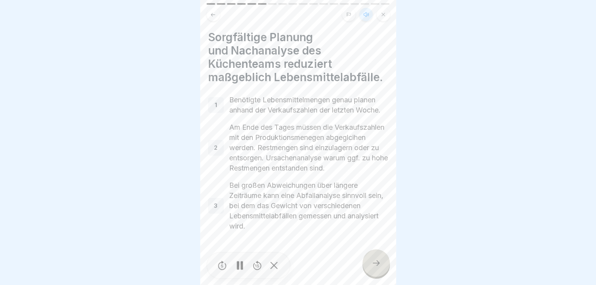
scroll to position [14, 0]
click at [375, 268] on icon at bounding box center [375, 262] width 9 height 9
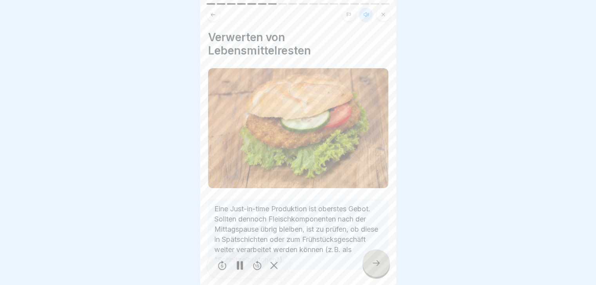
scroll to position [28, 0]
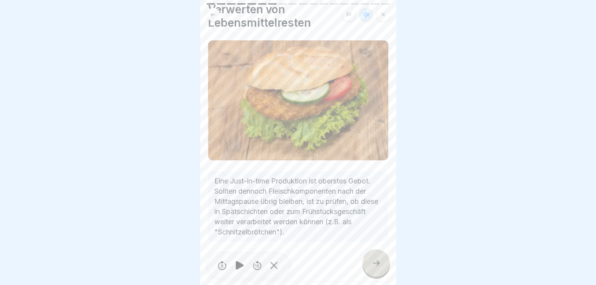
click at [371, 268] on div at bounding box center [375, 262] width 27 height 27
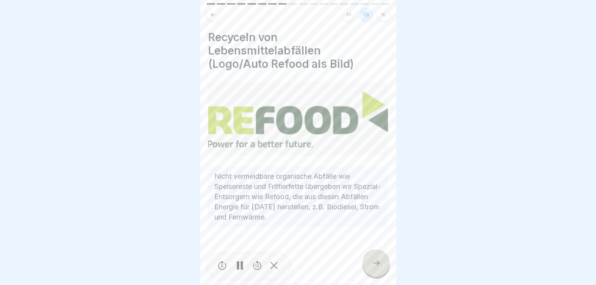
scroll to position [6, 0]
click at [376, 266] on icon at bounding box center [375, 262] width 9 height 9
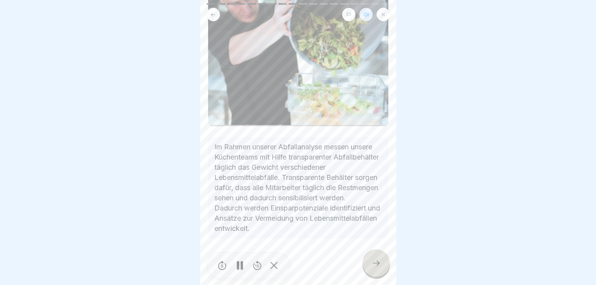
scroll to position [221, 0]
click at [375, 270] on div at bounding box center [375, 262] width 27 height 27
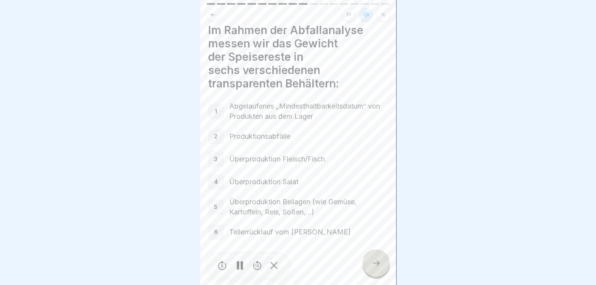
scroll to position [9, 0]
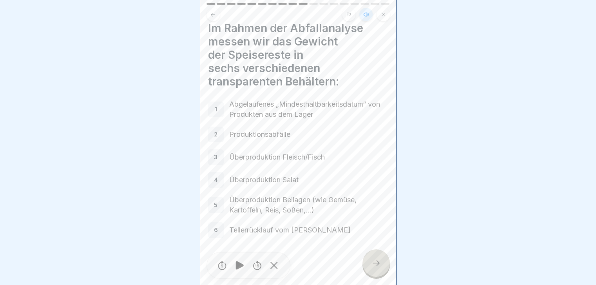
click at [378, 261] on icon at bounding box center [375, 262] width 9 height 9
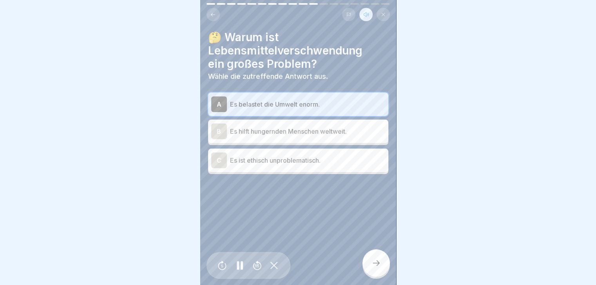
click at [380, 268] on div at bounding box center [375, 262] width 27 height 27
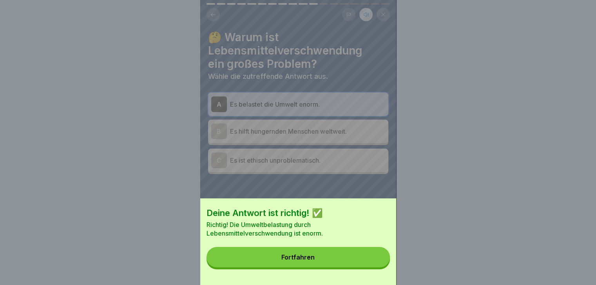
click at [307, 261] on div "Fortfahren" at bounding box center [297, 257] width 33 height 7
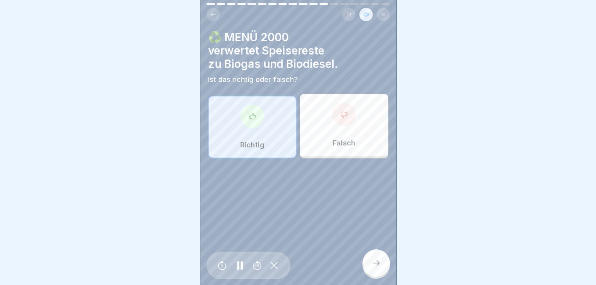
click at [379, 263] on icon at bounding box center [375, 262] width 9 height 9
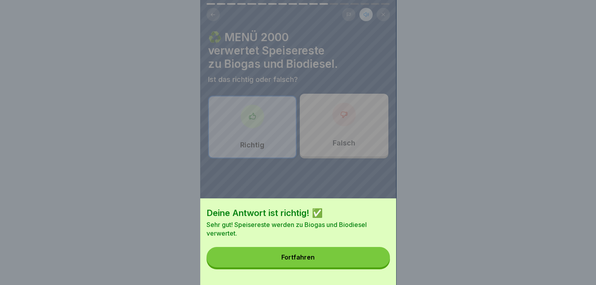
click at [319, 264] on button "Fortfahren" at bounding box center [298, 257] width 183 height 20
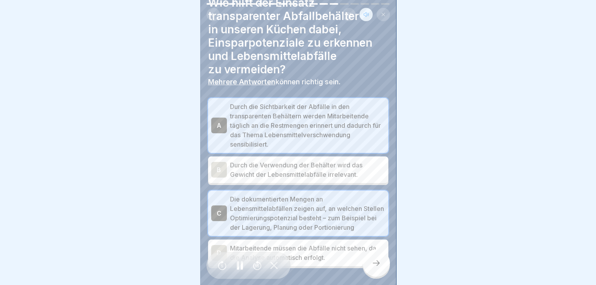
scroll to position [74, 0]
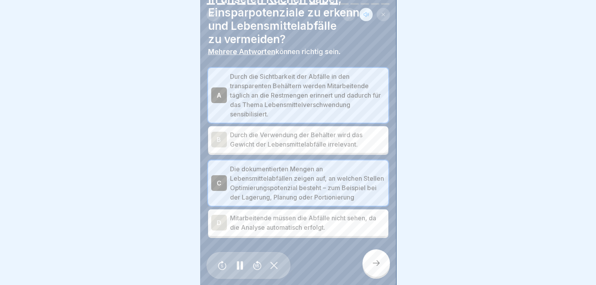
click at [380, 263] on icon at bounding box center [375, 262] width 9 height 9
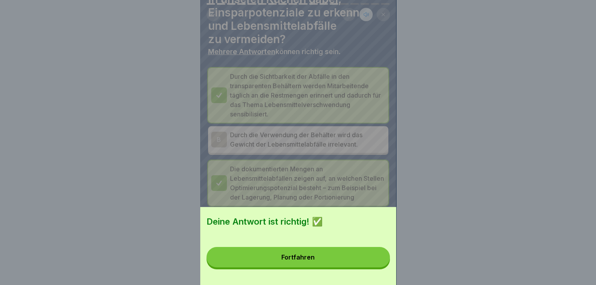
click at [326, 265] on button "Fortfahren" at bounding box center [298, 257] width 183 height 20
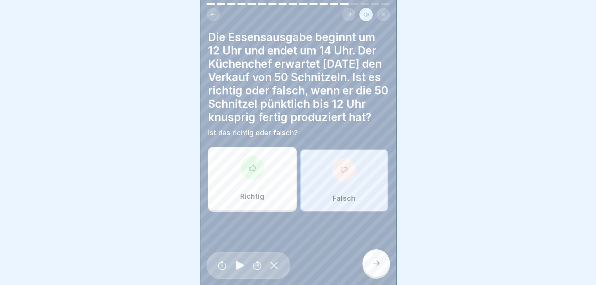
click at [376, 261] on icon at bounding box center [375, 262] width 9 height 9
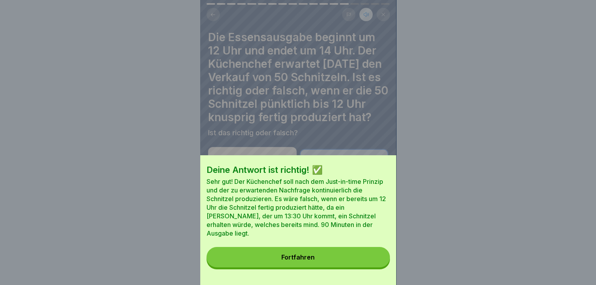
click at [321, 264] on button "Fortfahren" at bounding box center [298, 257] width 183 height 20
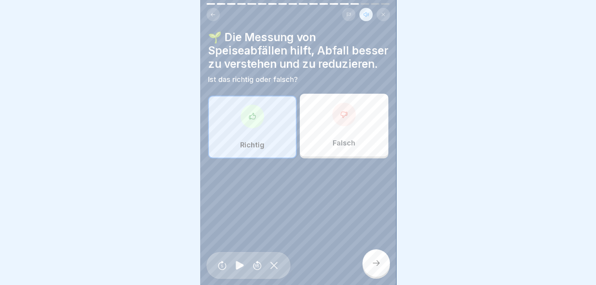
click at [373, 259] on icon at bounding box center [375, 262] width 9 height 9
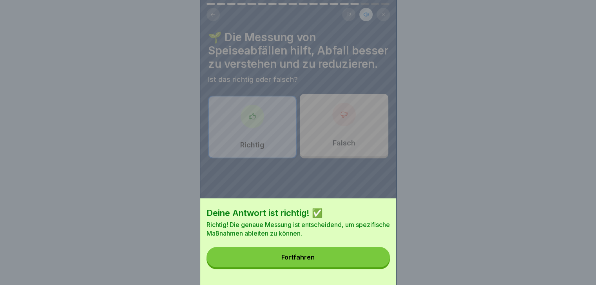
click at [306, 261] on div "Fortfahren" at bounding box center [297, 257] width 33 height 7
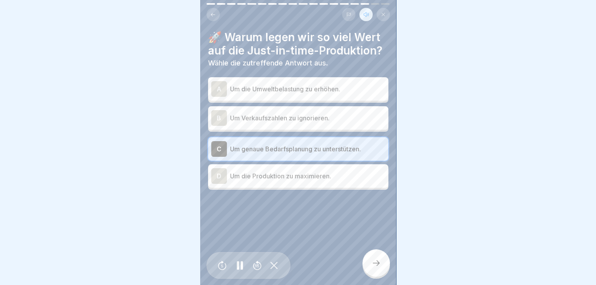
click at [382, 266] on div at bounding box center [375, 262] width 27 height 27
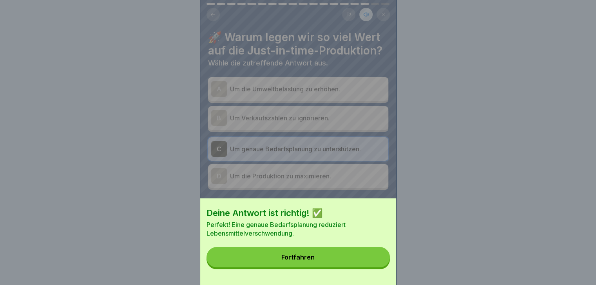
click at [336, 267] on button "Fortfahren" at bounding box center [298, 257] width 183 height 20
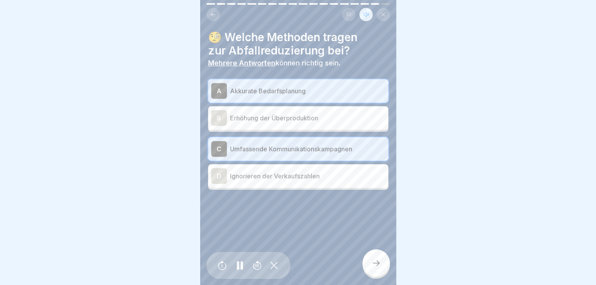
click at [377, 263] on icon at bounding box center [375, 262] width 9 height 9
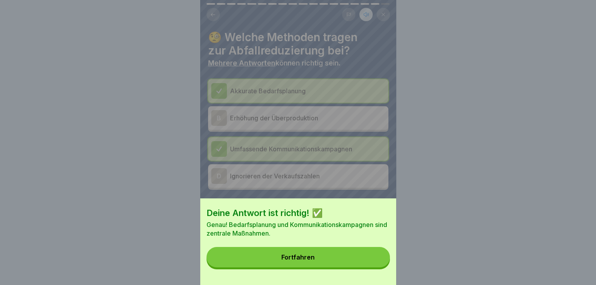
click at [315, 261] on div "Fortfahren" at bounding box center [297, 257] width 33 height 7
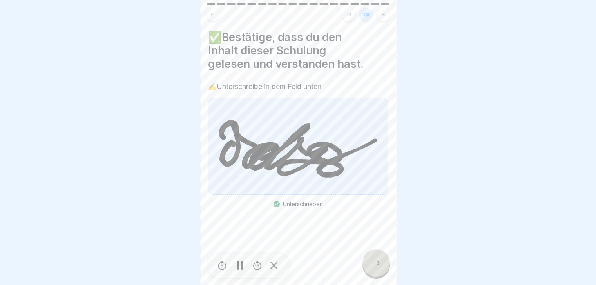
click at [379, 261] on icon at bounding box center [375, 262] width 9 height 9
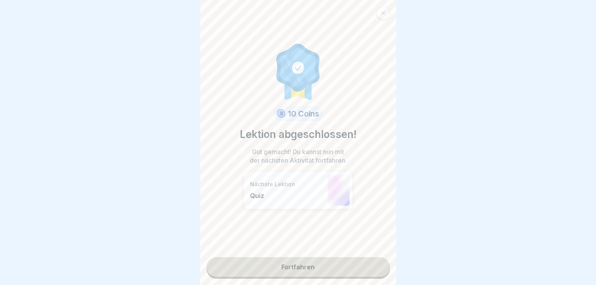
click at [301, 258] on link "Fortfahren" at bounding box center [298, 267] width 183 height 20
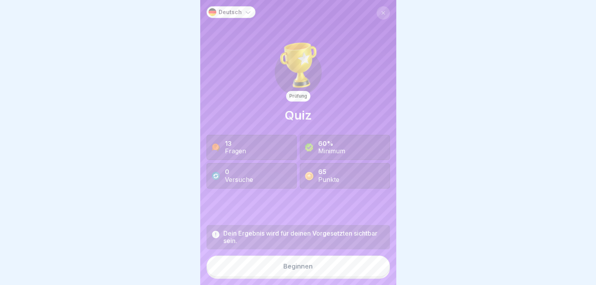
click at [296, 266] on div "Beginnen" at bounding box center [297, 266] width 29 height 7
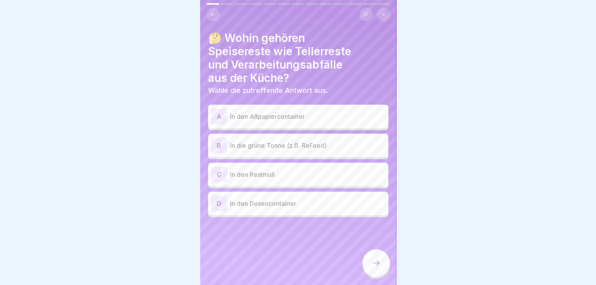
click at [220, 140] on div "B" at bounding box center [219, 146] width 16 height 16
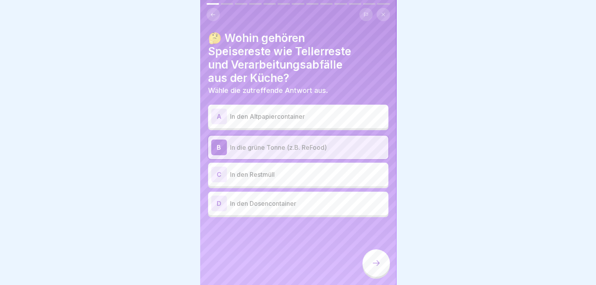
click at [377, 265] on icon at bounding box center [375, 262] width 9 height 9
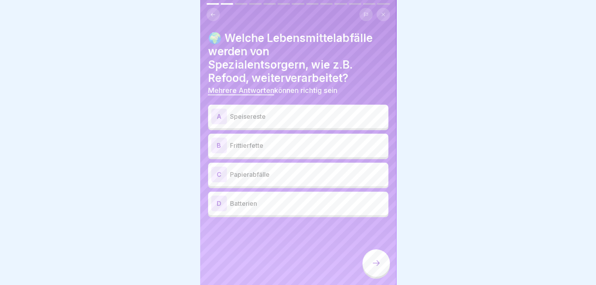
click at [218, 114] on div "A" at bounding box center [219, 117] width 16 height 16
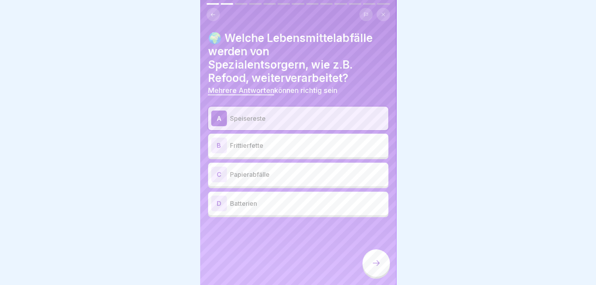
click at [219, 139] on div "B" at bounding box center [219, 146] width 16 height 16
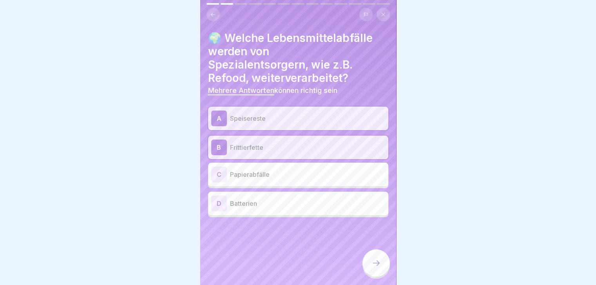
click at [368, 256] on div at bounding box center [375, 262] width 27 height 27
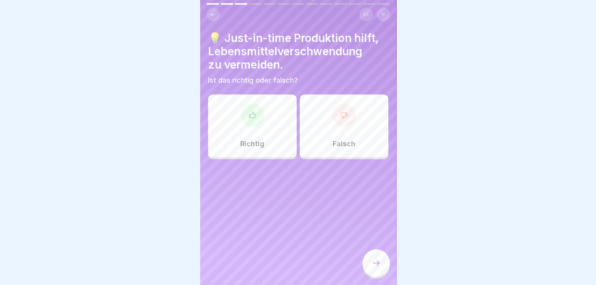
click at [241, 109] on div at bounding box center [253, 115] width 24 height 24
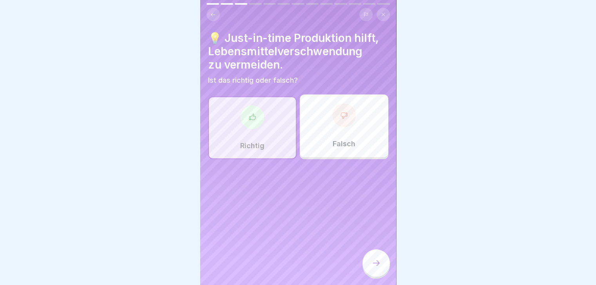
click at [380, 261] on icon at bounding box center [375, 262] width 9 height 9
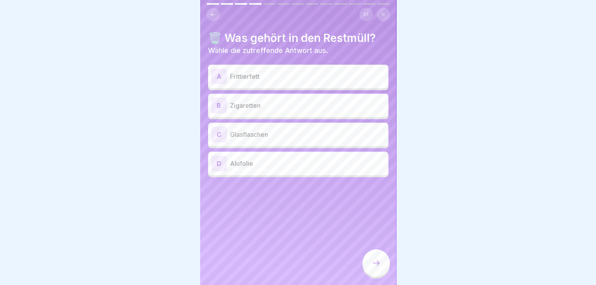
click at [217, 98] on div "B" at bounding box center [219, 106] width 16 height 16
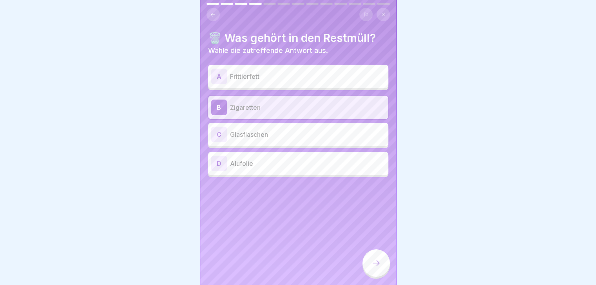
click at [378, 265] on icon at bounding box center [375, 262] width 9 height 9
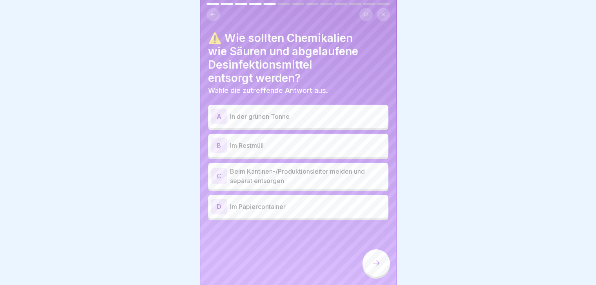
click at [219, 171] on div "C" at bounding box center [219, 176] width 16 height 16
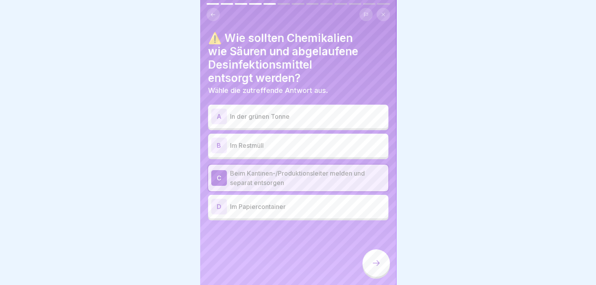
click at [376, 266] on icon at bounding box center [375, 262] width 9 height 9
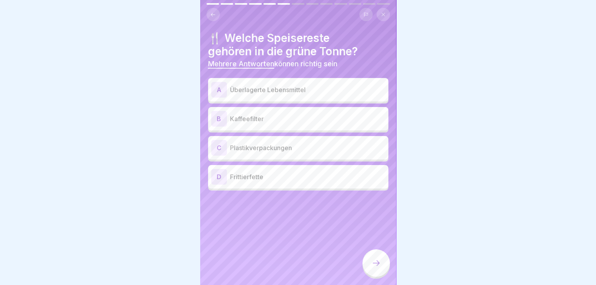
click at [224, 82] on div "A" at bounding box center [219, 90] width 16 height 16
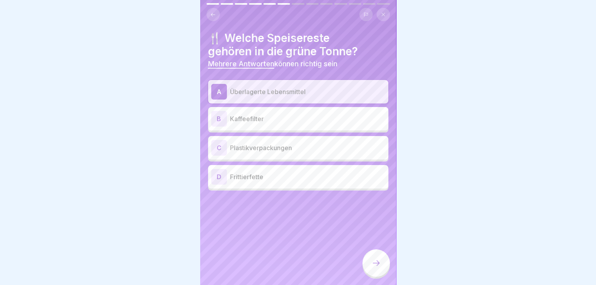
click at [226, 113] on div "B" at bounding box center [219, 119] width 16 height 16
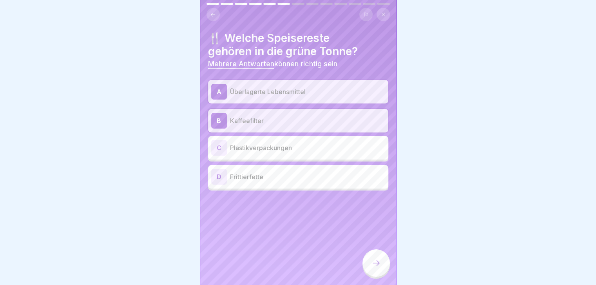
click at [376, 260] on icon at bounding box center [375, 262] width 9 height 9
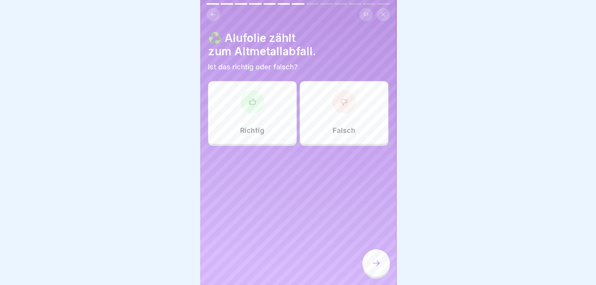
click at [253, 98] on icon at bounding box center [252, 102] width 8 height 8
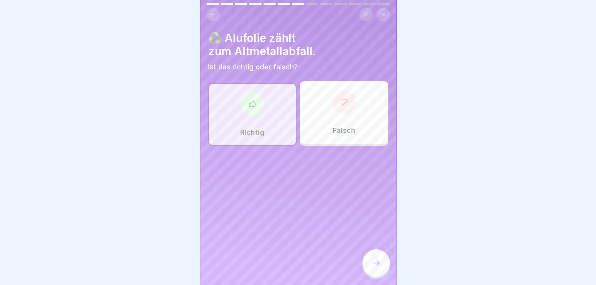
click at [379, 259] on div at bounding box center [375, 262] width 27 height 27
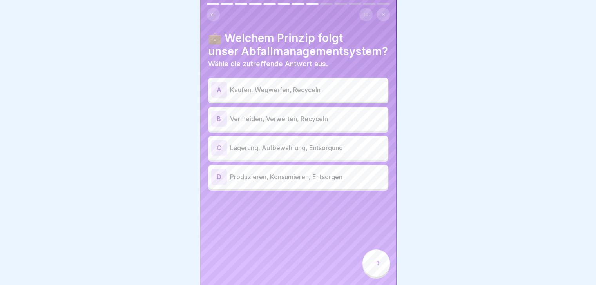
click at [219, 113] on div "B" at bounding box center [219, 119] width 16 height 16
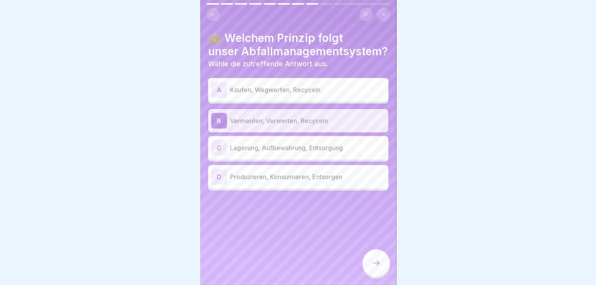
click at [377, 265] on icon at bounding box center [375, 262] width 9 height 9
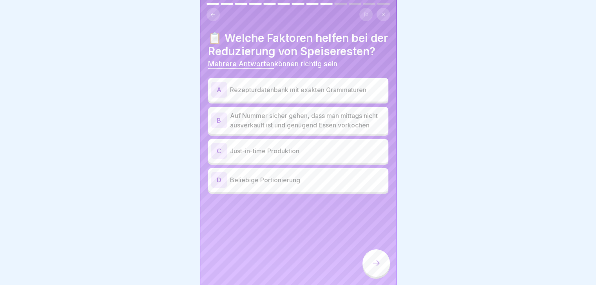
click at [339, 94] on p "Rezepturdatenbank mit exakten Grammaturen" at bounding box center [307, 89] width 155 height 9
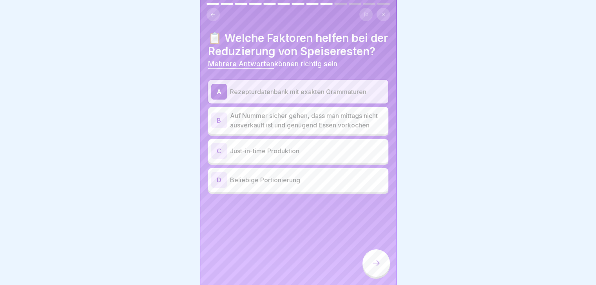
click at [223, 159] on div "C" at bounding box center [219, 151] width 16 height 16
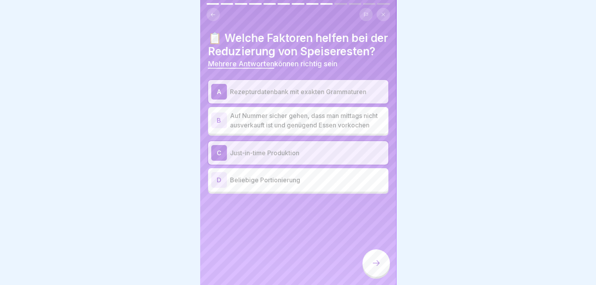
click at [379, 266] on icon at bounding box center [375, 262] width 9 height 9
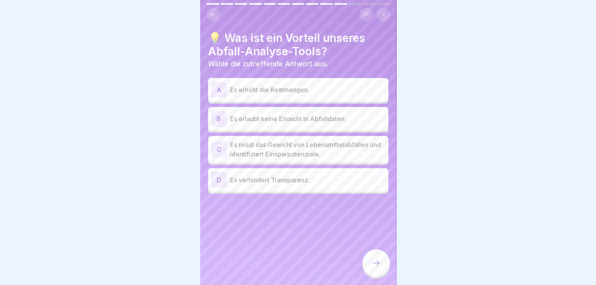
click at [212, 143] on div "C" at bounding box center [219, 149] width 16 height 16
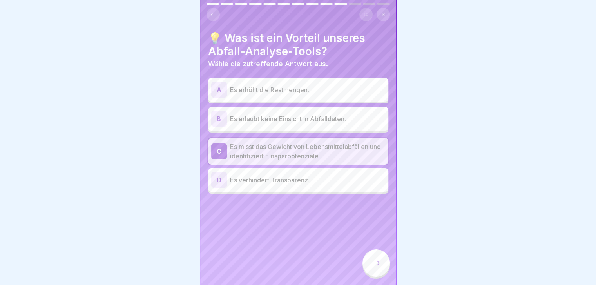
click at [377, 266] on icon at bounding box center [375, 262] width 9 height 9
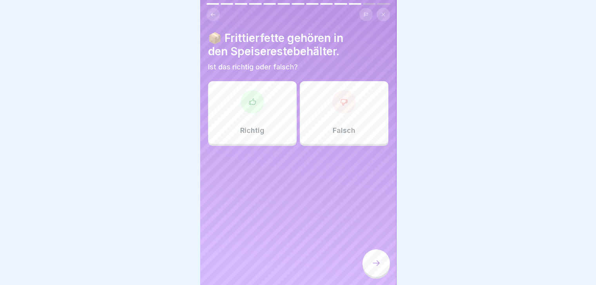
click at [332, 93] on div at bounding box center [344, 102] width 24 height 24
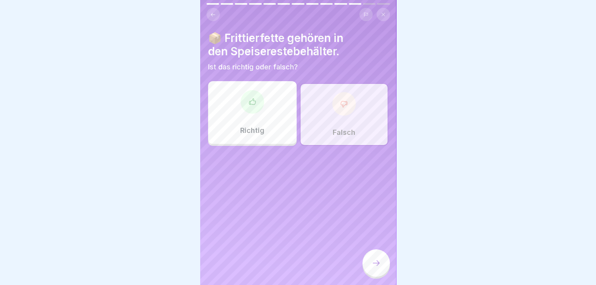
click at [374, 255] on div at bounding box center [375, 262] width 27 height 27
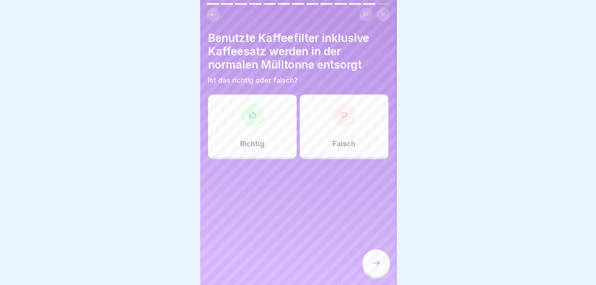
click at [347, 123] on div "Falsch" at bounding box center [344, 125] width 89 height 63
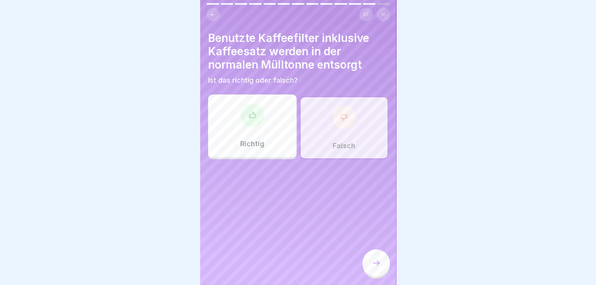
click at [371, 262] on div at bounding box center [375, 262] width 27 height 27
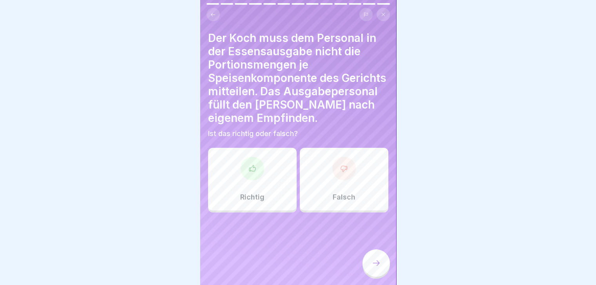
click at [346, 171] on div at bounding box center [344, 169] width 24 height 24
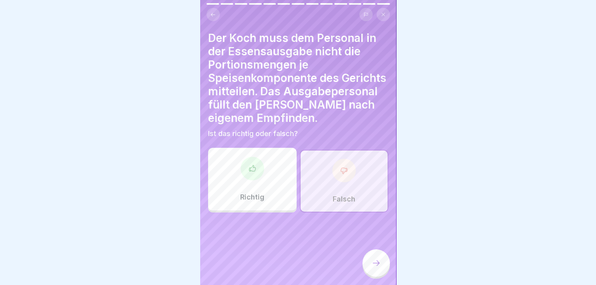
click at [380, 258] on div at bounding box center [375, 262] width 27 height 27
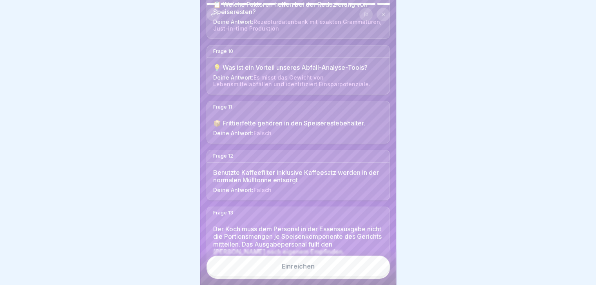
scroll to position [555, 0]
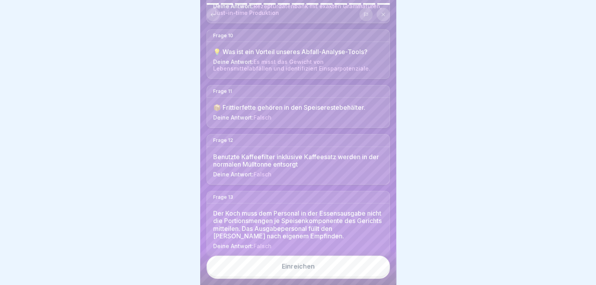
click at [306, 270] on div "Einreichen" at bounding box center [298, 266] width 33 height 7
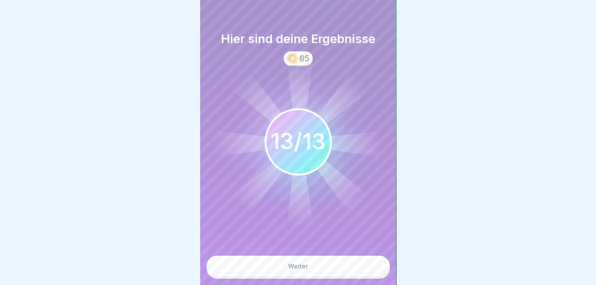
click at [306, 270] on div "Weiter" at bounding box center [298, 266] width 20 height 7
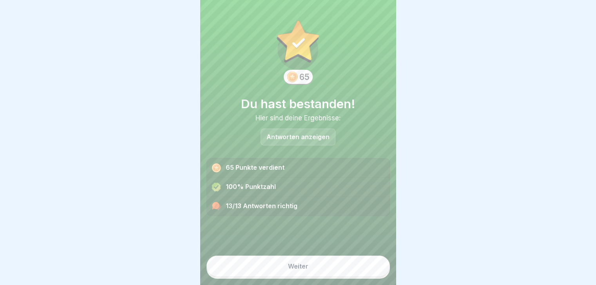
click at [306, 270] on button "Weiter" at bounding box center [298, 265] width 183 height 21
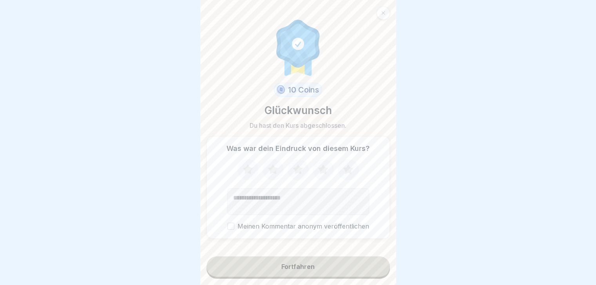
click at [307, 270] on div "Fortfahren" at bounding box center [297, 266] width 33 height 7
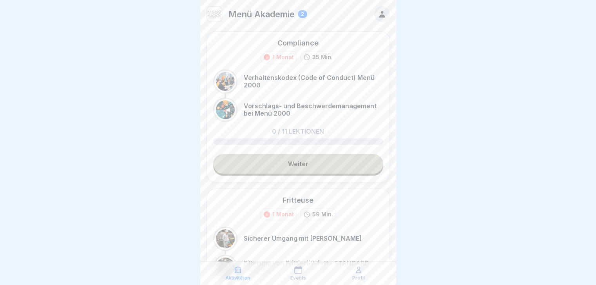
click at [295, 276] on p "Events" at bounding box center [298, 277] width 16 height 5
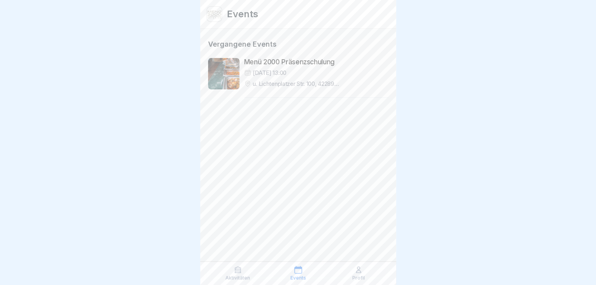
click at [355, 275] on p "Profil" at bounding box center [358, 277] width 13 height 5
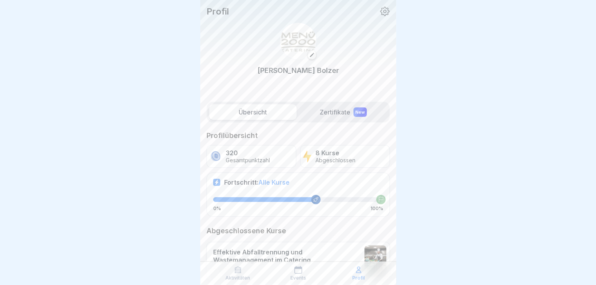
click at [340, 111] on label "Zertifikate New" at bounding box center [343, 112] width 87 height 16
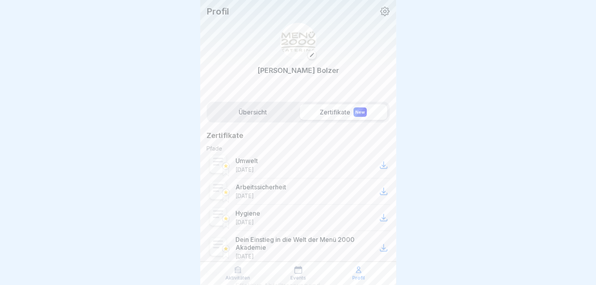
click at [264, 106] on label "Übersicht" at bounding box center [252, 112] width 87 height 16
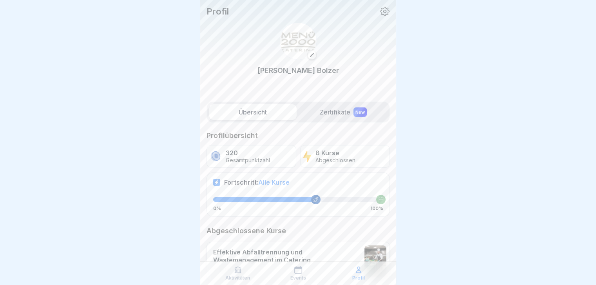
click at [248, 159] on p "Gesamtpunktzahl" at bounding box center [248, 160] width 44 height 7
click at [334, 111] on label "Zertifikate New" at bounding box center [343, 112] width 87 height 16
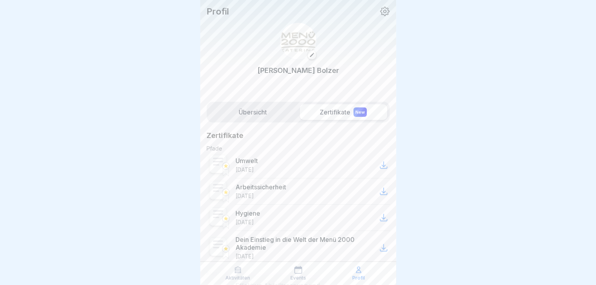
click at [380, 166] on icon at bounding box center [383, 165] width 7 height 7
